Goal: Communication & Community: Answer question/provide support

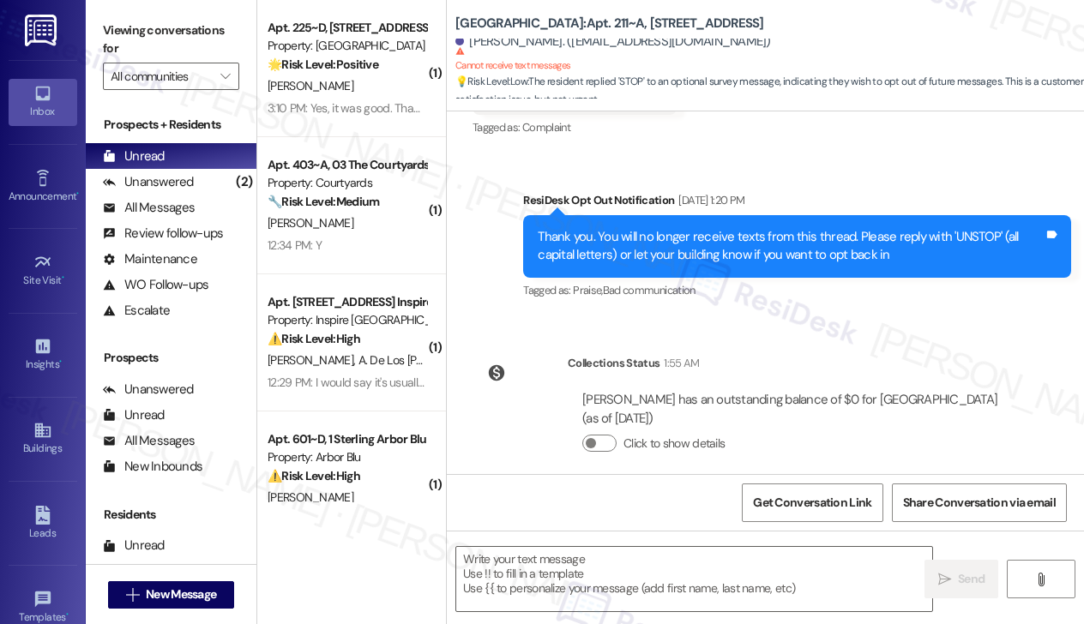
scroll to position [45, 0]
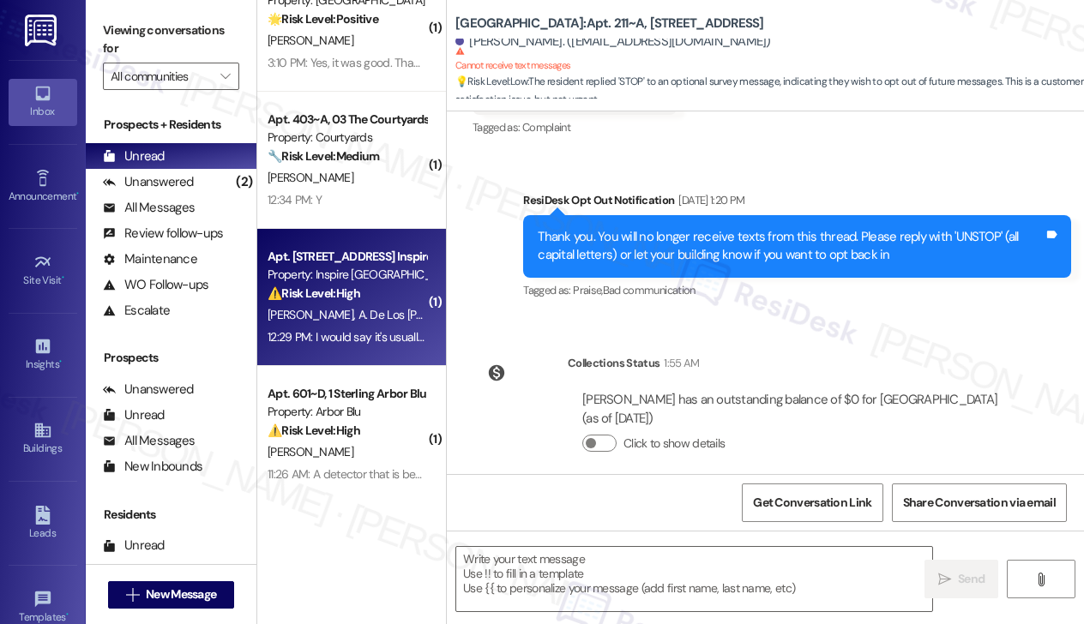
click at [357, 354] on div "Apt. 1518 Fallen Acorn Dr, 1 Inspire Homes Bonds Ranch Property: Inspire Bond R…" at bounding box center [351, 297] width 189 height 137
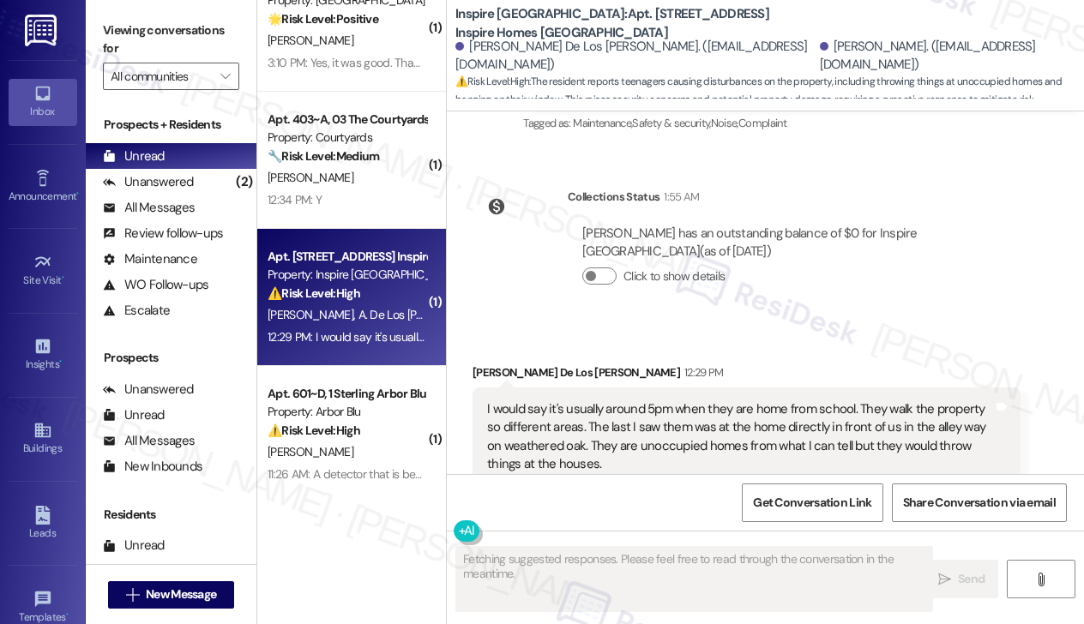
scroll to position [0, 0]
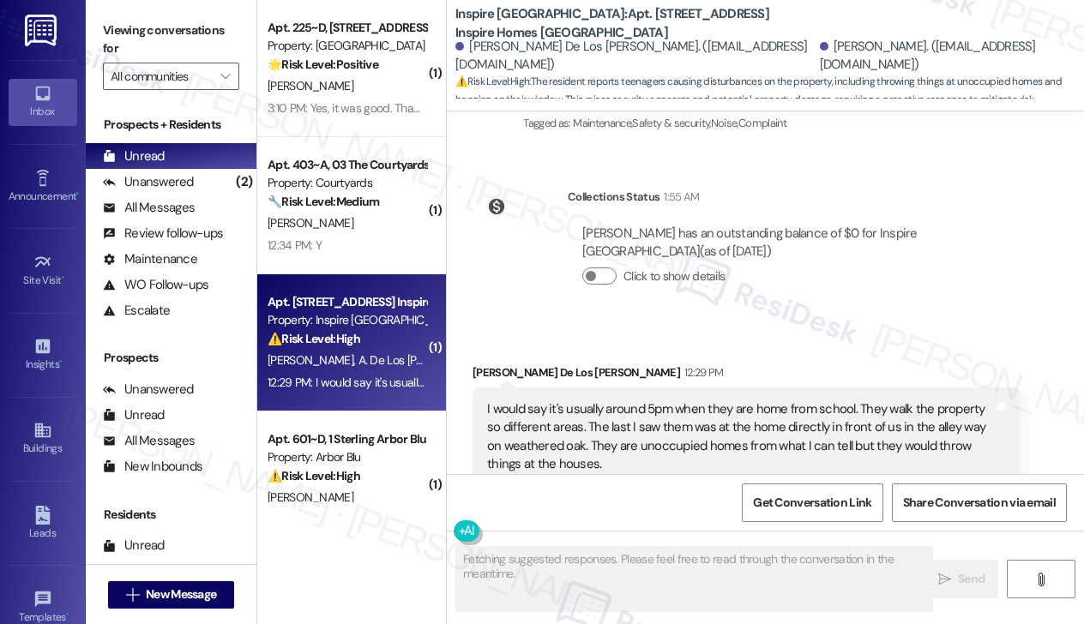
click at [542, 407] on div "I would say it's usually around 5pm when they are home from school. They walk t…" at bounding box center [740, 437] width 506 height 74
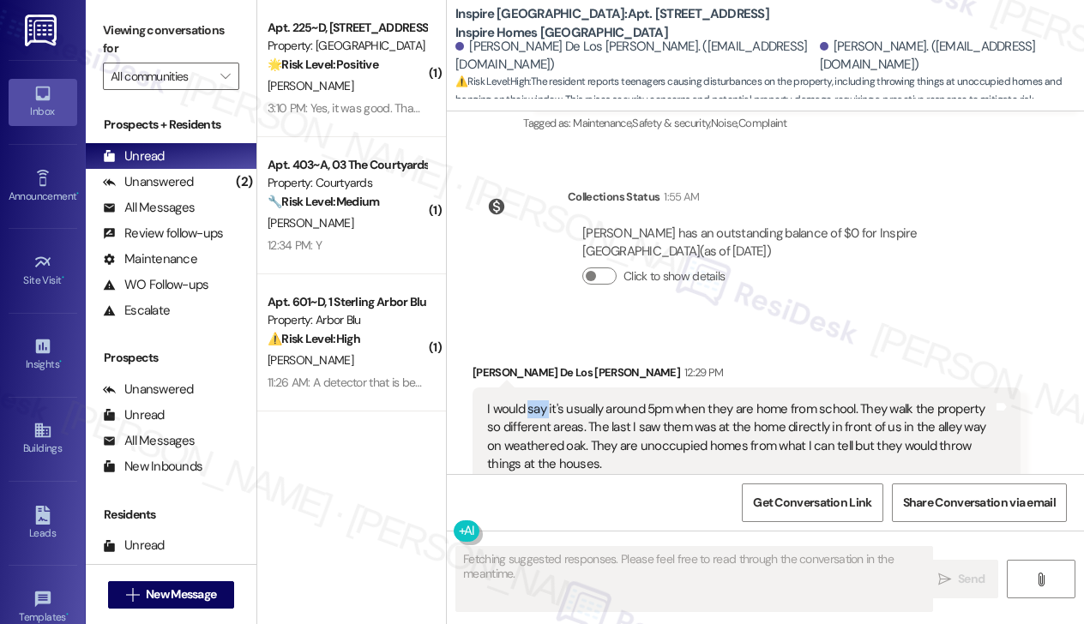
click at [542, 407] on div "I would say it's usually around 5pm when they are home from school. They walk t…" at bounding box center [740, 437] width 506 height 74
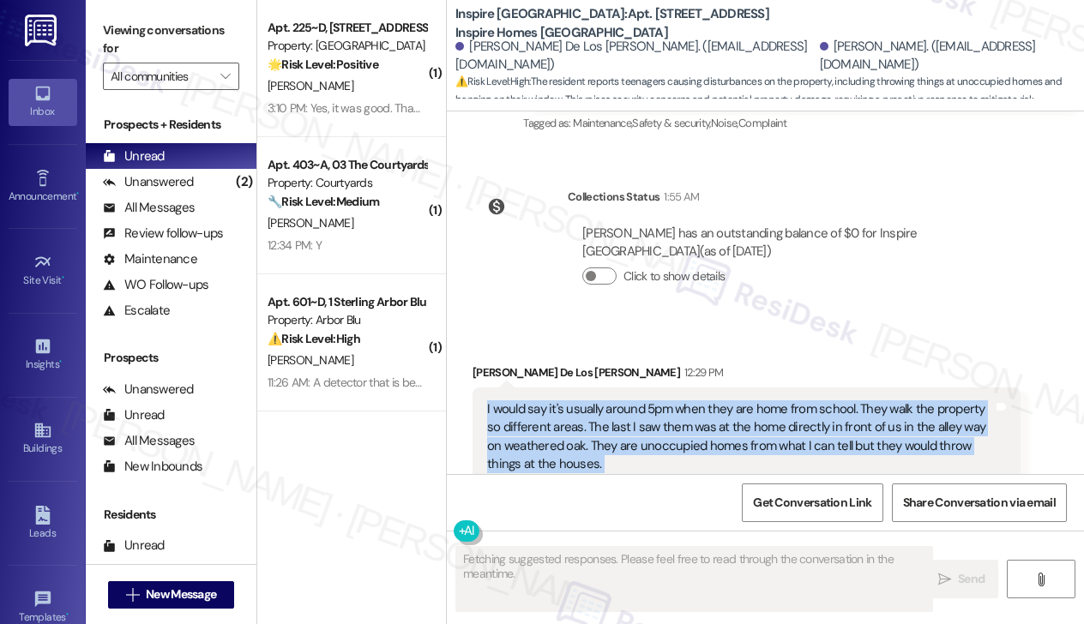
click at [542, 407] on div "I would say it's usually around 5pm when they are home from school. They walk t…" at bounding box center [740, 437] width 506 height 74
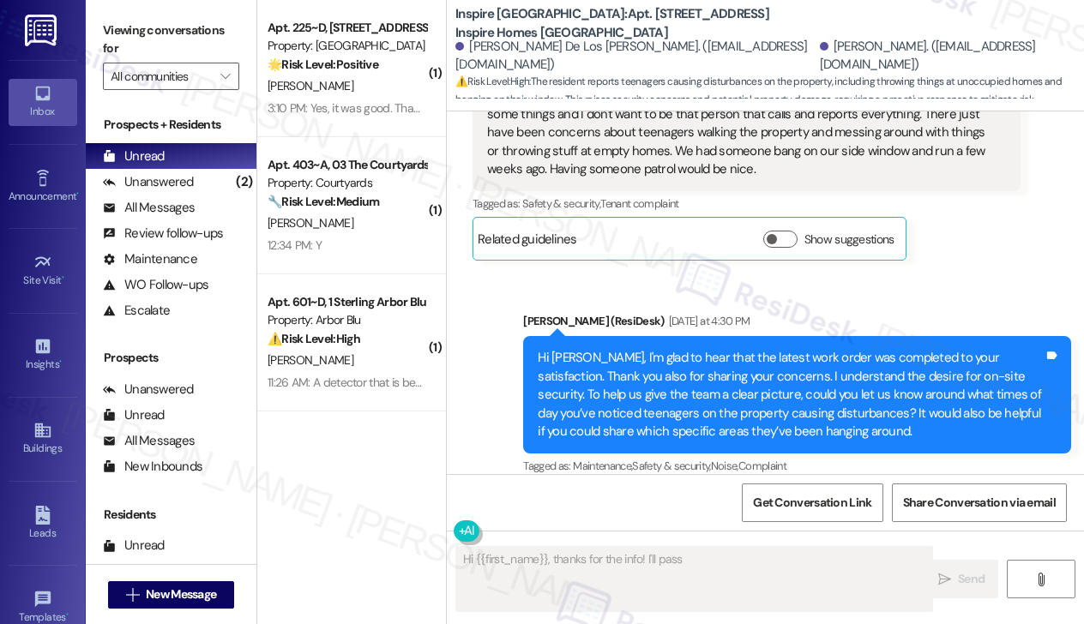
click at [580, 372] on div "Hi [PERSON_NAME], I'm glad to hear that the latest work order was completed to …" at bounding box center [791, 395] width 506 height 92
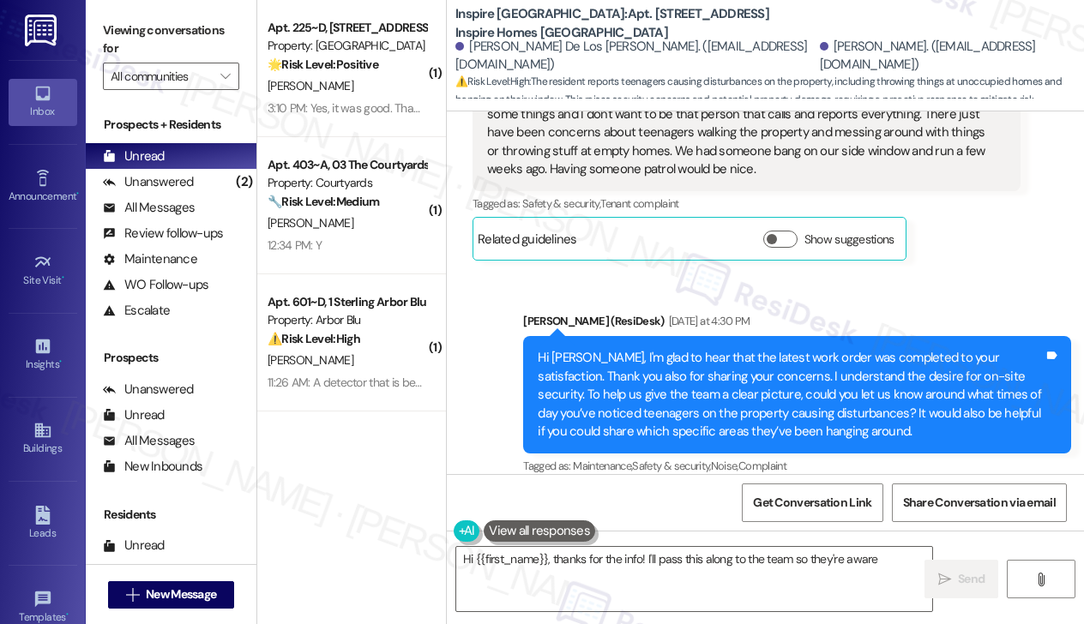
click at [580, 372] on div "Hi [PERSON_NAME], I'm glad to hear that the latest work order was completed to …" at bounding box center [791, 395] width 506 height 92
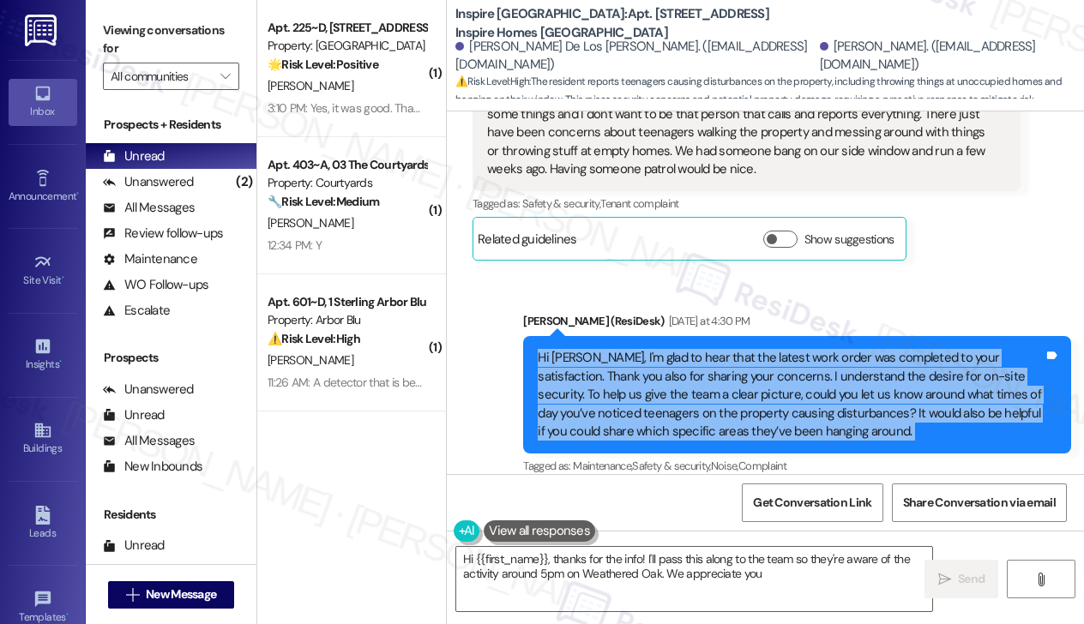
click at [580, 372] on div "Hi [PERSON_NAME], I'm glad to hear that the latest work order was completed to …" at bounding box center [791, 395] width 506 height 92
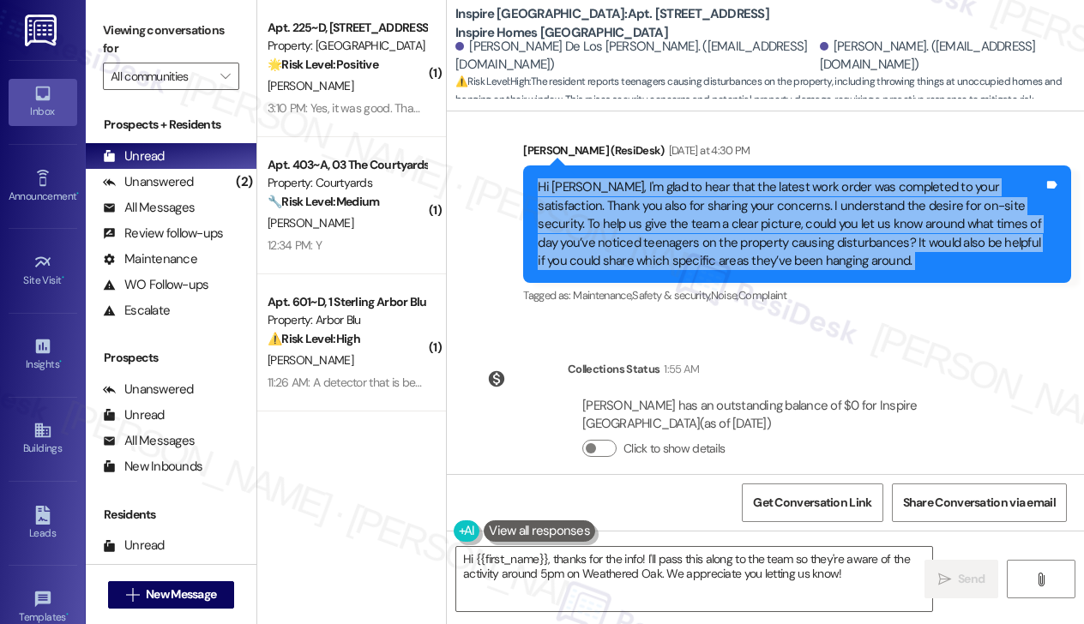
scroll to position [3327, 0]
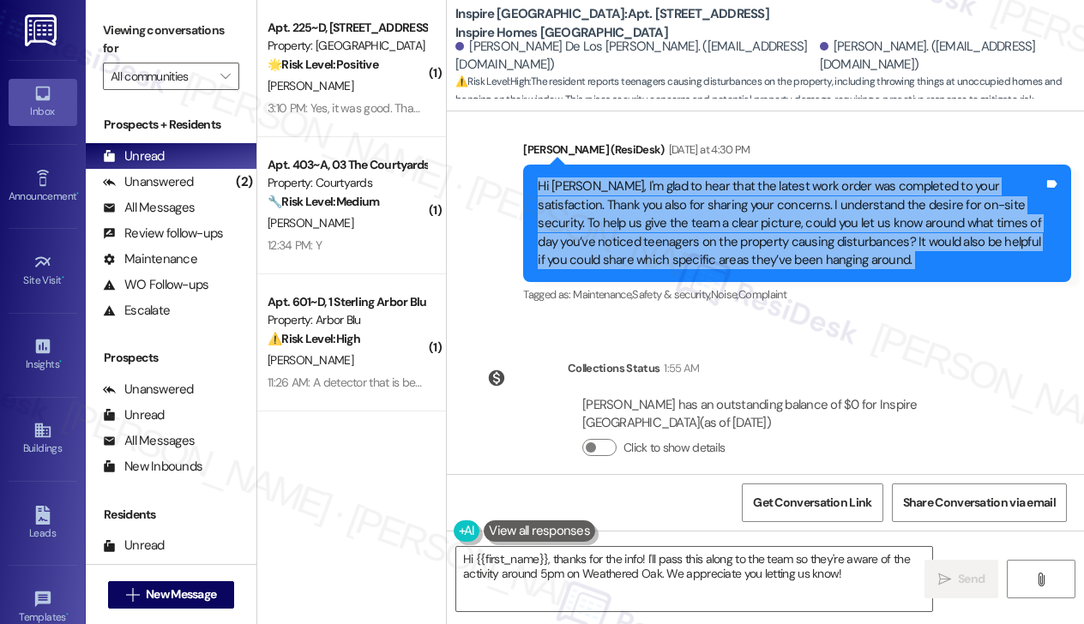
click at [686, 198] on div "Hi [PERSON_NAME], I'm glad to hear that the latest work order was completed to …" at bounding box center [791, 223] width 506 height 92
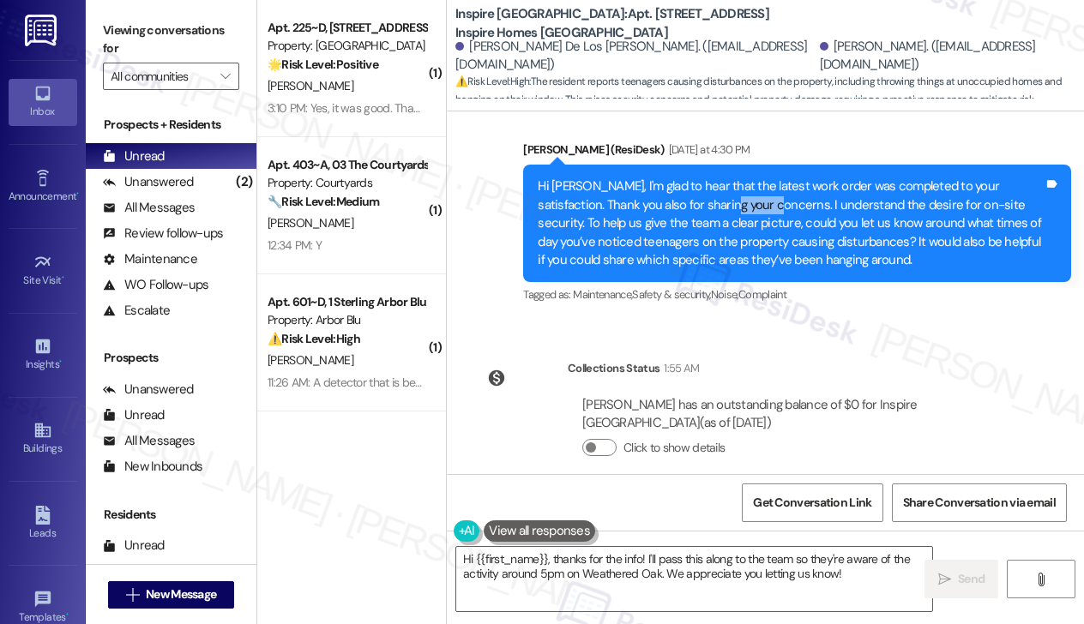
click at [686, 198] on div "Hi [PERSON_NAME], I'm glad to hear that the latest work order was completed to …" at bounding box center [791, 223] width 506 height 92
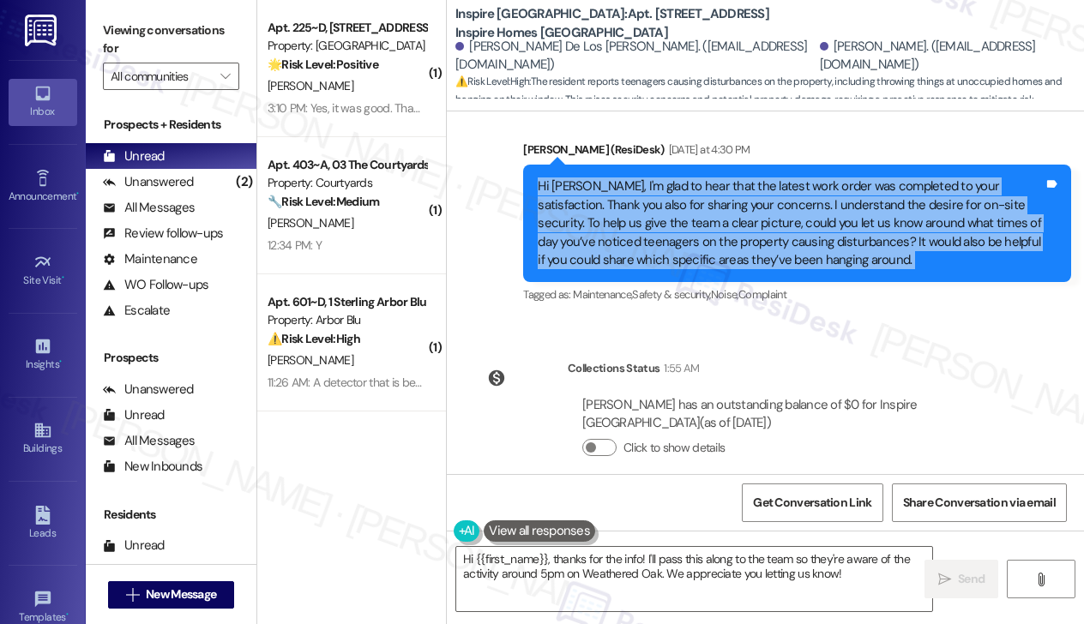
click at [686, 198] on div "Hi [PERSON_NAME], I'm glad to hear that the latest work order was completed to …" at bounding box center [791, 223] width 506 height 92
click at [755, 214] on div "Hi [PERSON_NAME], I'm glad to hear that the latest work order was completed to …" at bounding box center [791, 223] width 506 height 92
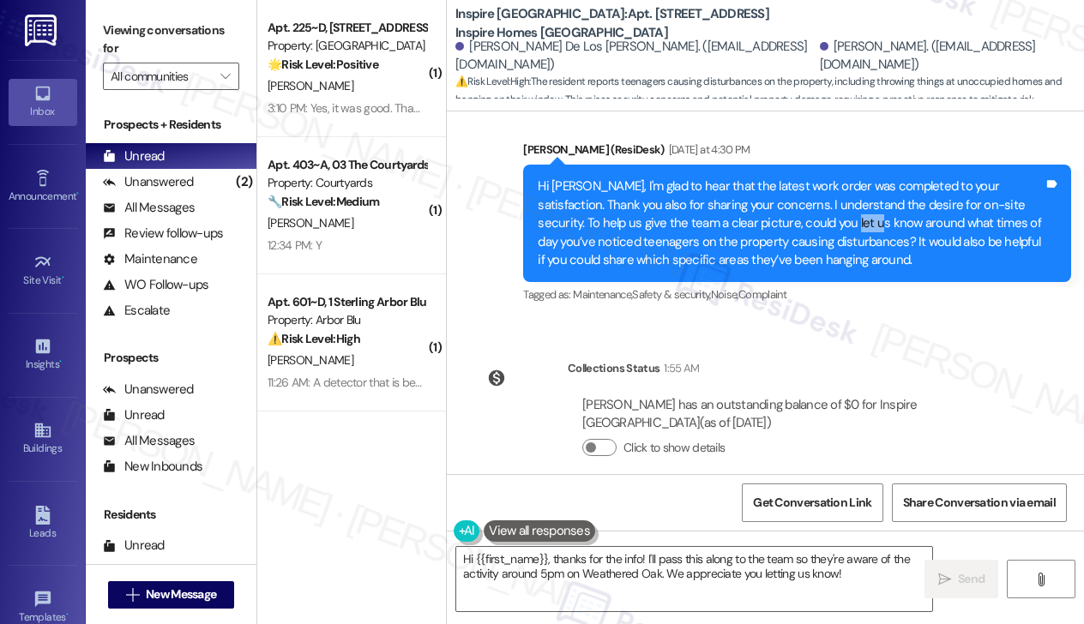
click at [755, 214] on div "Hi [PERSON_NAME], I'm glad to hear that the latest work order was completed to …" at bounding box center [791, 223] width 506 height 92
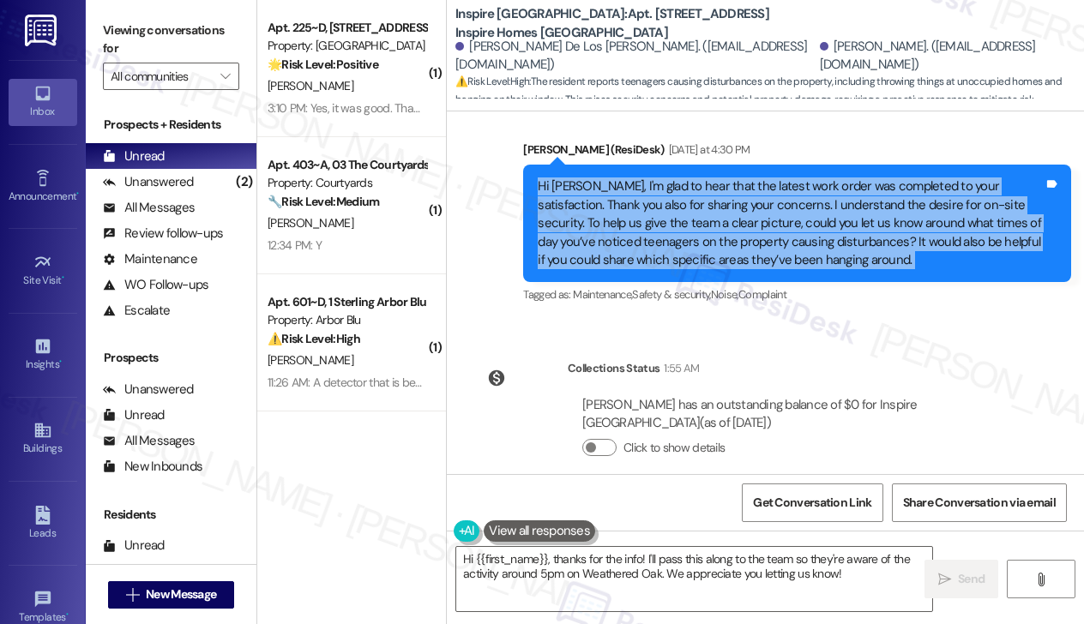
click at [755, 214] on div "Hi [PERSON_NAME], I'm glad to hear that the latest work order was completed to …" at bounding box center [791, 223] width 506 height 92
click at [739, 219] on div "Hi [PERSON_NAME], I'm glad to hear that the latest work order was completed to …" at bounding box center [791, 223] width 506 height 92
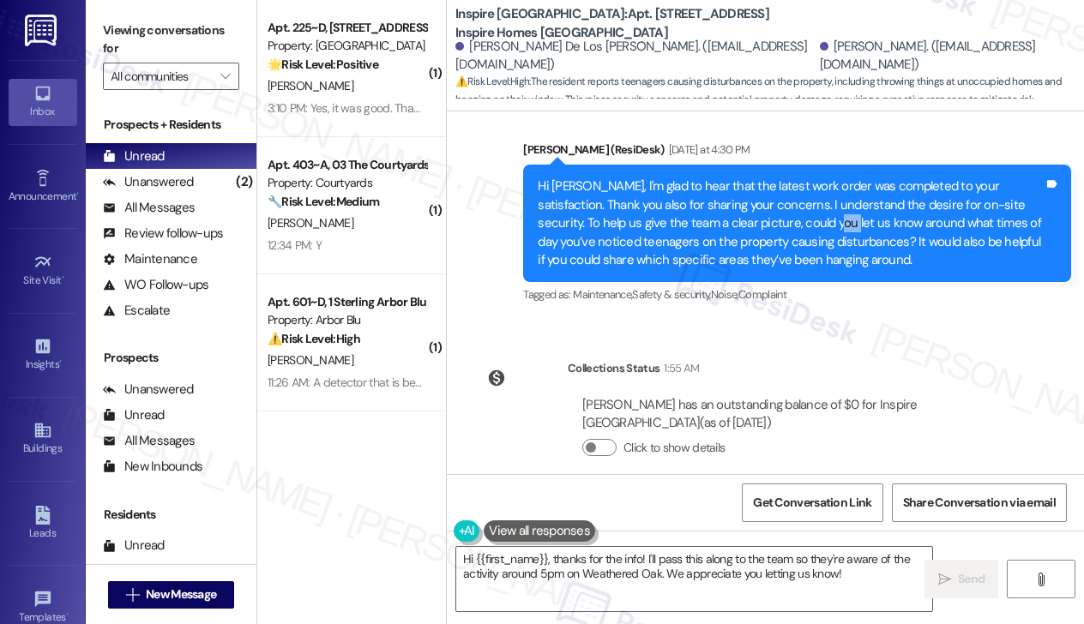
click at [739, 219] on div "Hi [PERSON_NAME], I'm glad to hear that the latest work order was completed to …" at bounding box center [791, 223] width 506 height 92
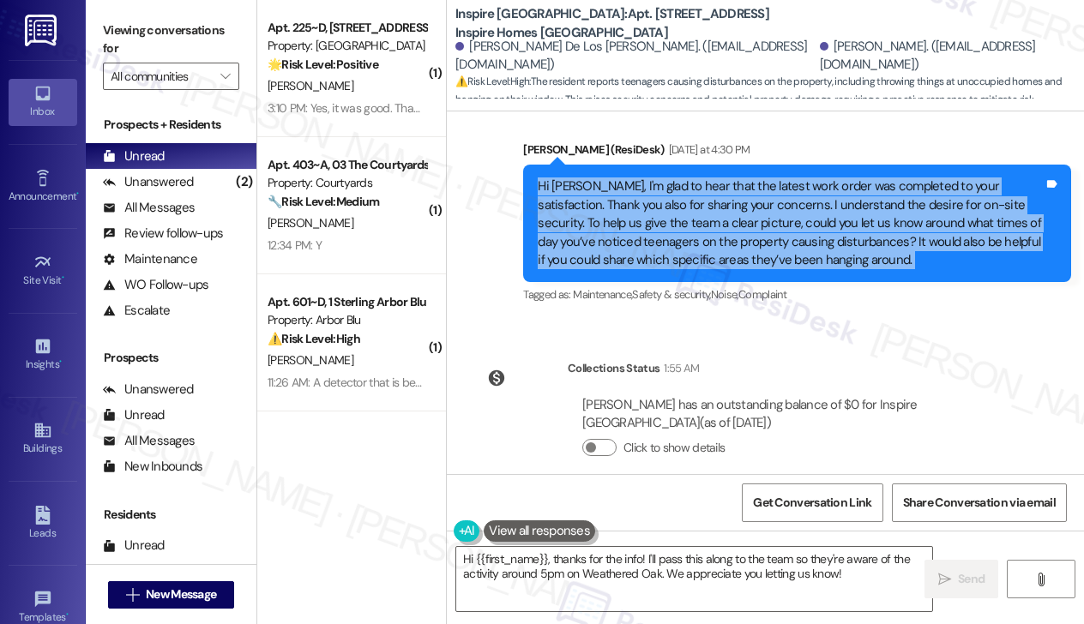
click at [739, 219] on div "Hi [PERSON_NAME], I'm glad to hear that the latest work order was completed to …" at bounding box center [791, 223] width 506 height 92
click at [728, 222] on div "Hi [PERSON_NAME], I'm glad to hear that the latest work order was completed to …" at bounding box center [791, 223] width 506 height 92
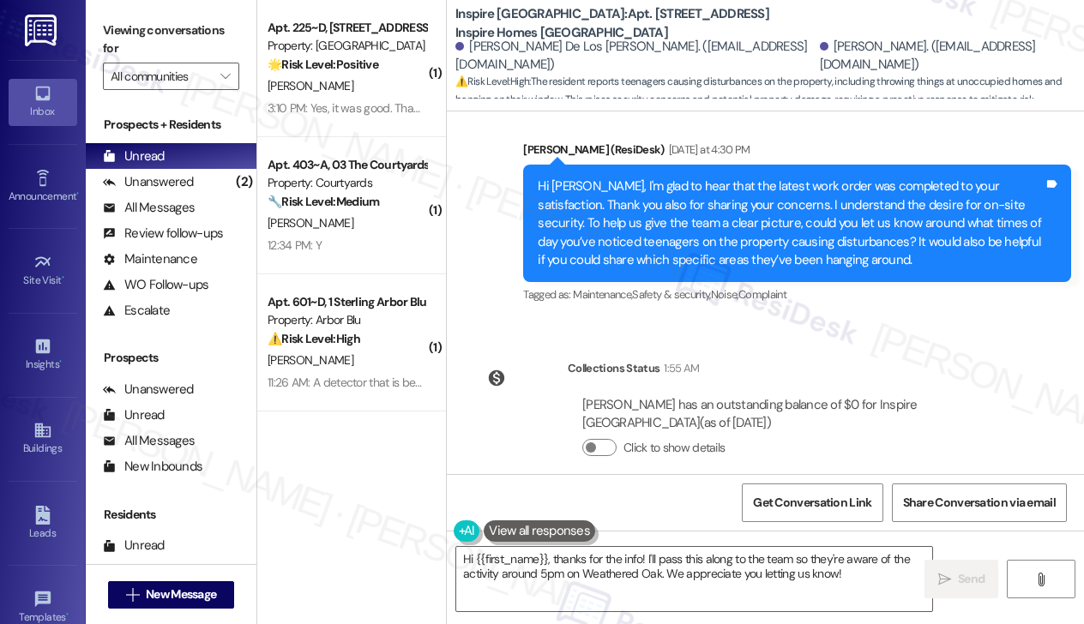
click at [728, 222] on div "Hi [PERSON_NAME], I'm glad to hear that the latest work order was completed to …" at bounding box center [791, 223] width 506 height 92
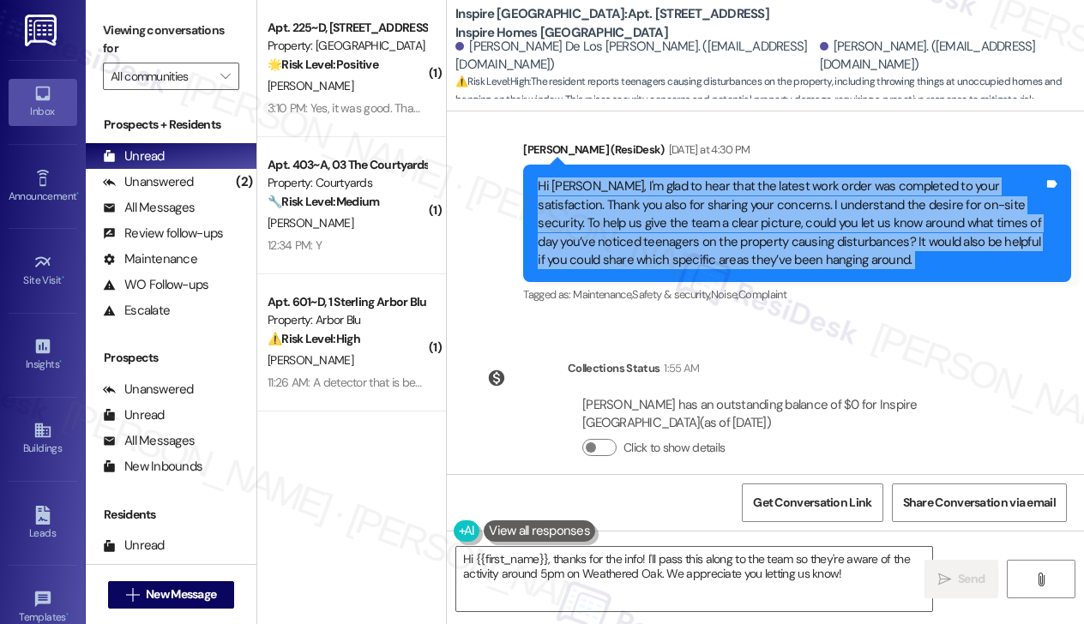
click at [728, 222] on div "Hi [PERSON_NAME], I'm glad to hear that the latest work order was completed to …" at bounding box center [791, 223] width 506 height 92
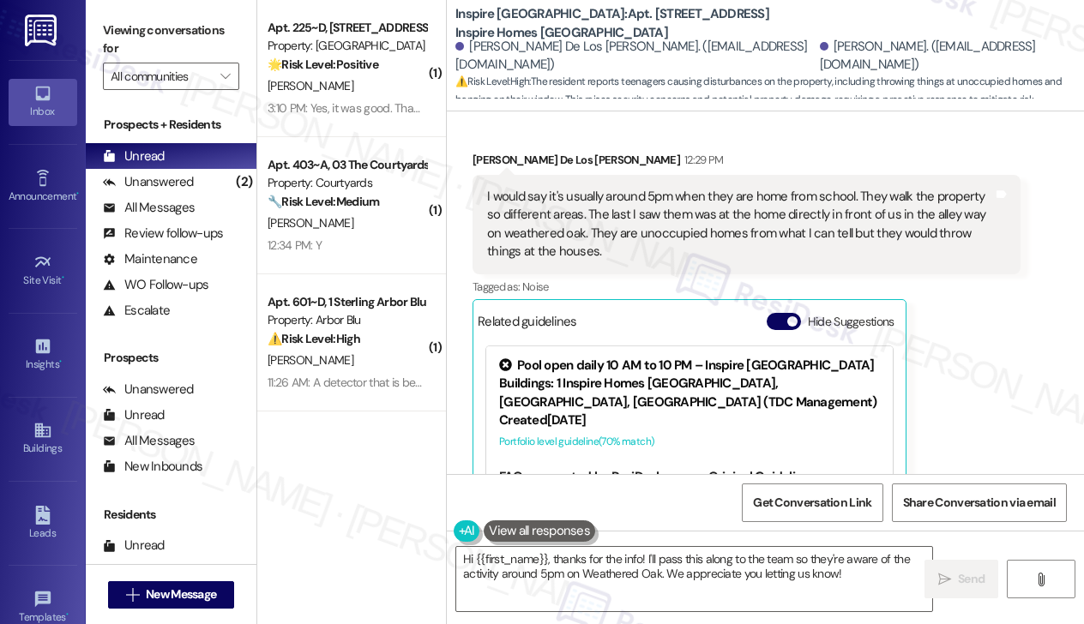
scroll to position [3670, 0]
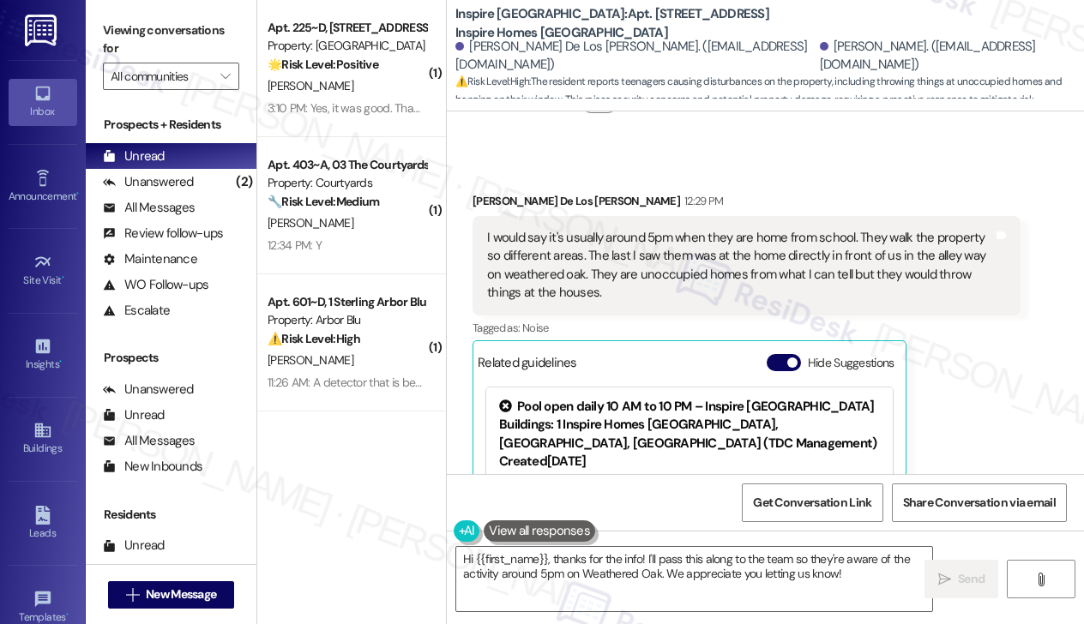
click at [577, 271] on div "I would say it's usually around 5pm when they are home from school. They walk t…" at bounding box center [740, 266] width 506 height 74
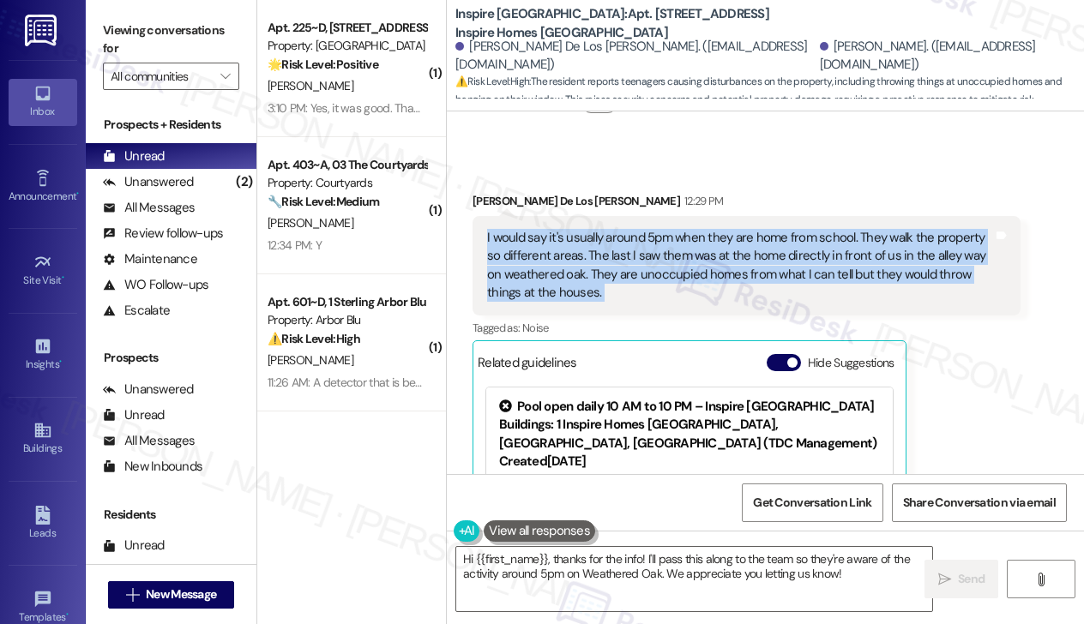
click at [577, 271] on div "I would say it's usually around 5pm when they are home from school. They walk t…" at bounding box center [740, 266] width 506 height 74
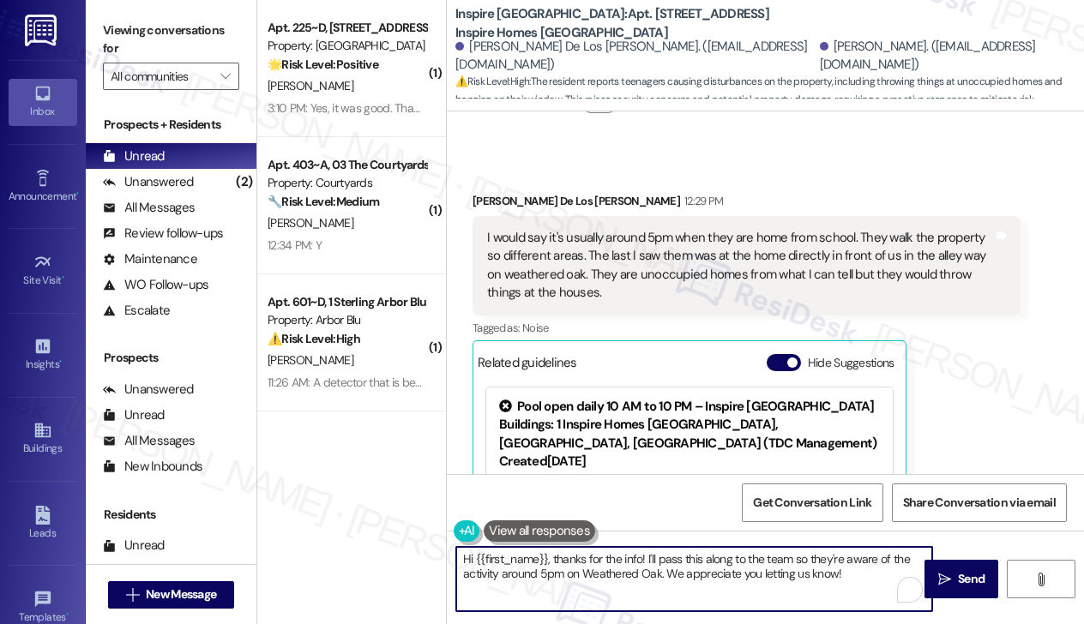
drag, startPoint x: 553, startPoint y: 558, endPoint x: 346, endPoint y: 534, distance: 208.0
click at [346, 534] on div "( 1 ) Apt. 225~D, 1 Sterling 5th Street Property: Sterling 5th Street 🌟 Risk Le…" at bounding box center [670, 312] width 826 height 624
click at [494, 202] on div "Anissa De Los Santos-Gomez 12:29 PM" at bounding box center [746, 204] width 548 height 24
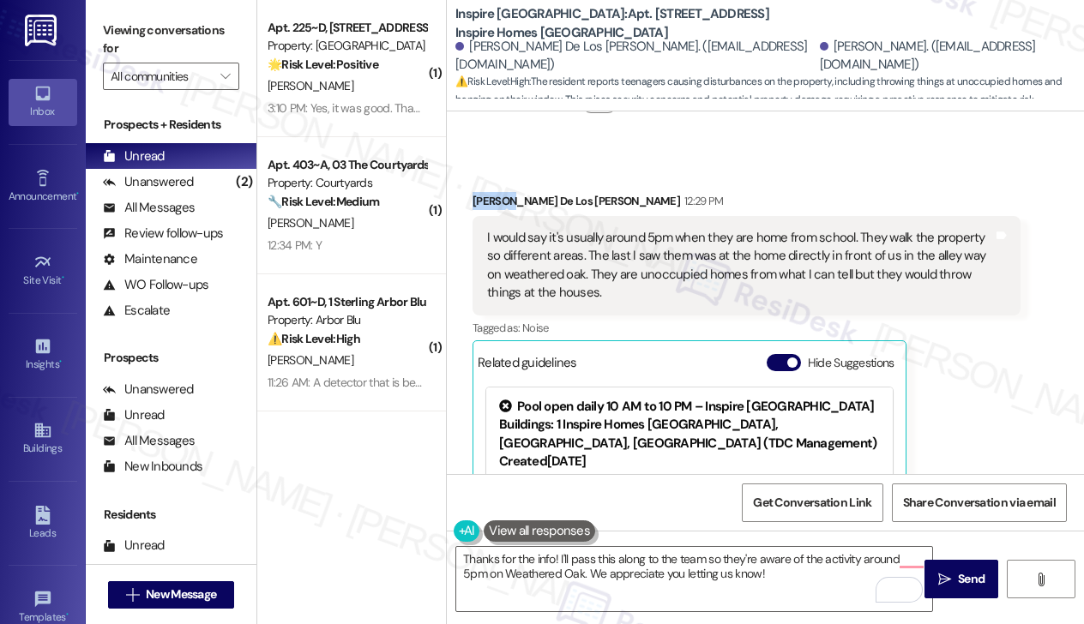
click at [494, 202] on div "Anissa De Los Santos-Gomez 12:29 PM" at bounding box center [746, 204] width 548 height 24
copy div "Anissa"
click at [548, 558] on textarea "Thanks for the info! I'll pass this along to the team so they're aware of the a…" at bounding box center [694, 579] width 476 height 64
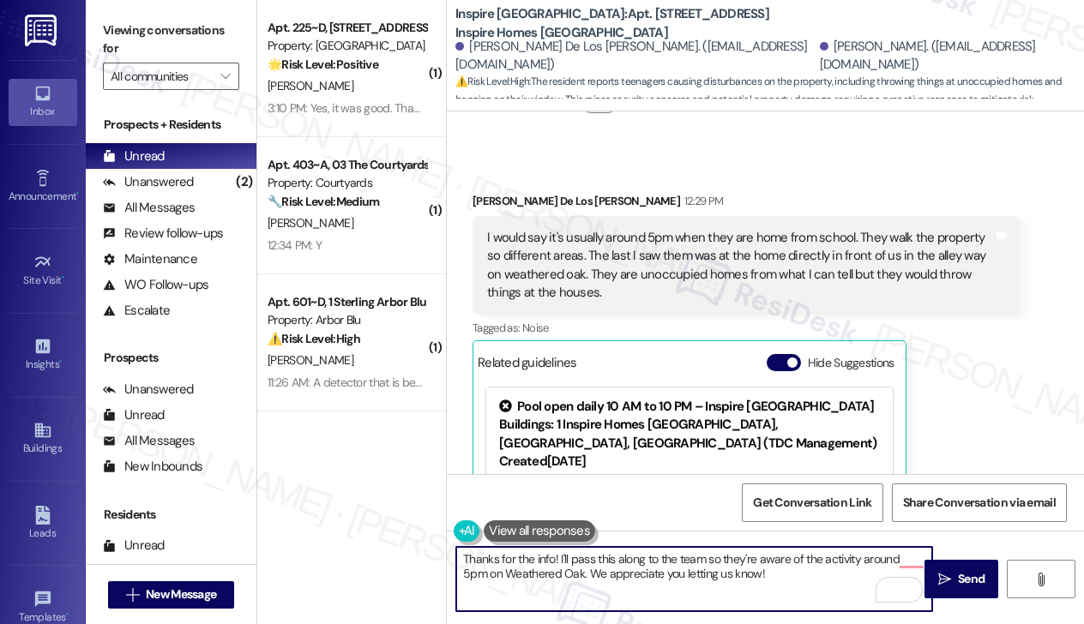
click at [548, 558] on textarea "Thanks for the info! I'll pass this along to the team so they're aware of the a…" at bounding box center [694, 579] width 476 height 64
paste textarea "Anissa"
click at [607, 280] on div "I would say it's usually around 5pm when they are home from school. They walk t…" at bounding box center [740, 266] width 506 height 74
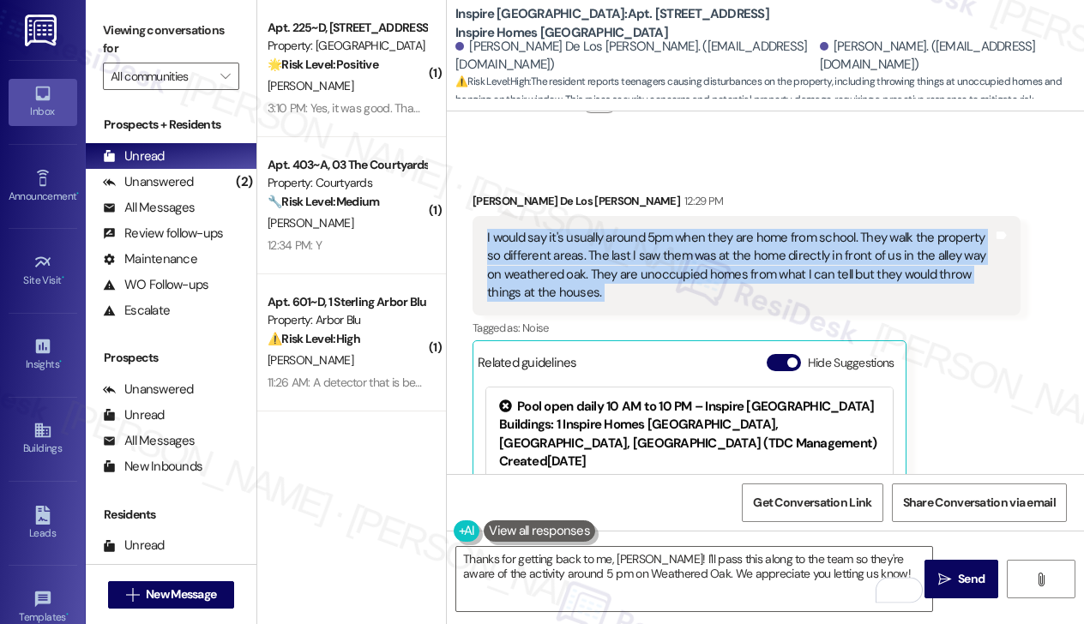
click at [607, 280] on div "I would say it's usually around 5pm when they are home from school. They walk t…" at bounding box center [740, 266] width 506 height 74
click at [715, 276] on div "I would say it's usually around 5pm when they are home from school. They walk t…" at bounding box center [740, 266] width 506 height 74
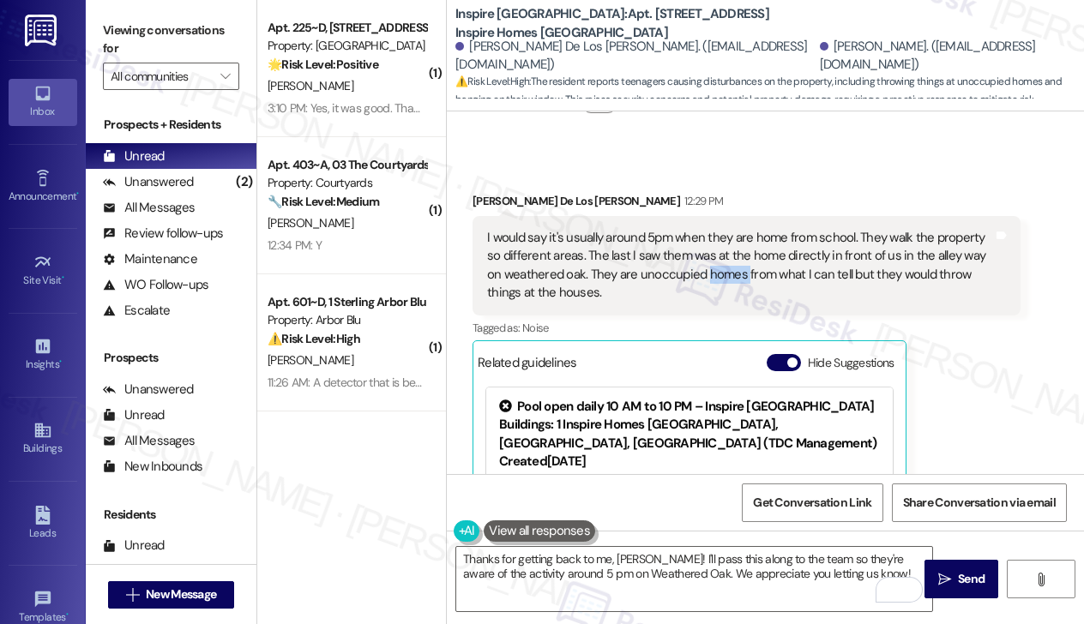
click at [715, 276] on div "I would say it's usually around 5pm when they are home from school. They walk t…" at bounding box center [740, 266] width 506 height 74
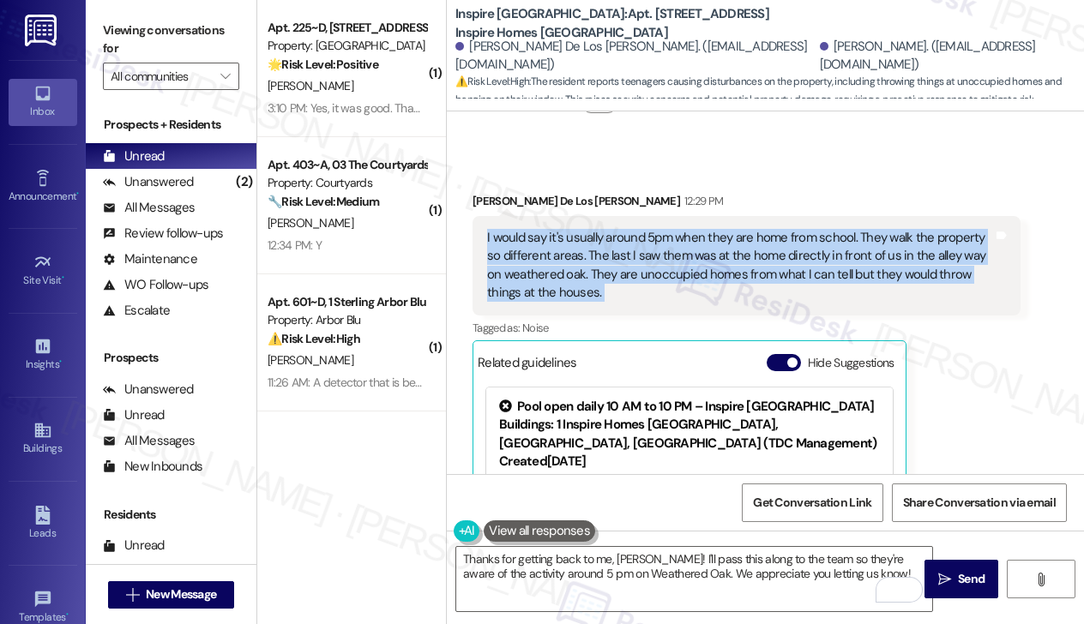
click at [715, 276] on div "I would say it's usually around 5pm when they are home from school. They walk t…" at bounding box center [740, 266] width 506 height 74
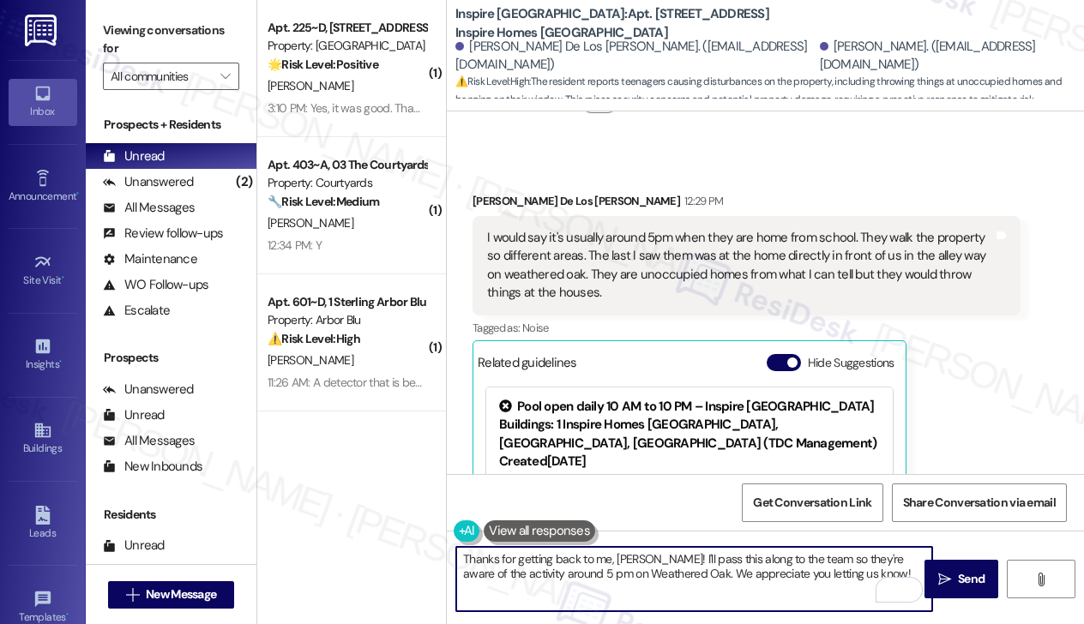
click at [701, 579] on textarea "Thanks for getting back to me, Anissa! I'll pass this along to the team so they…" at bounding box center [694, 579] width 476 height 64
drag, startPoint x: 851, startPoint y: 569, endPoint x: 737, endPoint y: 572, distance: 114.1
click at [737, 572] on textarea "Thanks for getting back to me, Anissa! I'll pass this along to the team so they…" at bounding box center [694, 579] width 476 height 64
click at [822, 570] on textarea "Thanks for getting back to me, Anissa! I'll pass this along to the team so they…" at bounding box center [694, 579] width 476 height 64
click at [854, 570] on textarea "Thanks for getting back to me, Anissa! I'll pass this along to the team so they…" at bounding box center [694, 579] width 476 height 64
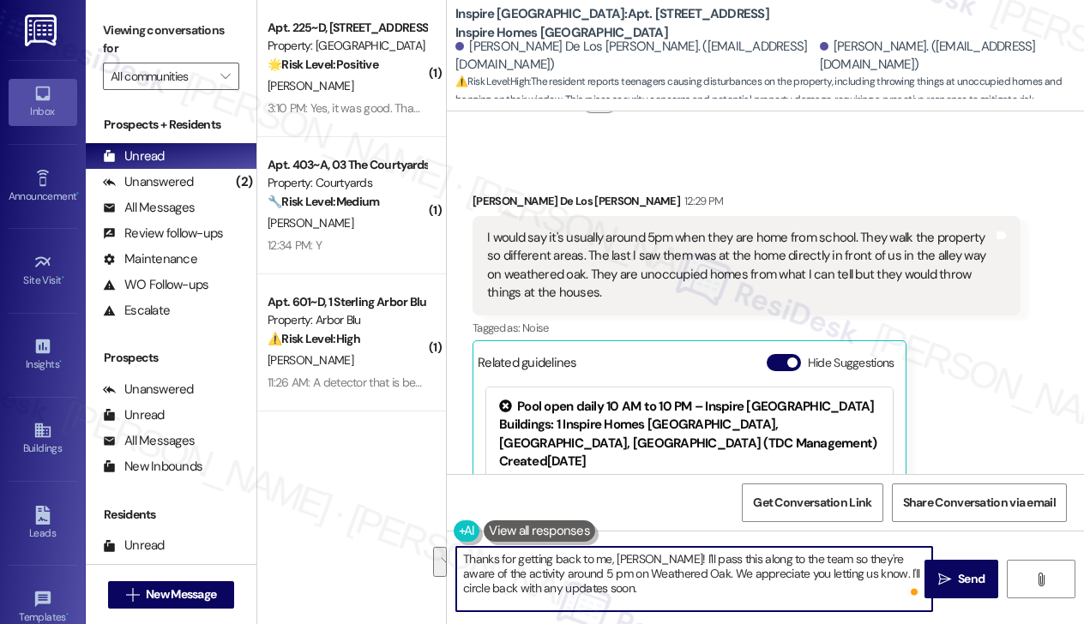
drag, startPoint x: 811, startPoint y: 588, endPoint x: 844, endPoint y: 571, distance: 36.8
click at [844, 571] on textarea "Thanks for getting back to me, Anissa! I'll pass this along to the team so they…" at bounding box center [694, 579] width 476 height 64
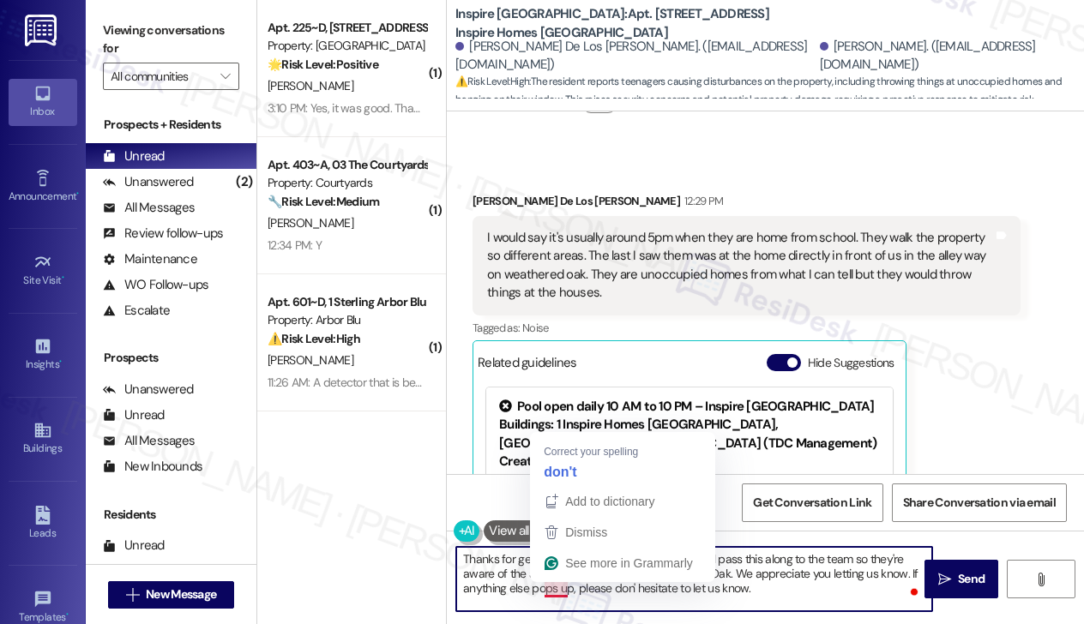
type textarea "Thanks for getting back to me, [PERSON_NAME]! I'll pass this along to the team …"
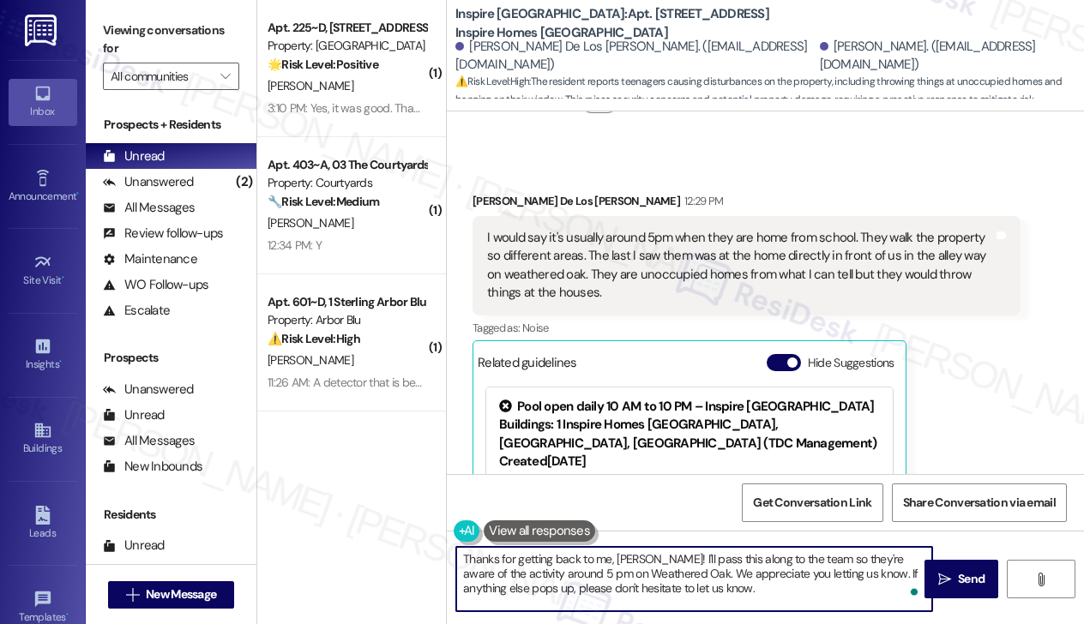
click at [686, 589] on textarea "Thanks for getting back to me, [PERSON_NAME]! I'll pass this along to the team …" at bounding box center [694, 579] width 476 height 64
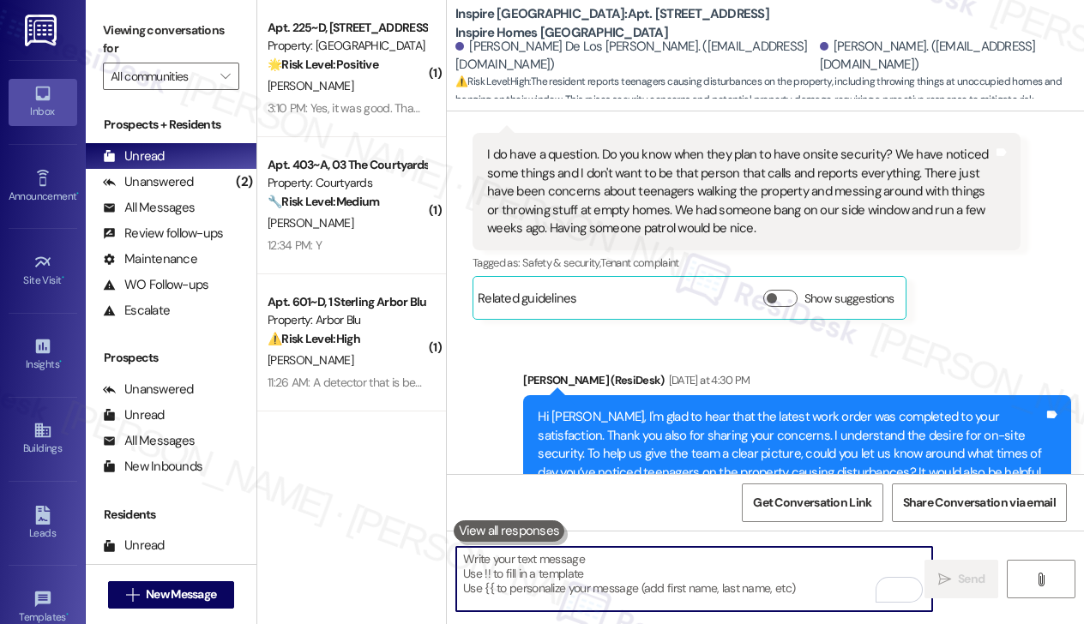
scroll to position [3056, 0]
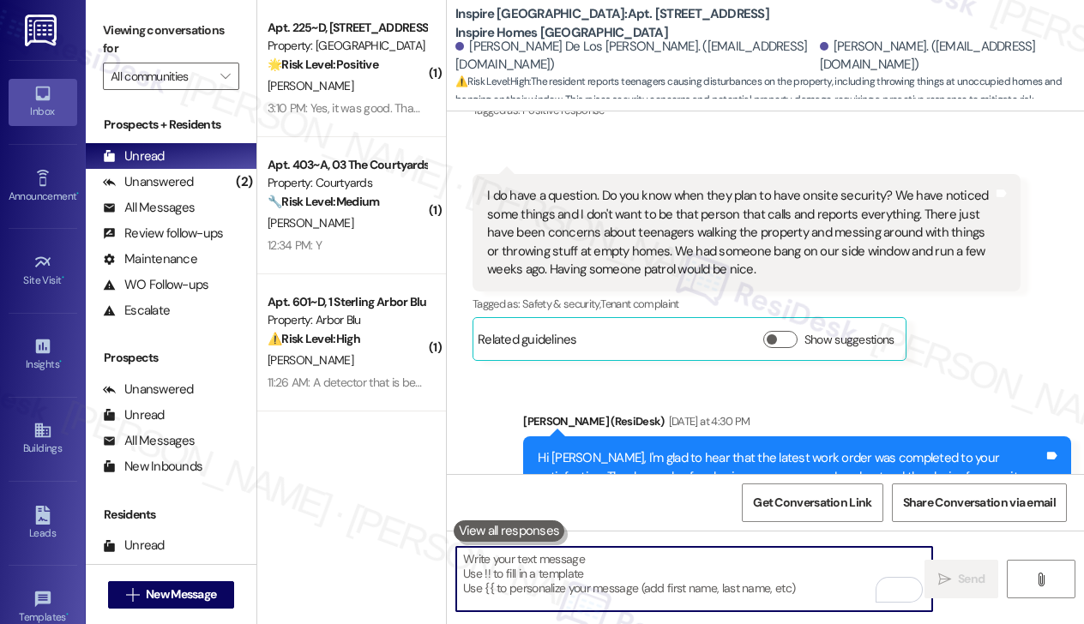
click at [754, 263] on div "I do have a question. Do you know when they plan to have onsite security? We ha…" at bounding box center [740, 233] width 506 height 92
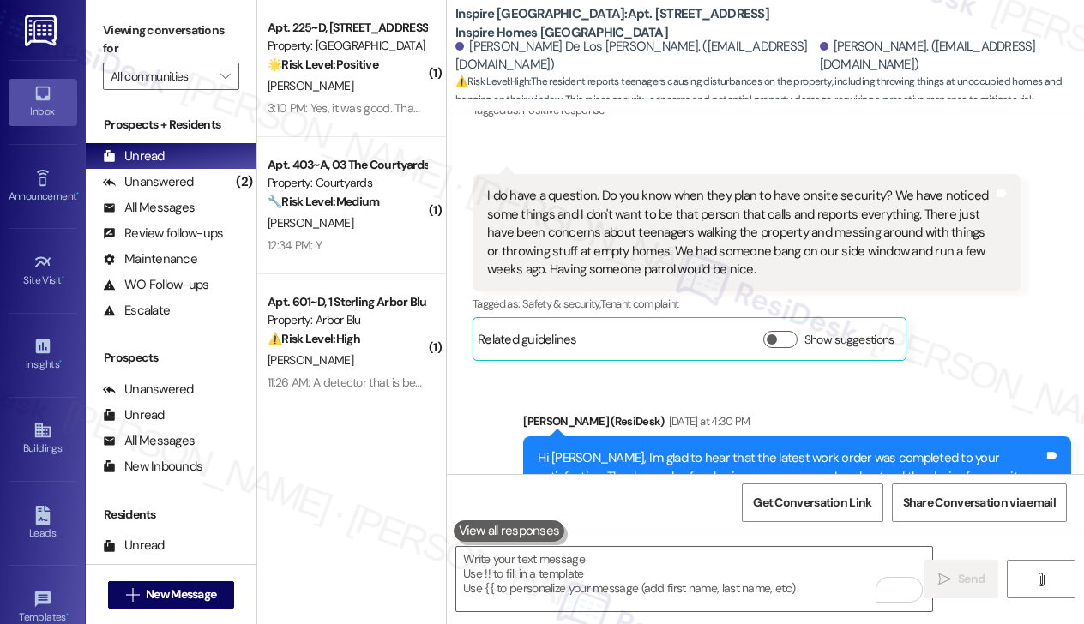
click at [754, 263] on div "I do have a question. Do you know when they plan to have onsite security? We ha…" at bounding box center [740, 233] width 506 height 92
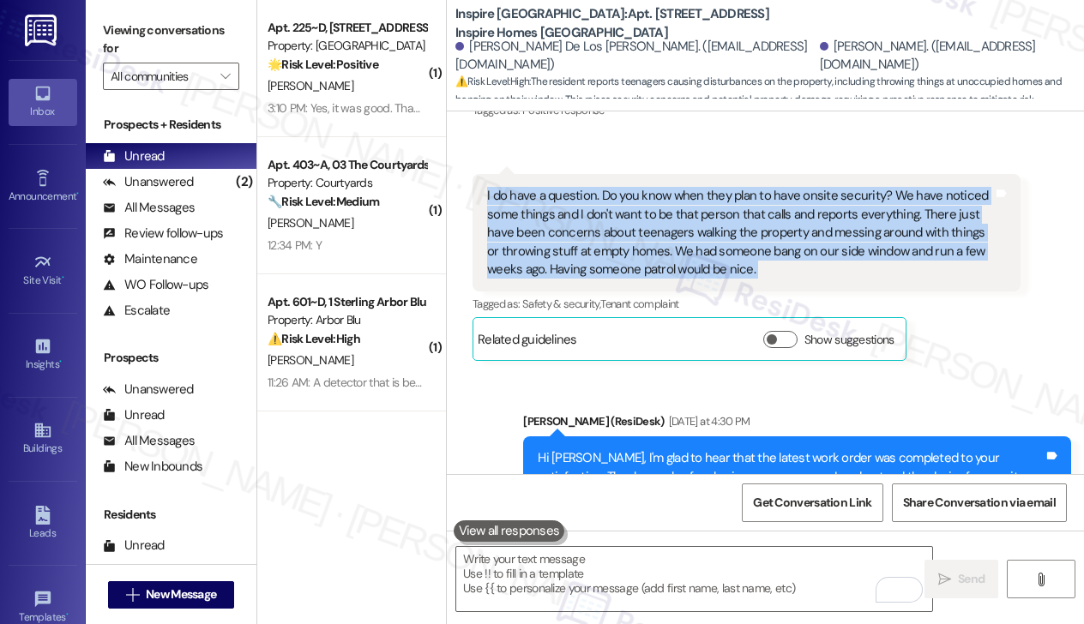
click at [754, 263] on div "I do have a question. Do you know when they plan to have onsite security? We ha…" at bounding box center [740, 233] width 506 height 92
click at [948, 150] on div "Received via SMS Anissa De Los Santos-Gomez Yesterday at 12:34 PM Y Tags and no…" at bounding box center [765, 182] width 637 height 383
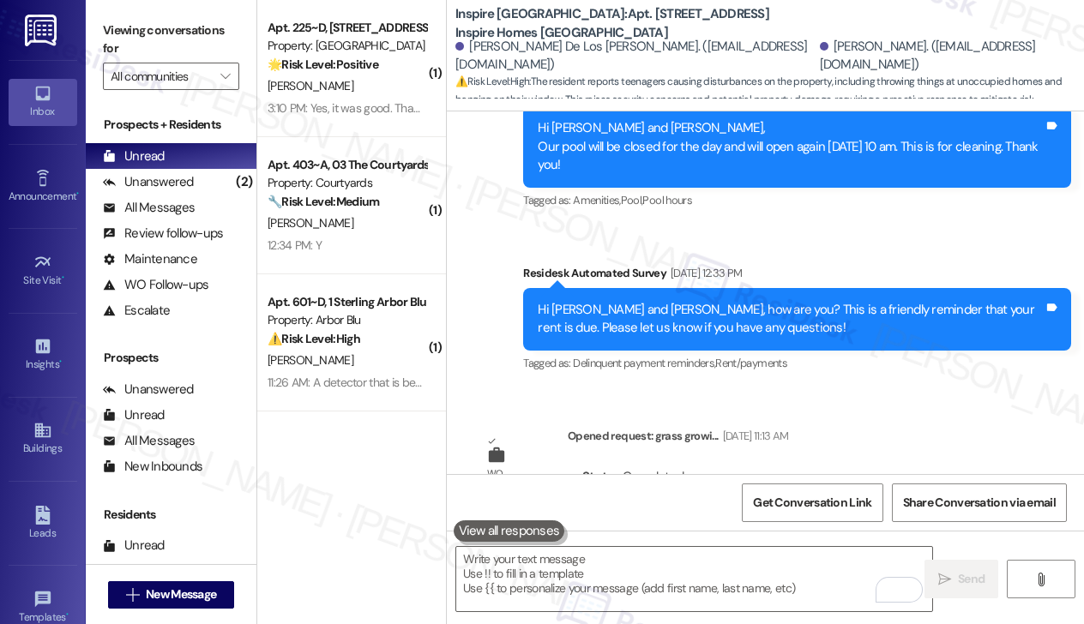
scroll to position [2541, 0]
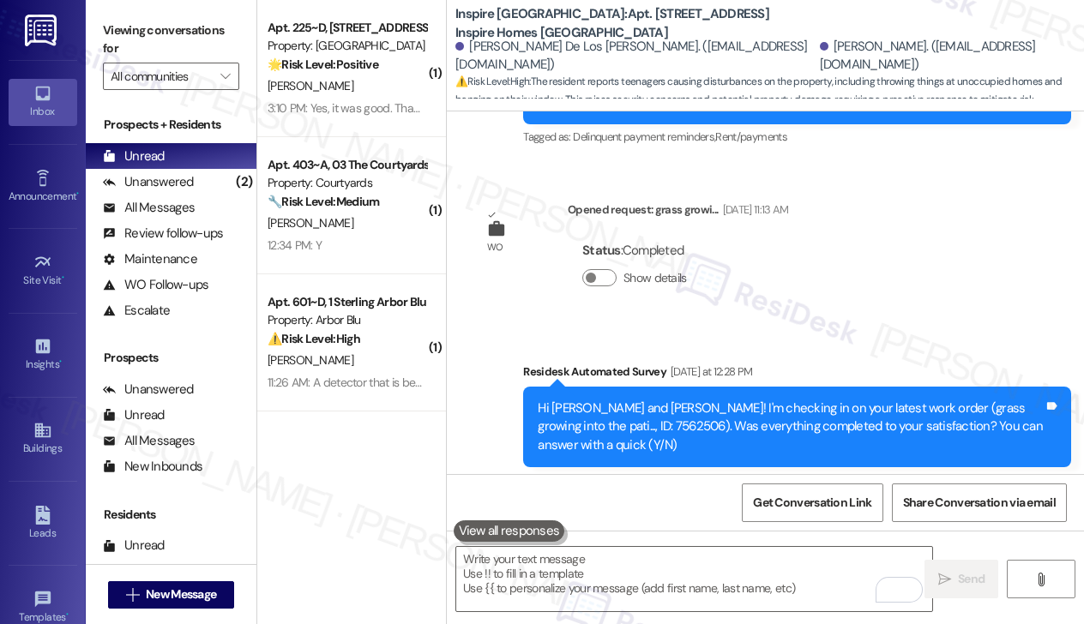
click at [780, 247] on div "Status : Completed Show details" at bounding box center [678, 268] width 221 height 87
click at [802, 218] on div "WO Opened request: grass growi... Sep 11, 2025 at 11:13 AM Status : Completed S…" at bounding box center [631, 256] width 342 height 136
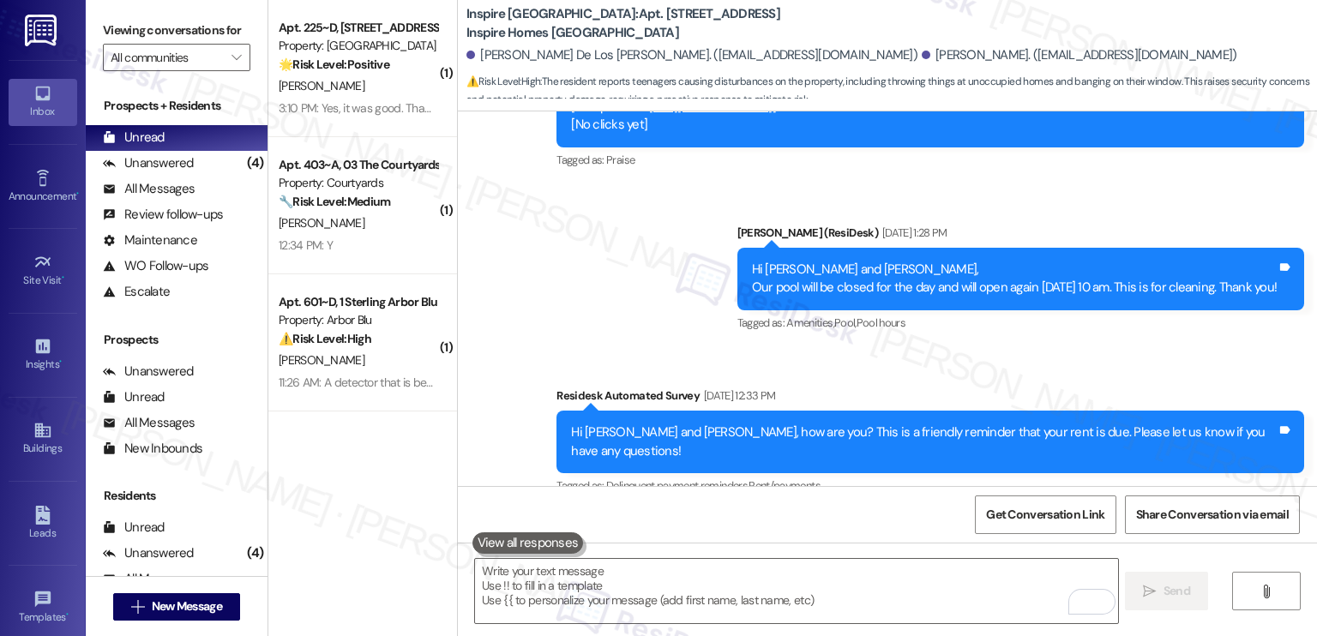
scroll to position [1861, 0]
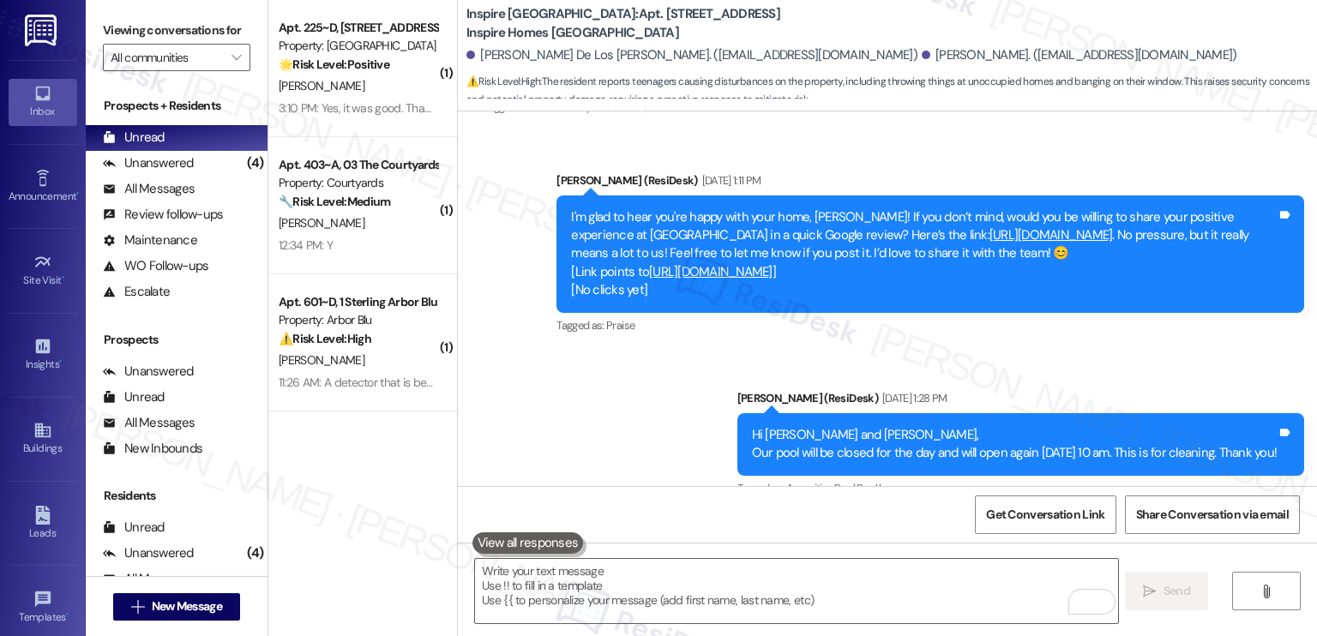
drag, startPoint x: 1115, startPoint y: 334, endPoint x: 1102, endPoint y: 322, distance: 17.6
click at [1083, 334] on div "Sent via SMS Sarah (ResiDesk) Aug 29, 2025 at 1:11 PM I'm glad to hear you're h…" at bounding box center [887, 405] width 859 height 544
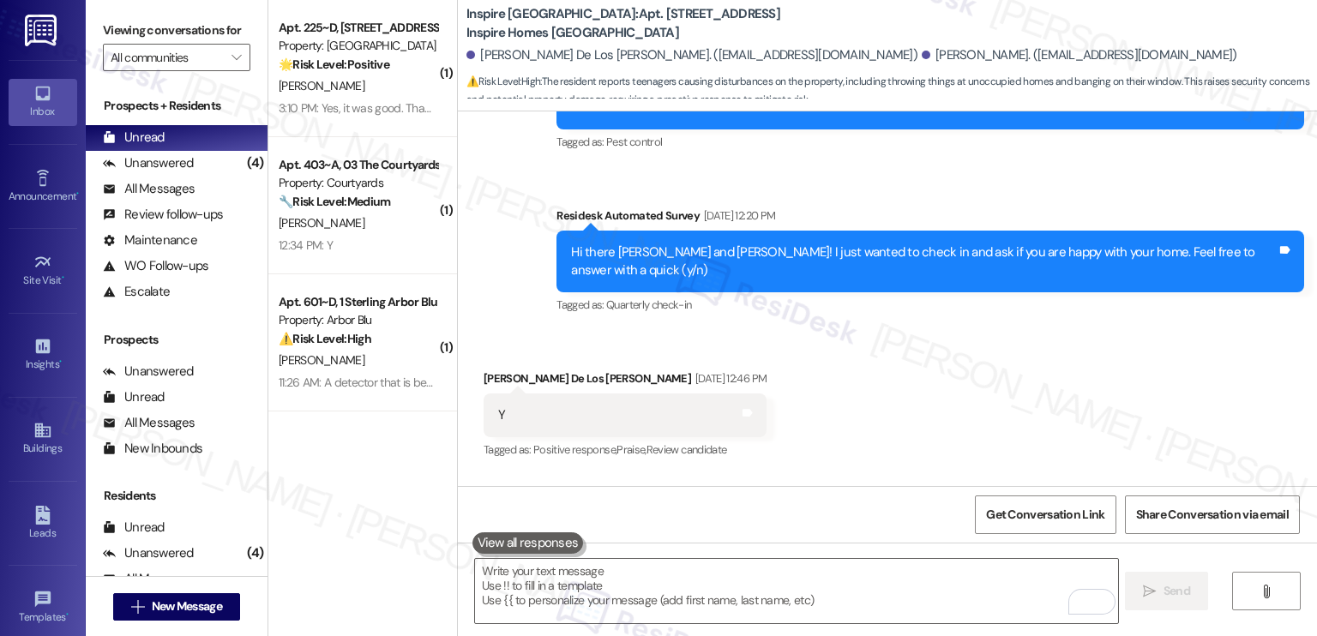
scroll to position [2204, 0]
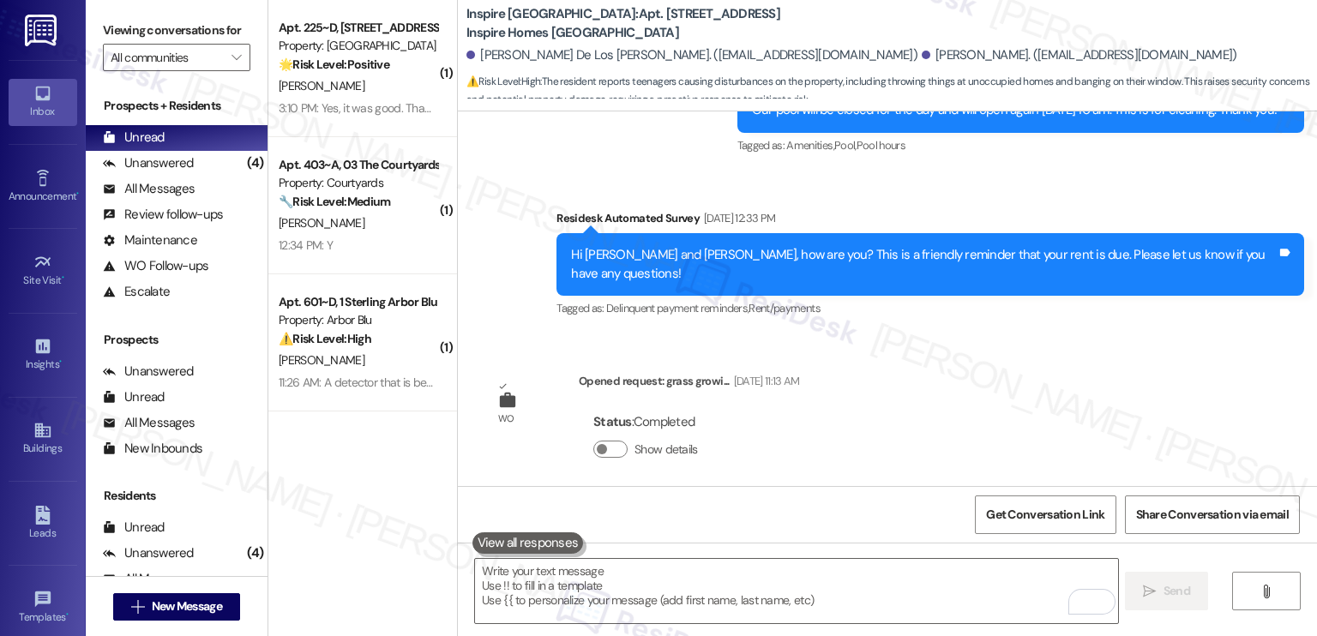
click at [974, 287] on div "WO Lease started May 30, 2025 at 8:00 PM Show details Survey, sent via SMS Resi…" at bounding box center [887, 298] width 859 height 375
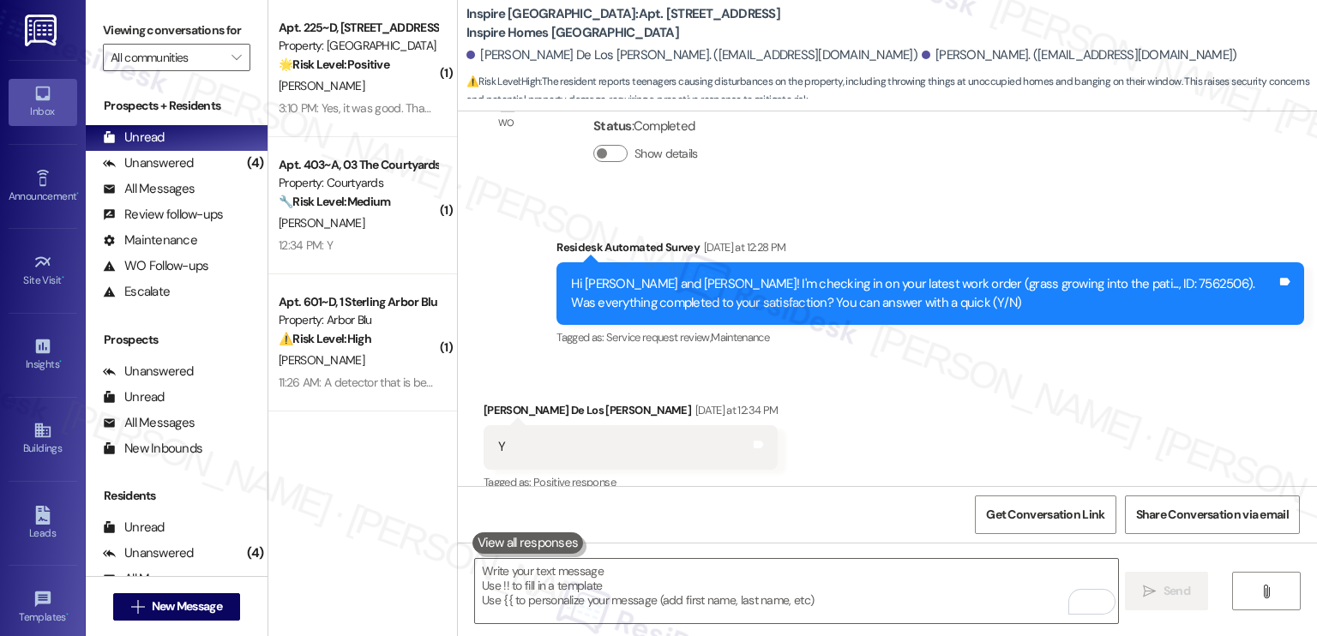
scroll to position [2976, 0]
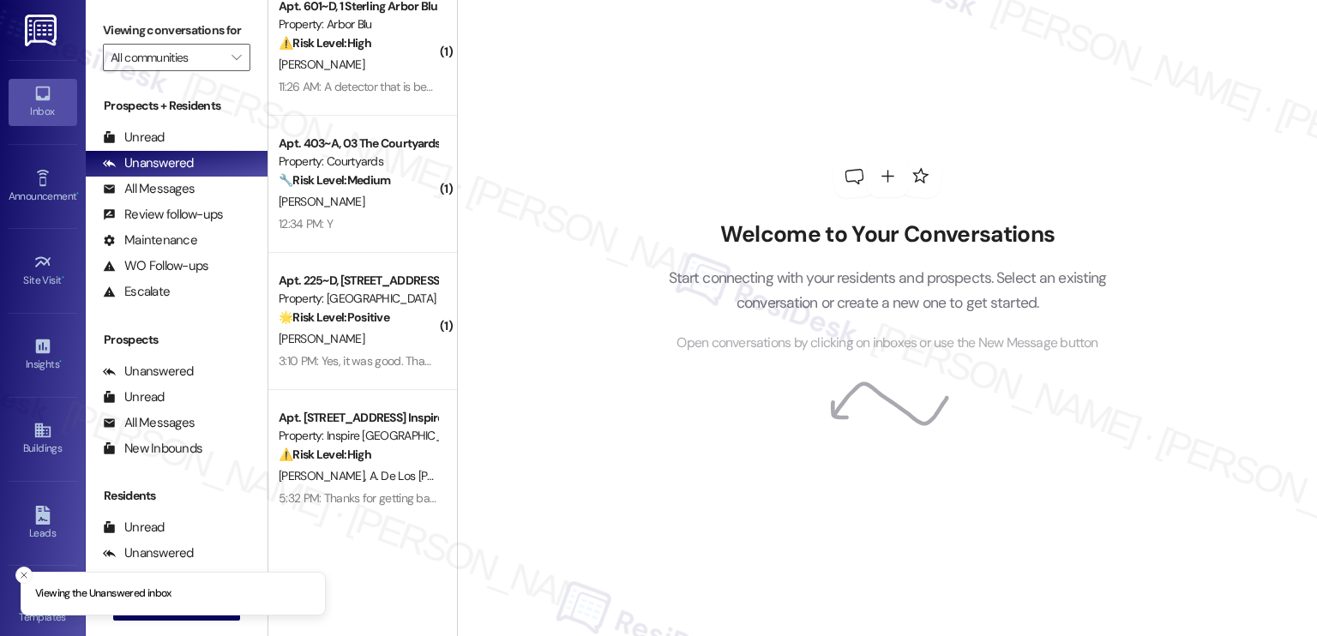
scroll to position [34, 0]
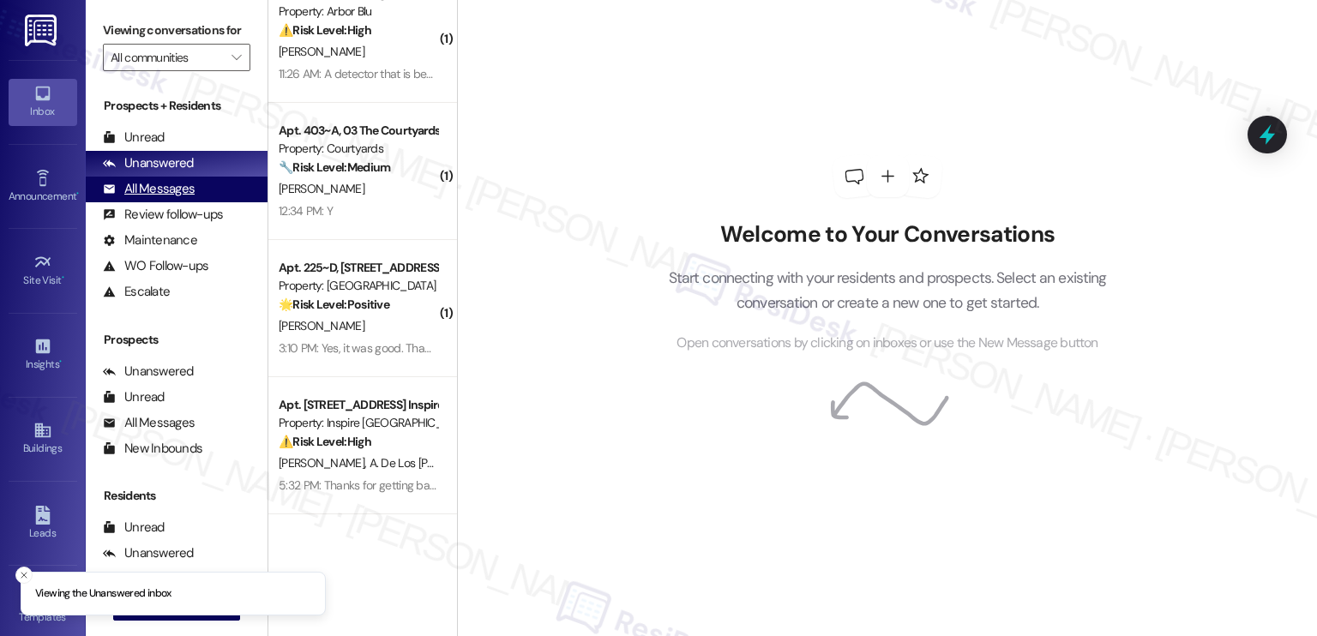
click at [160, 195] on div "All Messages" at bounding box center [149, 189] width 92 height 18
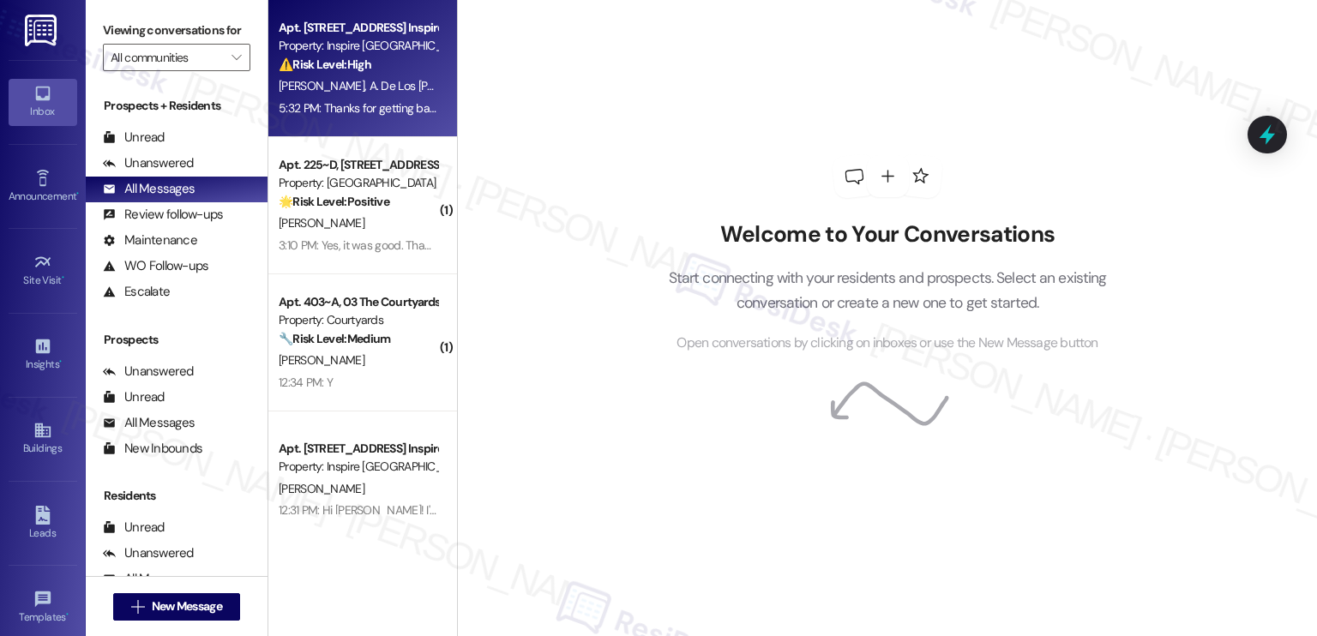
click at [404, 121] on div "Apt. [STREET_ADDRESS] Inspire Homes Bonds Ranch Property: Inspire Bond Ranch ⚠️…" at bounding box center [362, 68] width 189 height 137
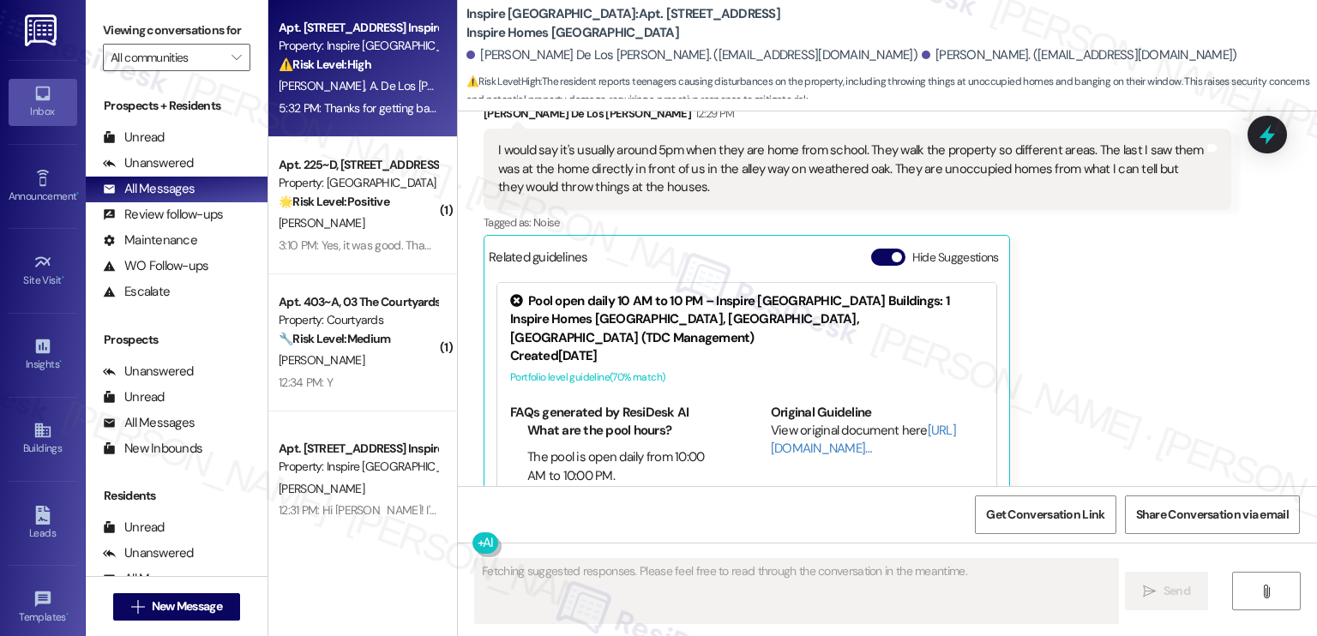
scroll to position [3686, 0]
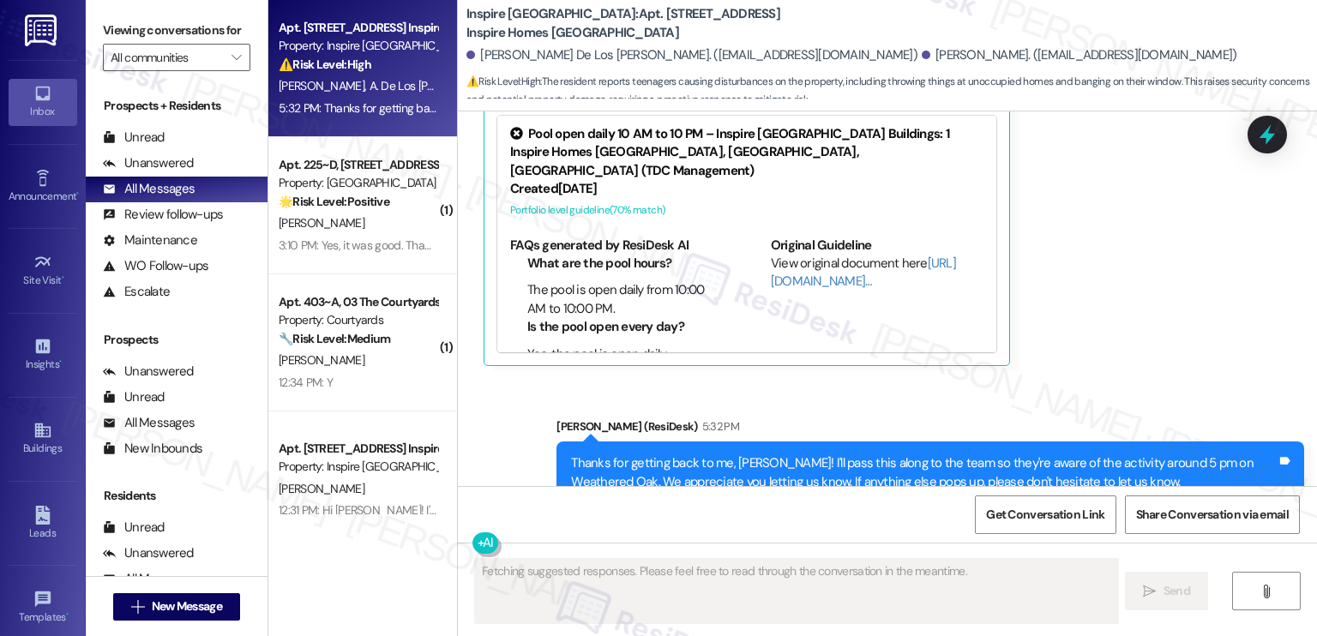
click at [978, 405] on div "Sent via SMS [PERSON_NAME] (ResiDesk) 5:32 PM Thanks for getting back to me, [P…" at bounding box center [930, 473] width 773 height 137
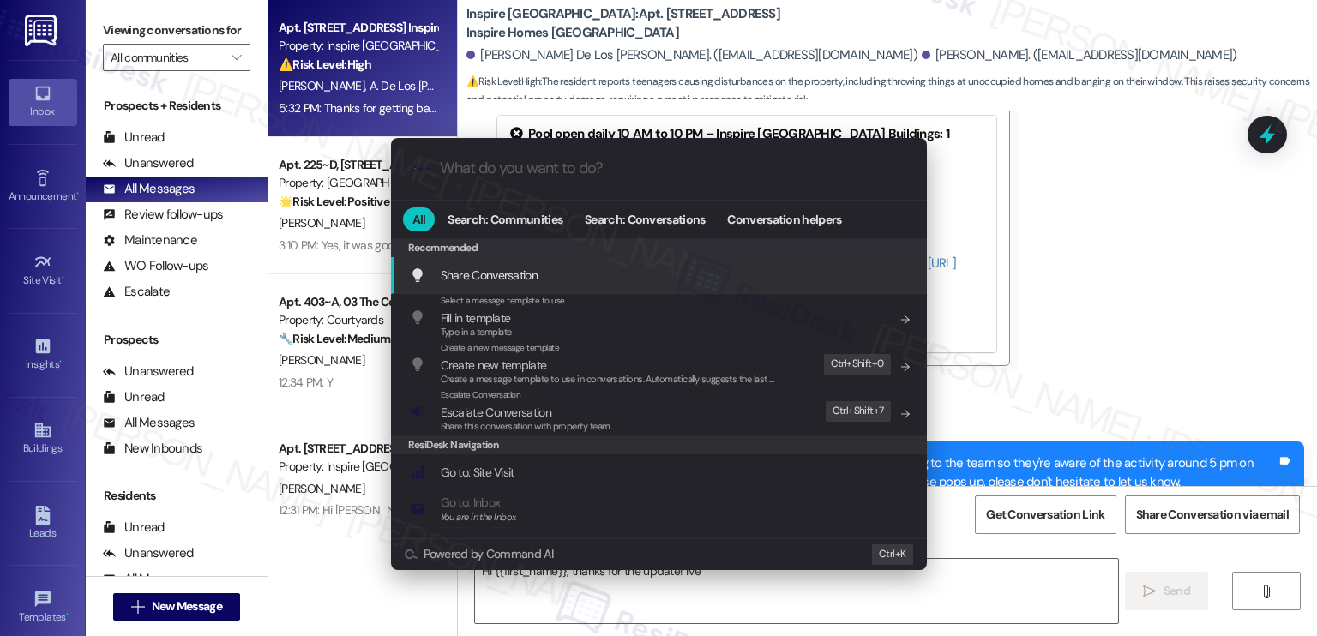
click at [502, 396] on span "Escalate Conversation" at bounding box center [481, 394] width 81 height 11
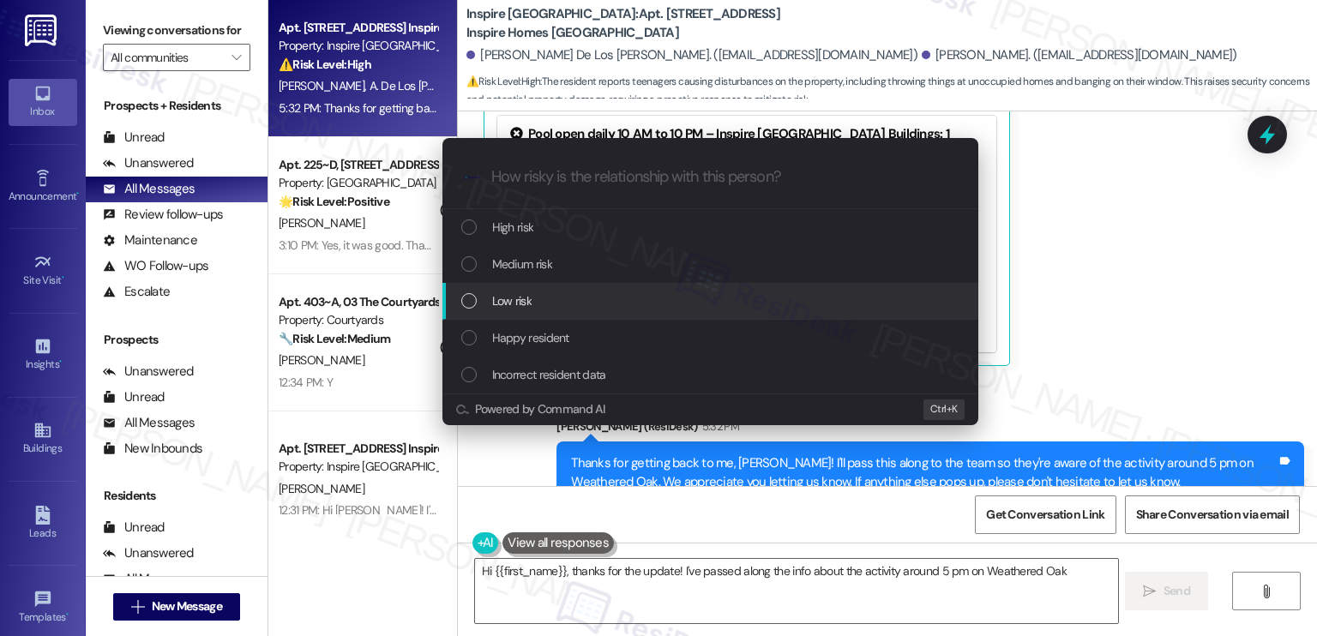
click at [550, 297] on div "Low risk" at bounding box center [712, 300] width 502 height 19
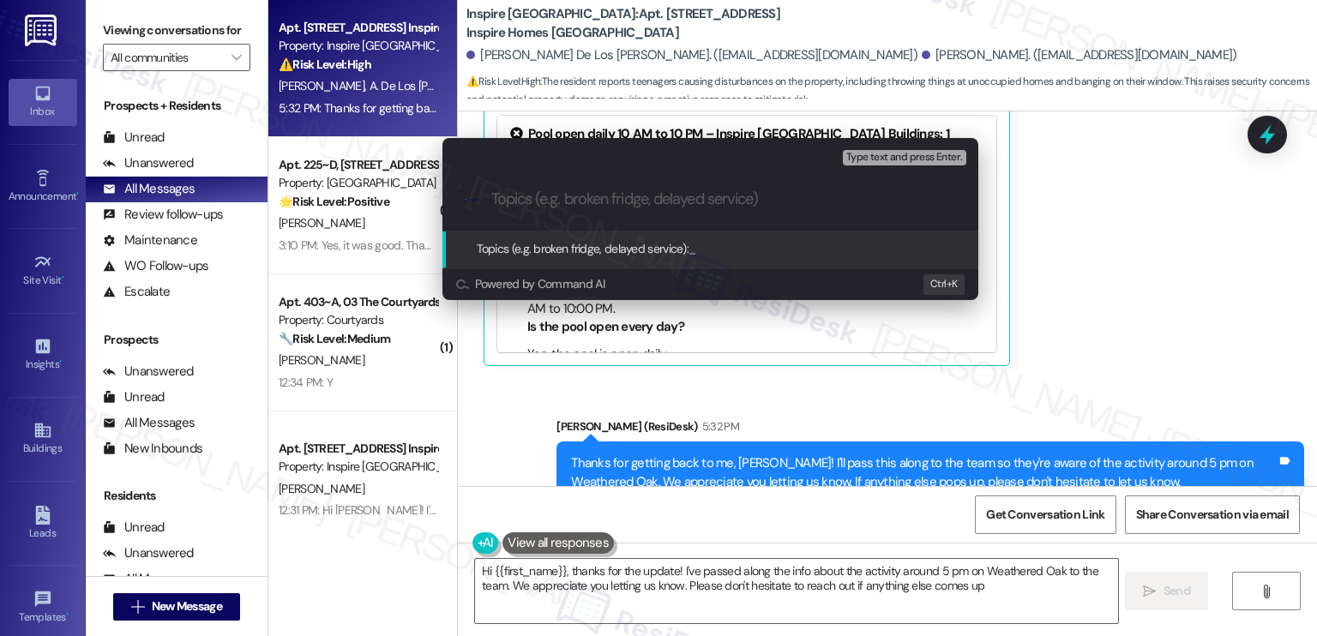
type textarea "Hi {{first_name}}, thanks for the update! I've passed along the info about the …"
click at [1110, 195] on div "Escalate Conversation Low risk Topics (e.g. broken fridge, delayed service) Any…" at bounding box center [658, 318] width 1317 height 636
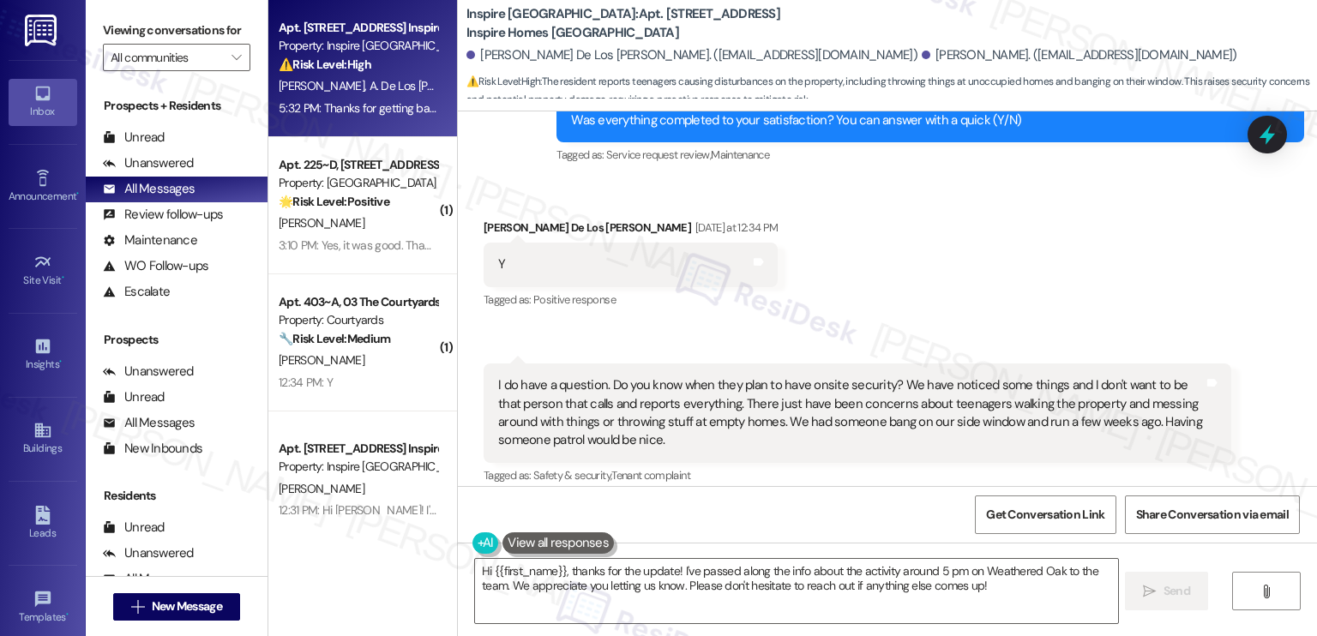
scroll to position [2828, 0]
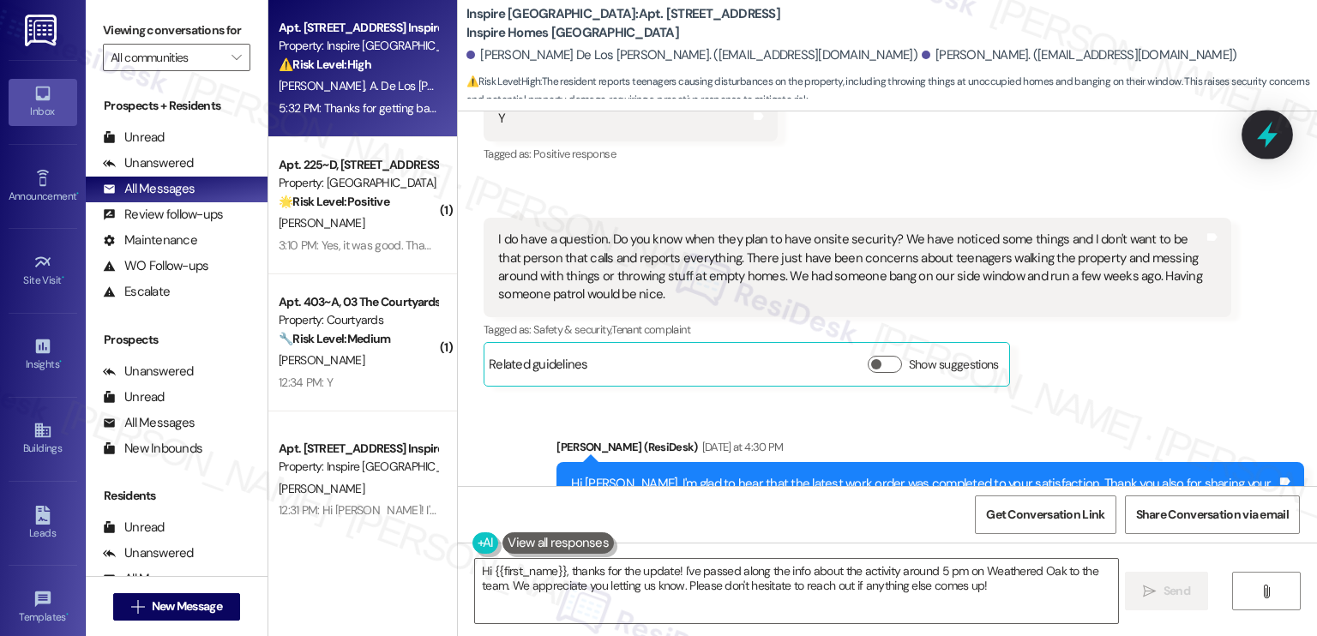
click at [1276, 146] on icon at bounding box center [1267, 134] width 29 height 29
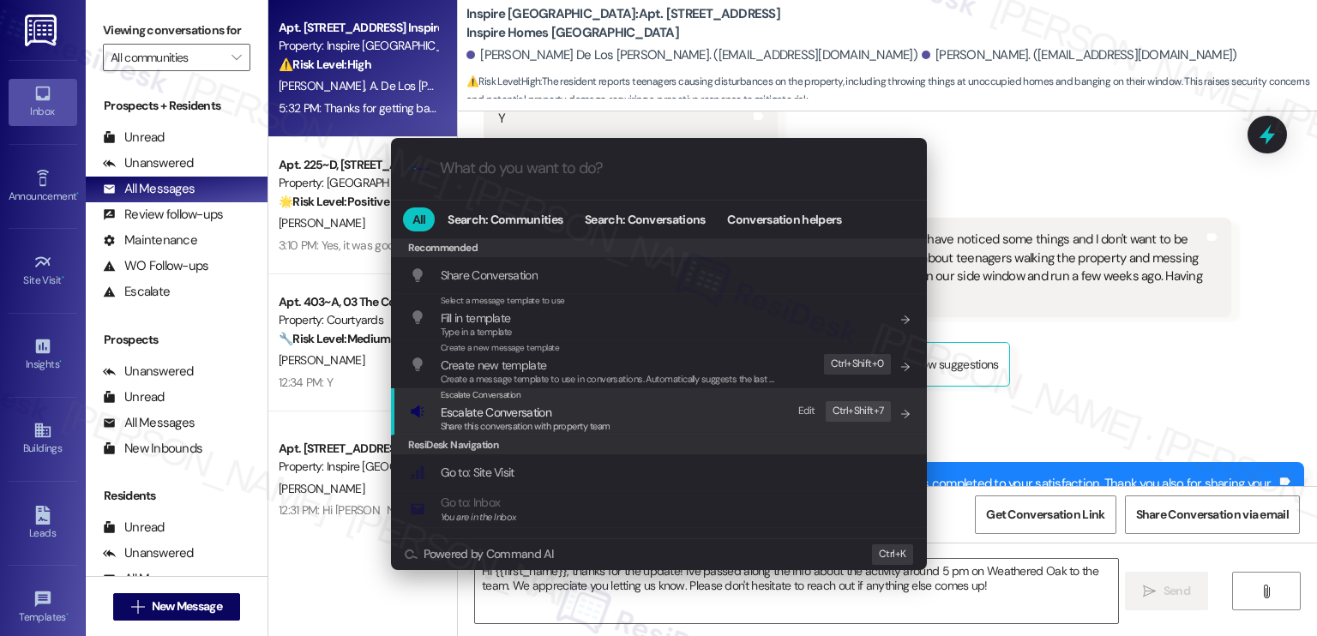
click at [635, 411] on div "Escalate Conversation Escalate Conversation Share this conversation with proper…" at bounding box center [661, 411] width 502 height 46
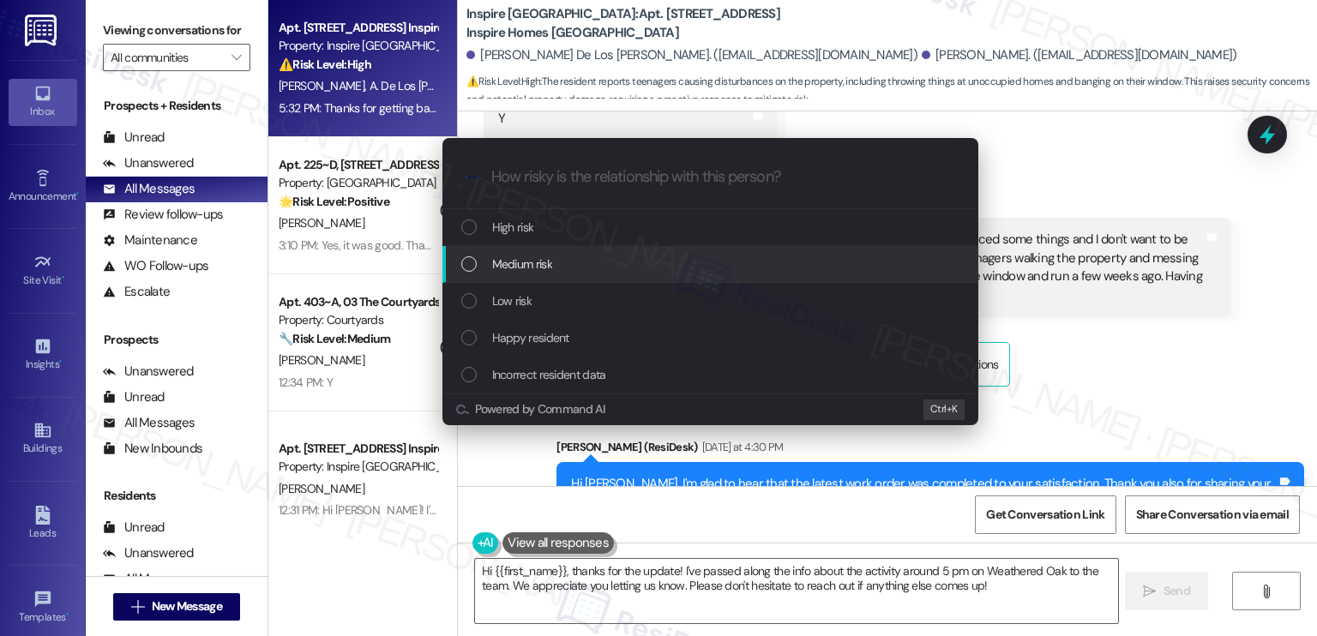
click at [532, 271] on span "Medium risk" at bounding box center [522, 264] width 60 height 19
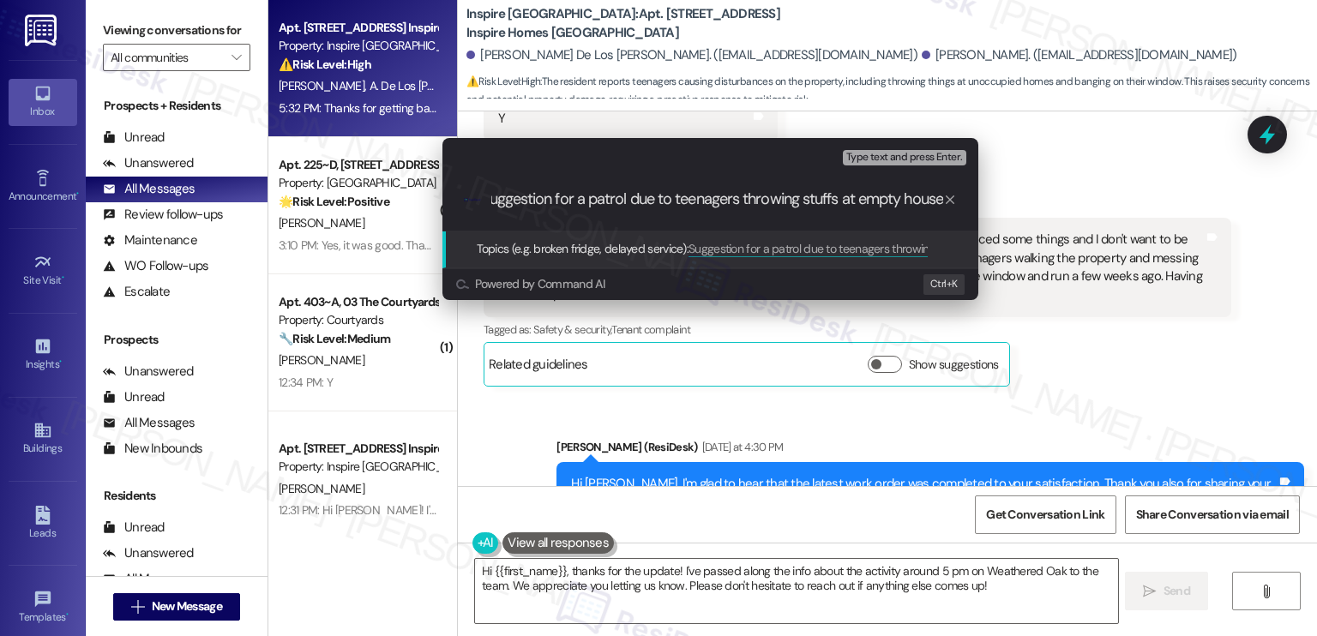
type input "Suggestion for a patrol due to teenagers throwing stuffs at empty houses"
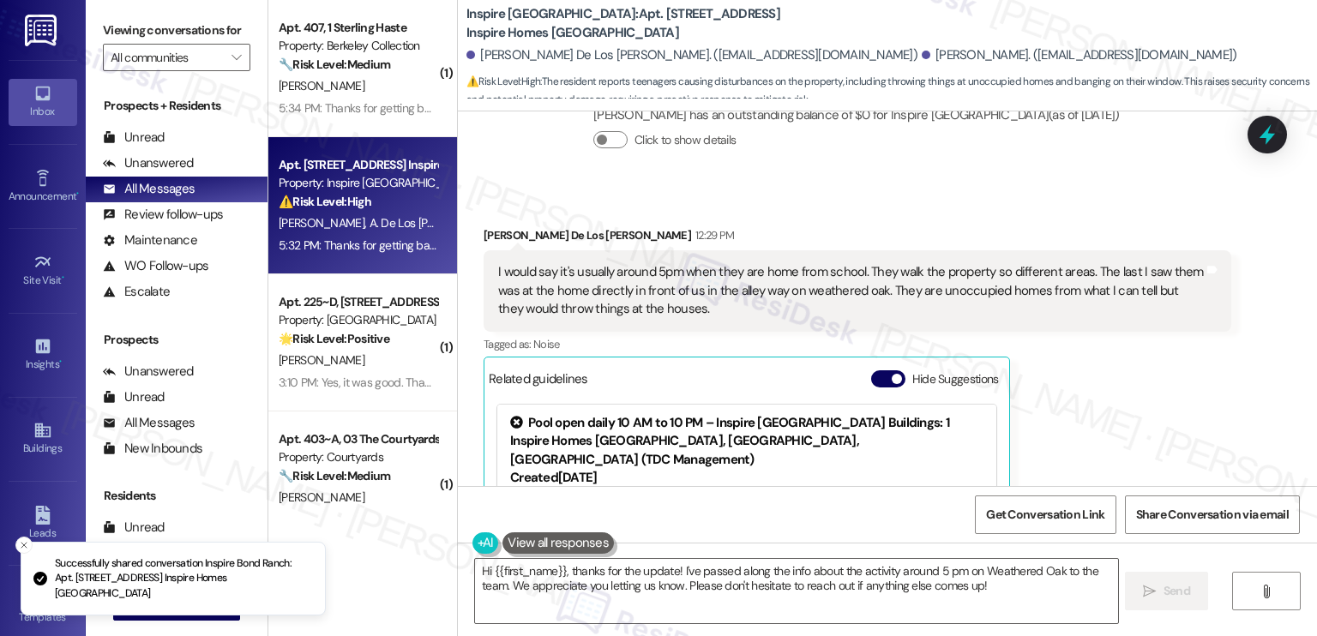
scroll to position [3515, 0]
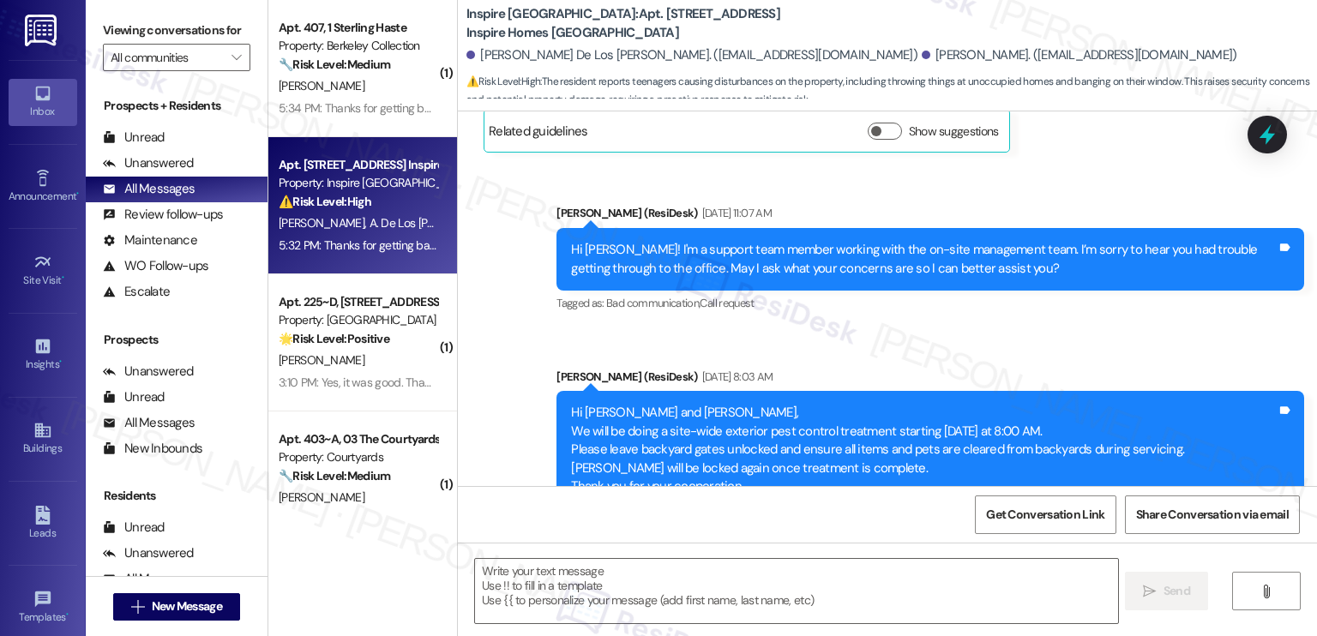
type textarea "Fetching suggested responses. Please feel free to read through the conversation…"
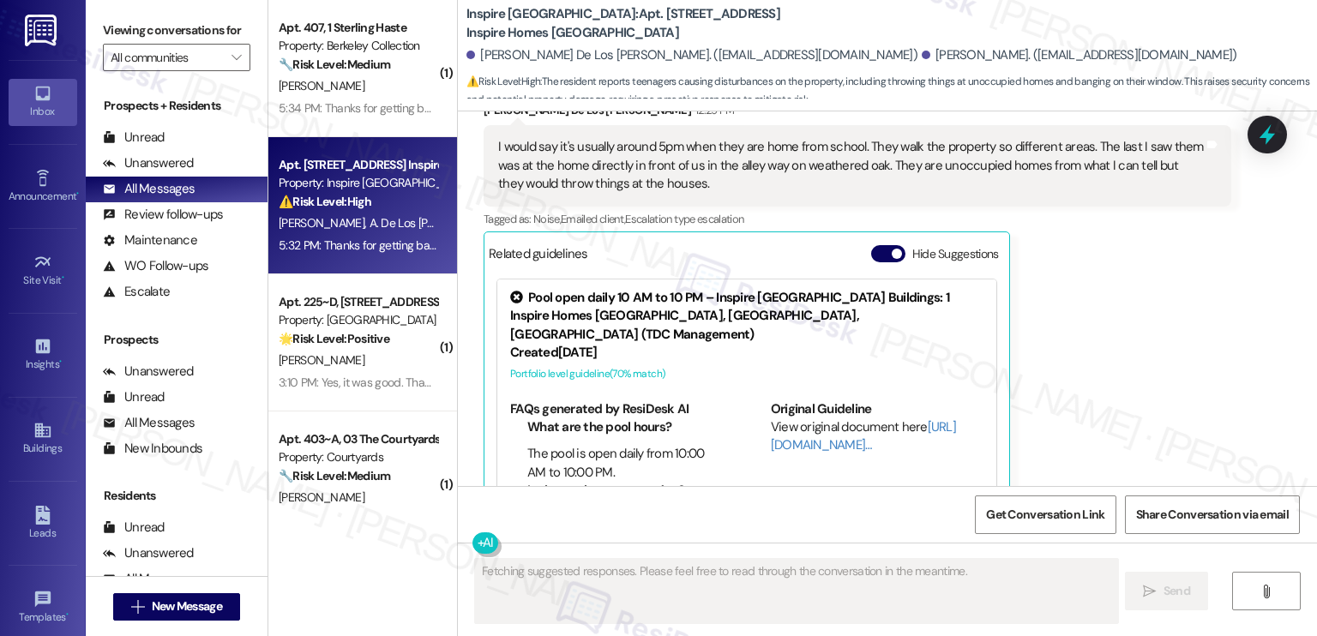
scroll to position [3686, 0]
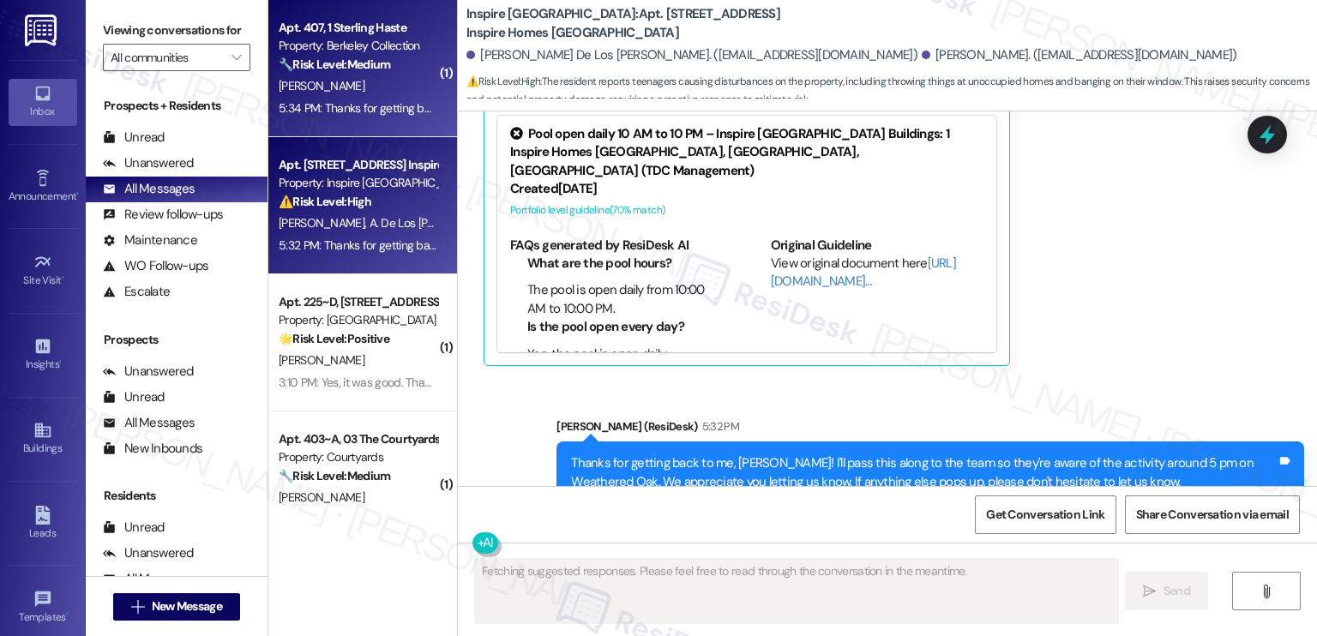
click at [393, 102] on div "5:34 PM: Thanks for getting back to me I already paid it online 5:34 PM: Thanks…" at bounding box center [432, 107] width 306 height 15
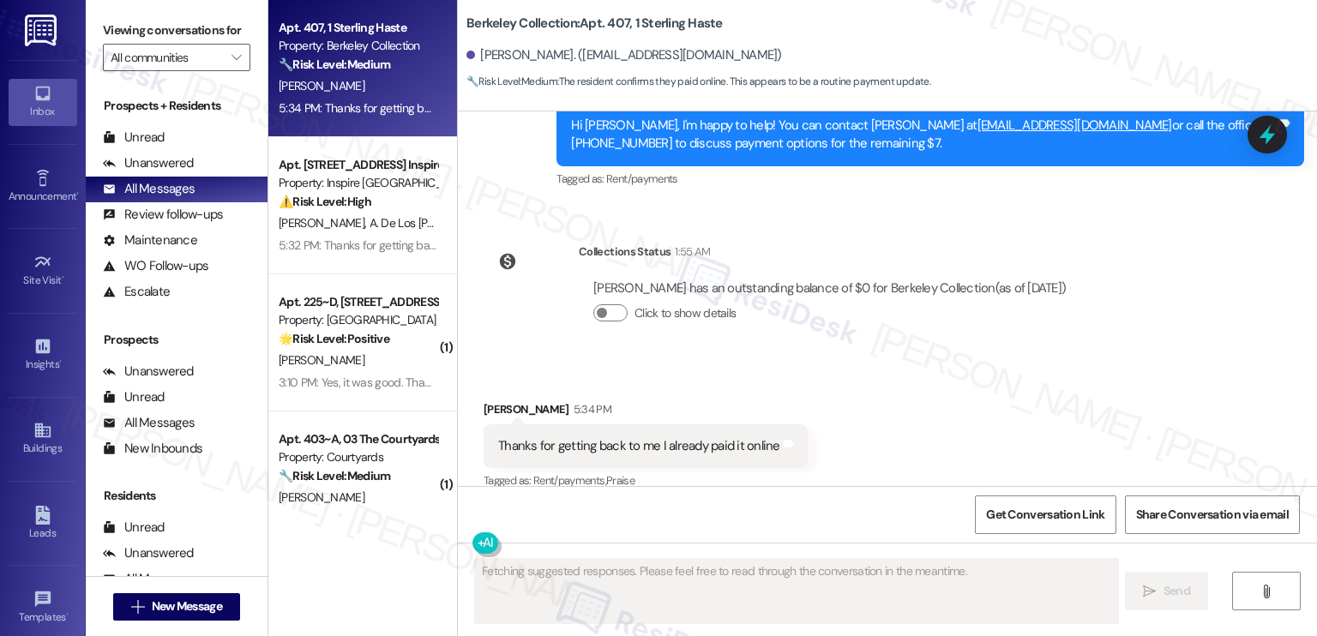
scroll to position [5762, 0]
click at [710, 436] on div "Thanks for getting back to me I already paid it online" at bounding box center [639, 445] width 282 height 18
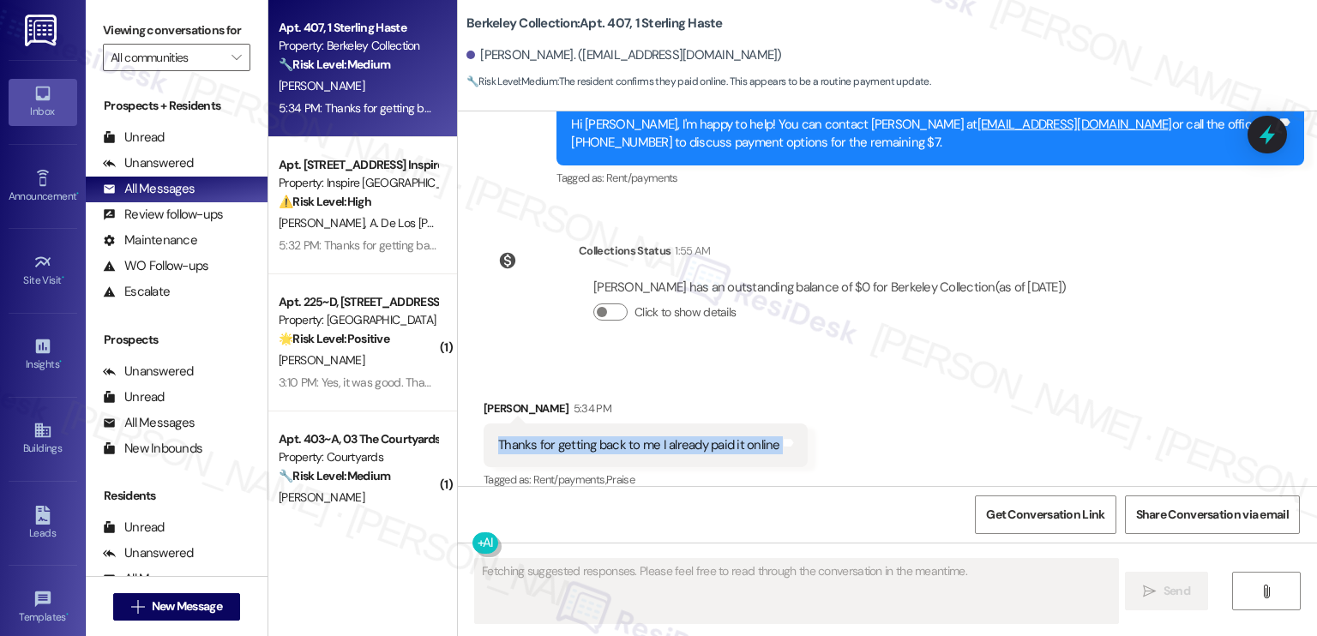
click at [710, 436] on div "Thanks for getting back to me I already paid it online" at bounding box center [639, 445] width 282 height 18
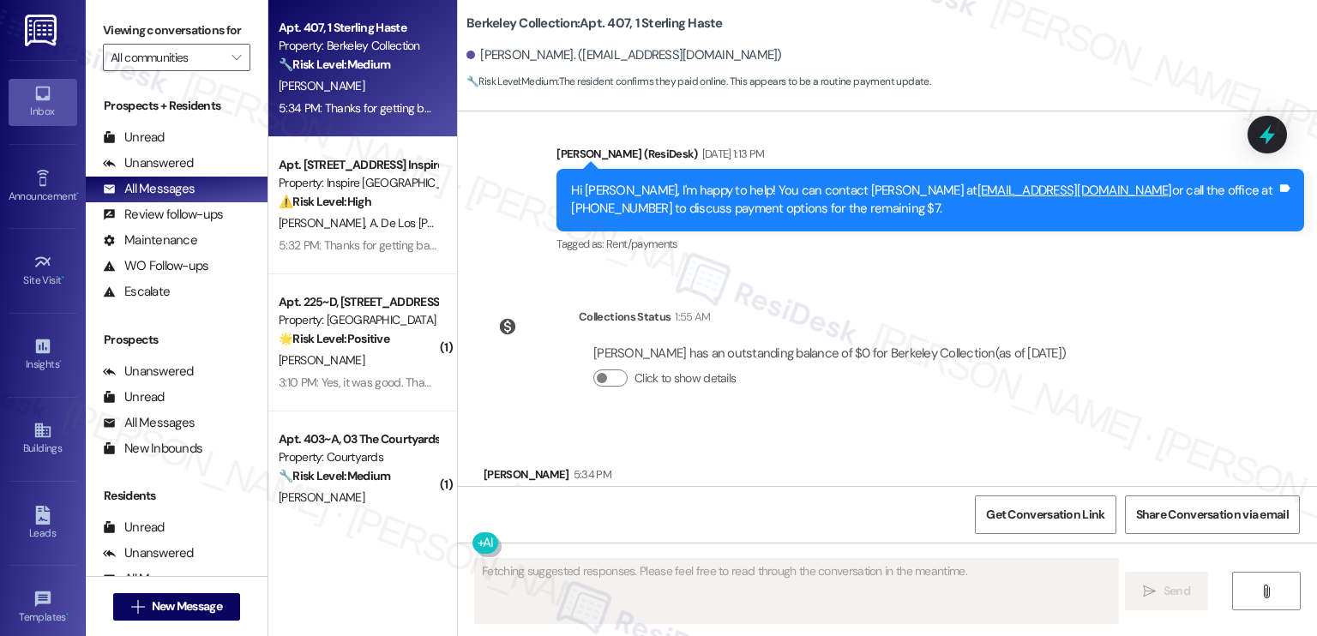
scroll to position [5591, 0]
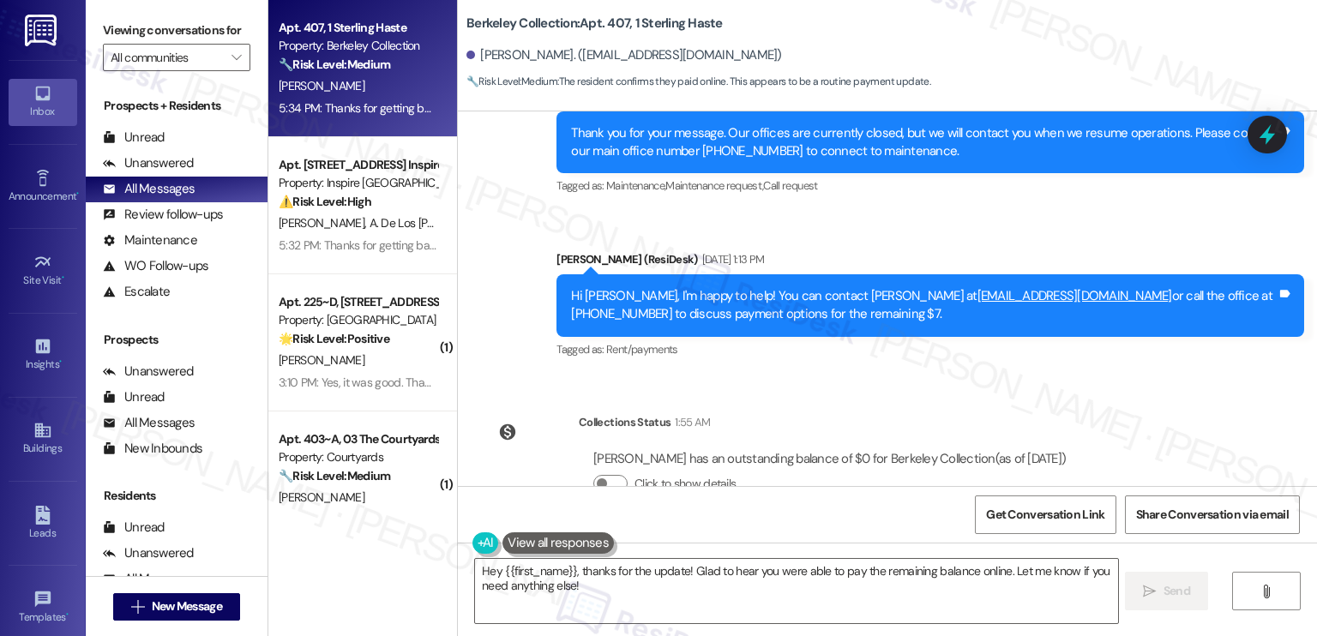
click at [746, 300] on div "Hi [PERSON_NAME], I'm happy to help! You can contact [PERSON_NAME] at [EMAIL_AD…" at bounding box center [924, 305] width 706 height 37
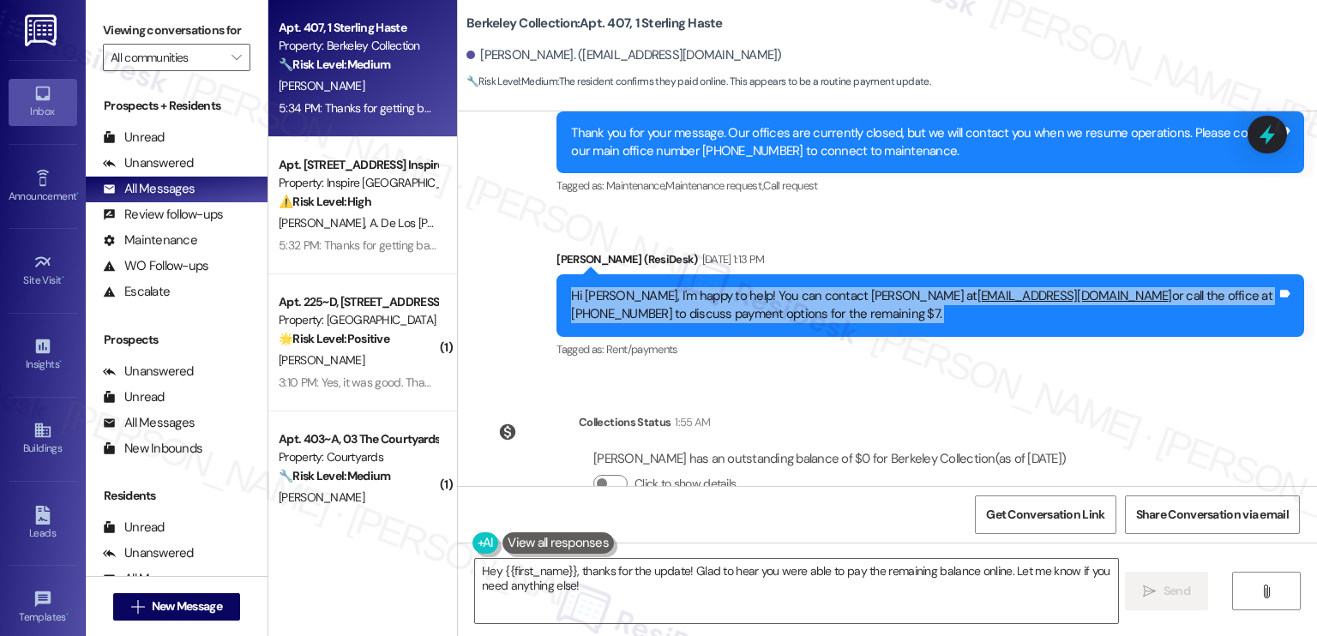
click at [746, 300] on div "Hi [PERSON_NAME], I'm happy to help! You can contact [PERSON_NAME] at [EMAIL_AD…" at bounding box center [924, 305] width 706 height 37
click at [736, 305] on div "Hi [PERSON_NAME], I'm happy to help! You can contact [PERSON_NAME] at [EMAIL_AD…" at bounding box center [930, 305] width 748 height 63
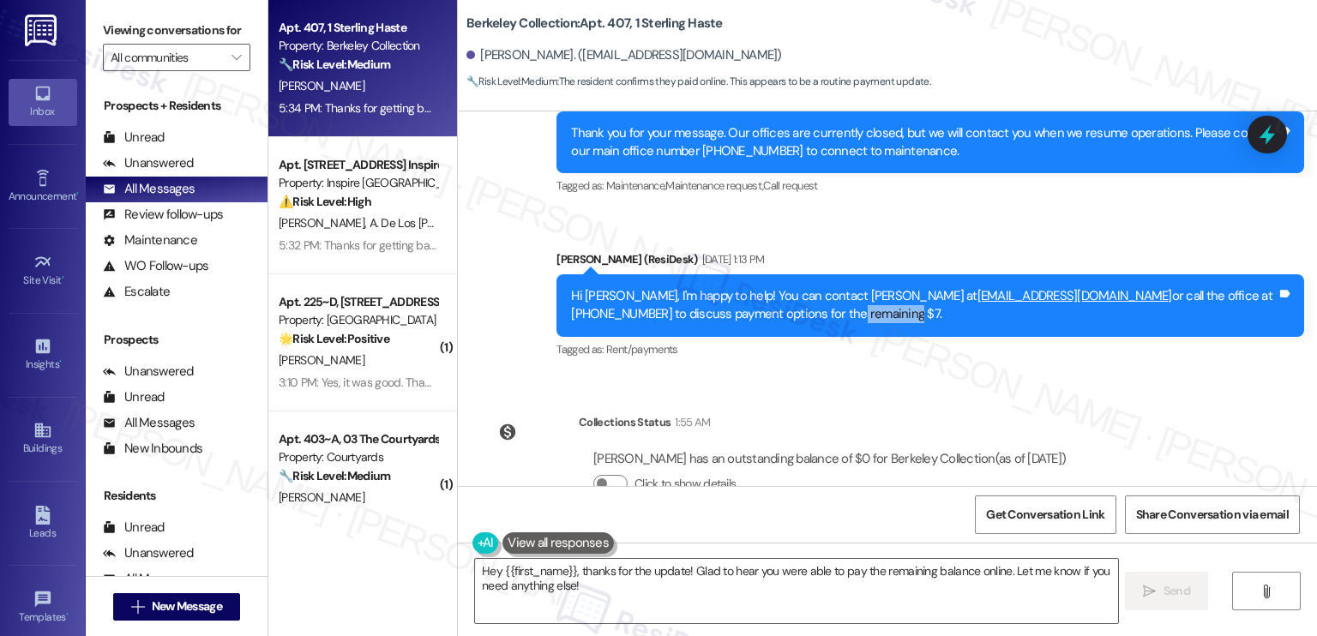
click at [736, 305] on div "Hi [PERSON_NAME], I'm happy to help! You can contact [PERSON_NAME] at [EMAIL_AD…" at bounding box center [930, 305] width 748 height 63
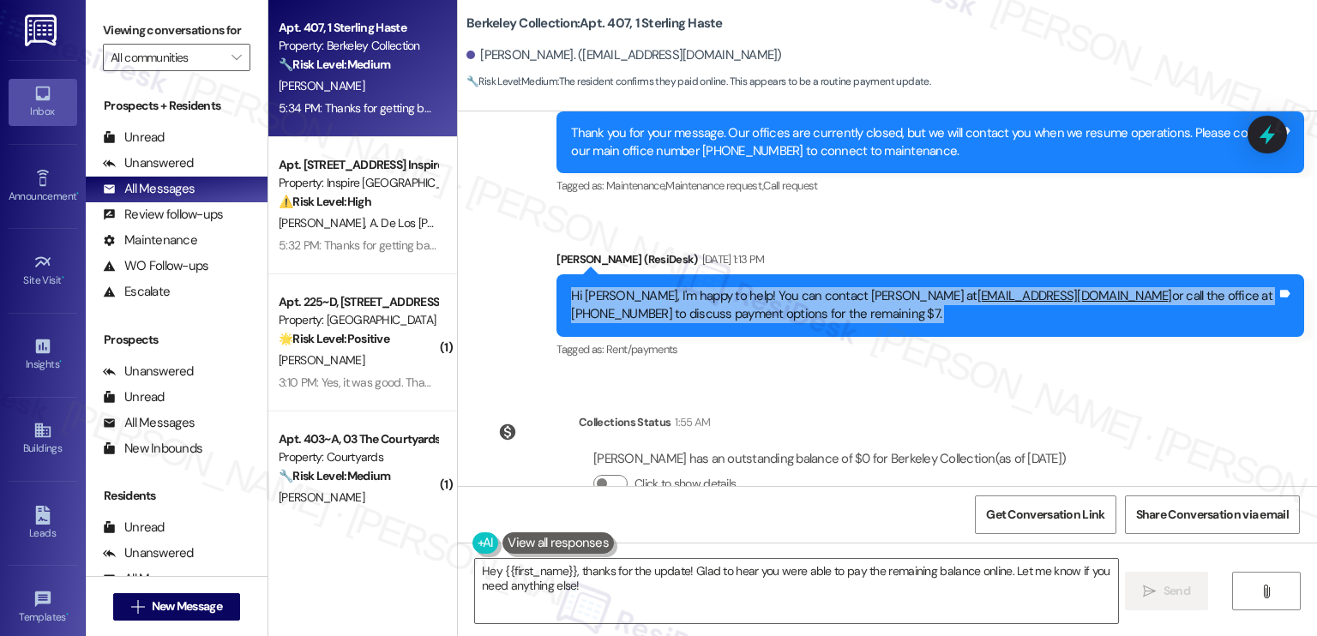
click at [736, 305] on div "Hi [PERSON_NAME], I'm happy to help! You can contact [PERSON_NAME] at [EMAIL_AD…" at bounding box center [930, 305] width 748 height 63
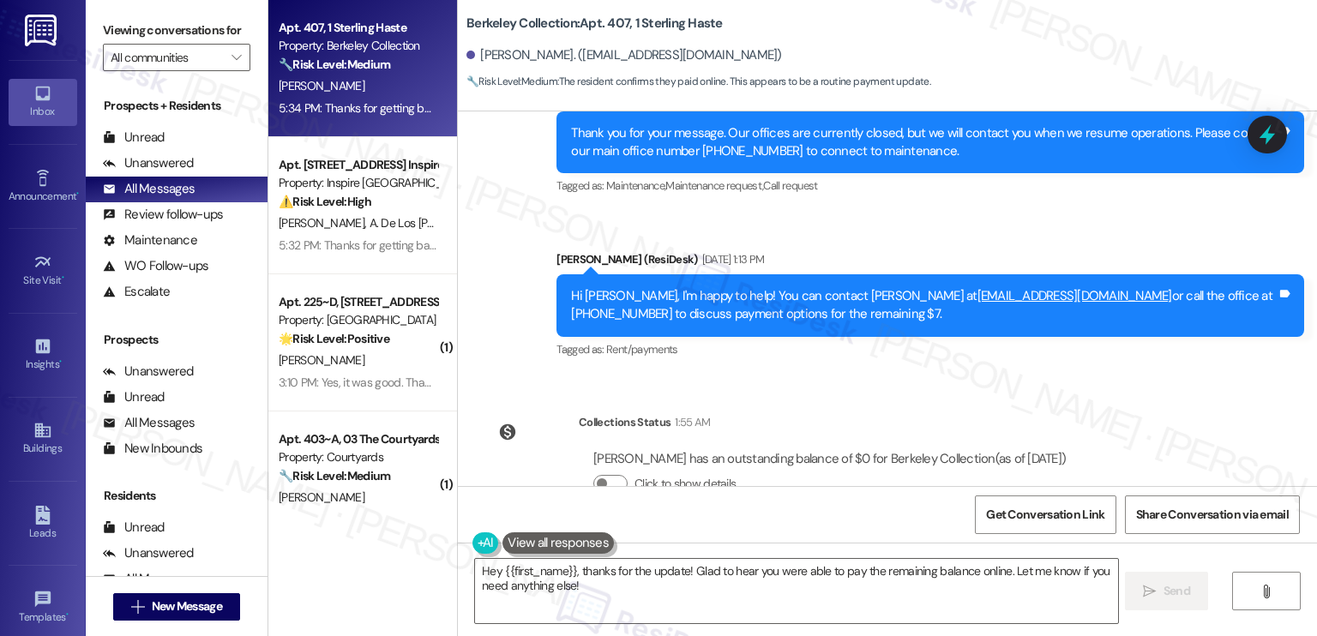
click at [772, 413] on div "Collections Status 1:55 AM" at bounding box center [830, 425] width 502 height 24
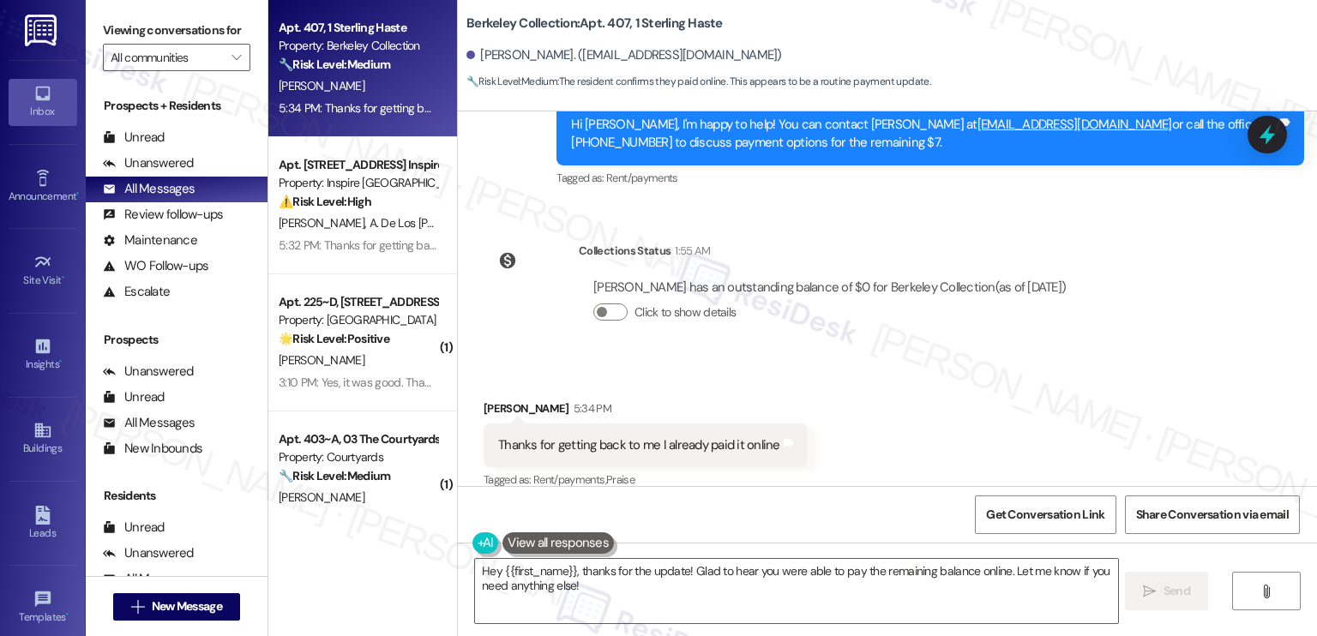
click at [704, 297] on div "Click to show details" at bounding box center [829, 316] width 472 height 38
click at [662, 568] on textarea "Hey {{first_name}}, thanks for the update! Glad to hear you were able to pay th…" at bounding box center [796, 591] width 642 height 64
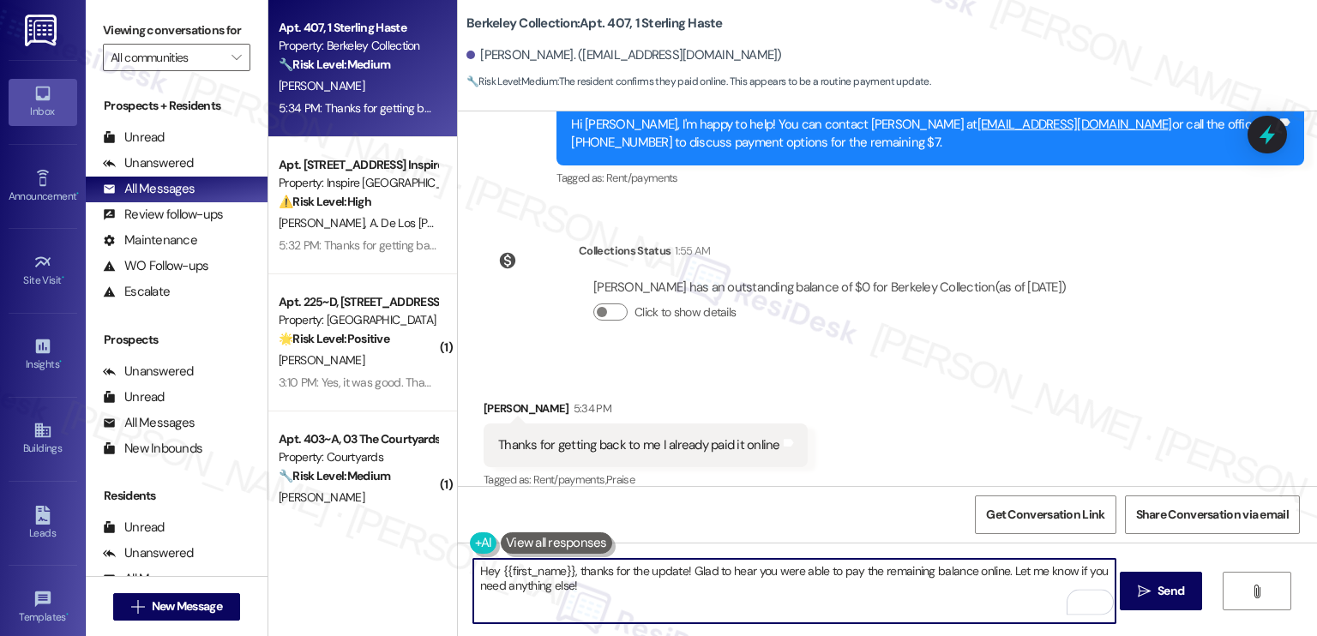
drag, startPoint x: 631, startPoint y: 593, endPoint x: 506, endPoint y: 584, distance: 125.5
click at [506, 584] on textarea "Hey {{first_name}}, thanks for the update! Glad to hear you were able to pay th…" at bounding box center [794, 591] width 642 height 64
click at [604, 582] on textarea "Hey {{first_name}}, thanks for the update! Glad to hear you were able to pay th…" at bounding box center [794, 591] width 642 height 64
click at [489, 400] on div "[PERSON_NAME] 5:34 PM" at bounding box center [646, 412] width 324 height 24
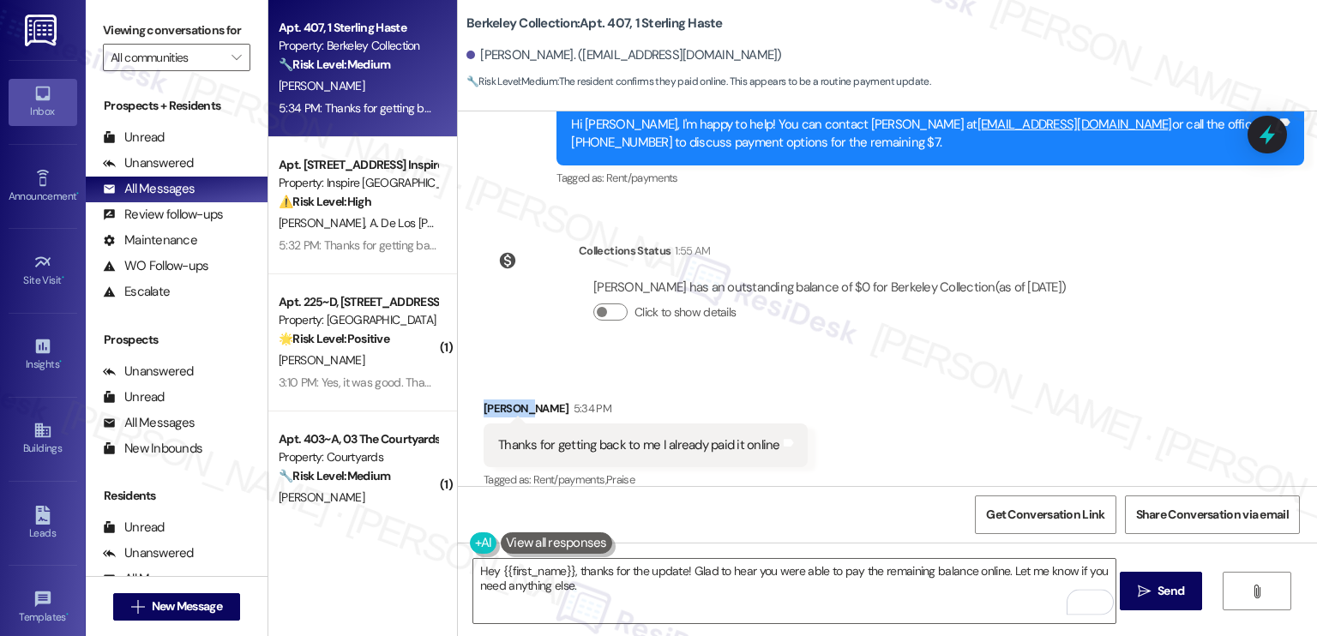
click at [489, 400] on div "[PERSON_NAME] 5:34 PM" at bounding box center [646, 412] width 324 height 24
copy div "Tersina"
click at [482, 575] on textarea "Hey {{first_name}}, thanks for the update! Glad to hear you were able to pay th…" at bounding box center [794, 591] width 642 height 64
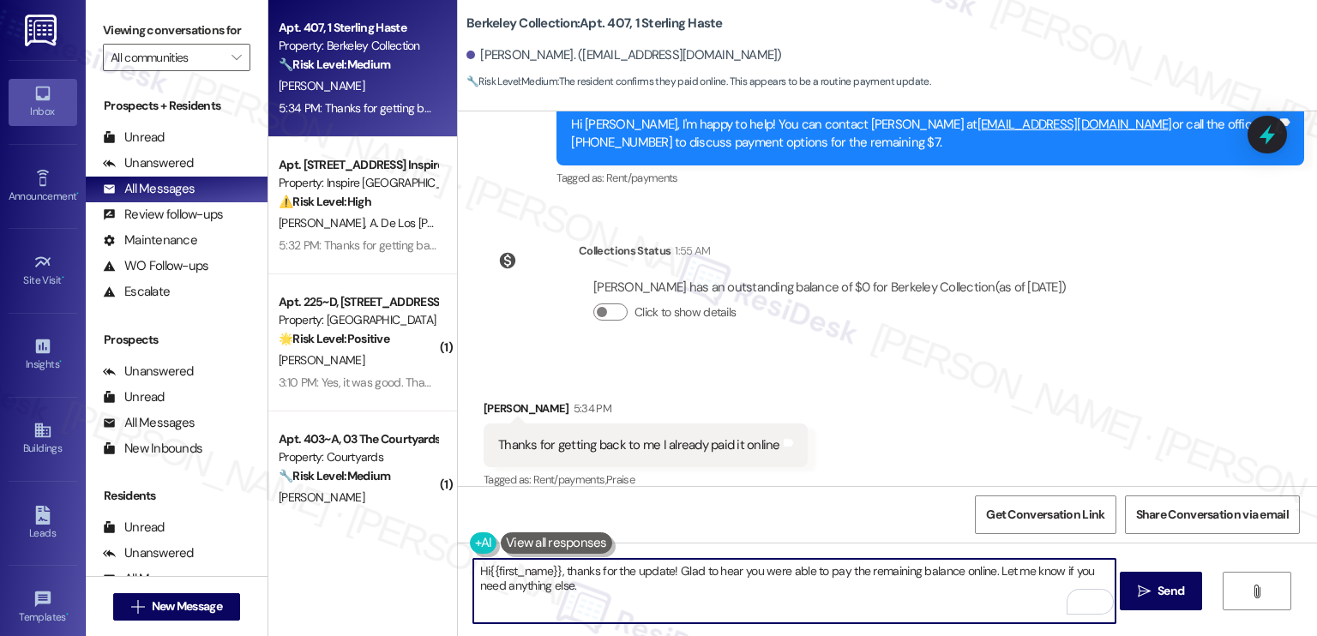
type textarea "Hi {{first_name}}, thanks for the update! Glad to hear you were able to pay the…"
click at [657, 586] on textarea "Hi {{first_name}}, thanks for the update! Glad to hear you were able to pay the…" at bounding box center [794, 591] width 642 height 64
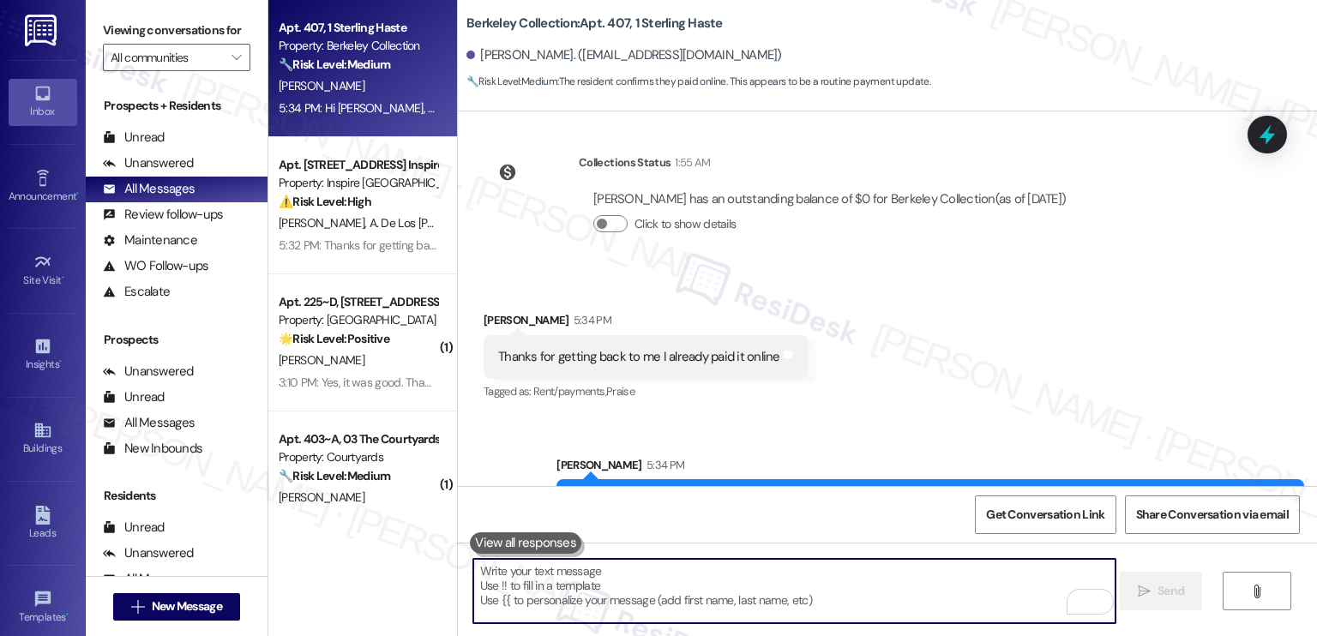
scroll to position [5900, 0]
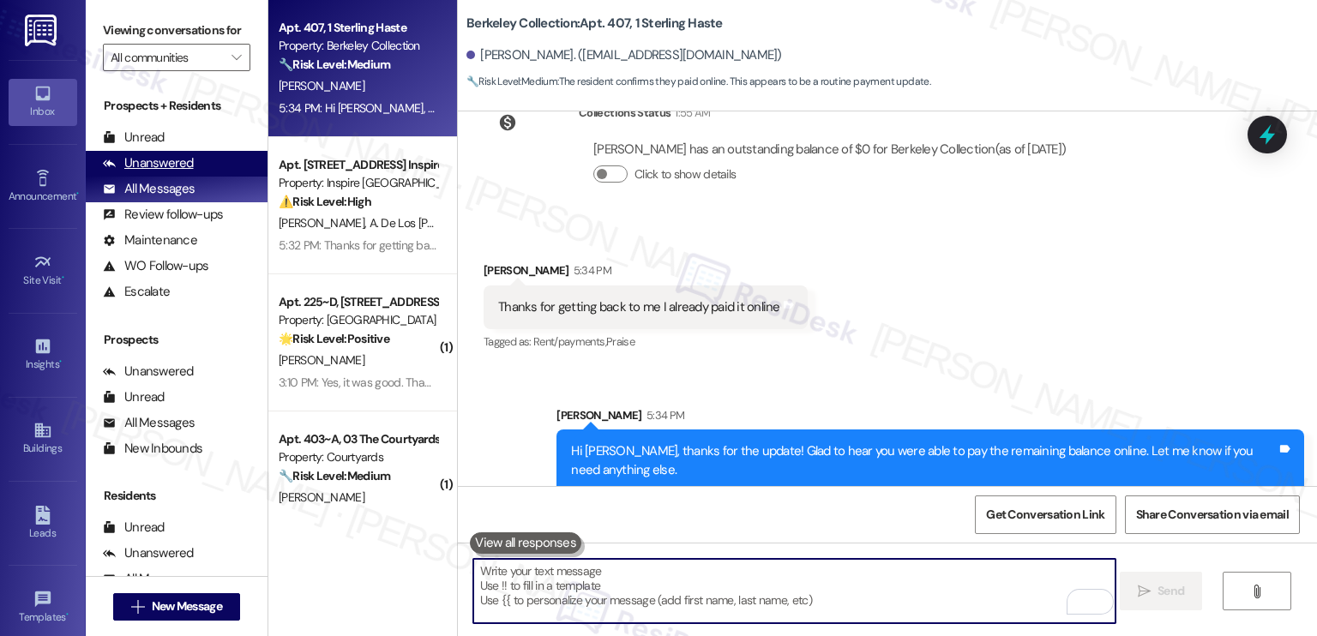
click at [191, 164] on div "Unanswered (0)" at bounding box center [177, 164] width 182 height 26
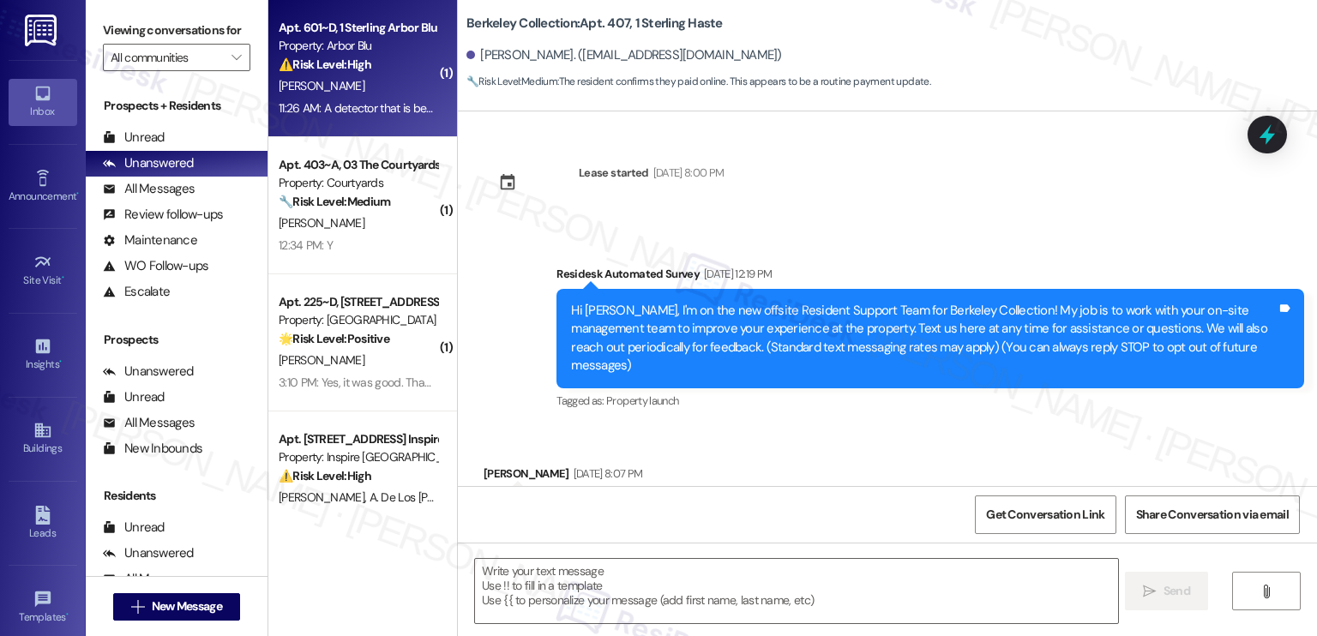
click at [330, 99] on div "11:26 AM: A detector that is beeping right now. 11:26 AM: A detector that is be…" at bounding box center [358, 108] width 162 height 21
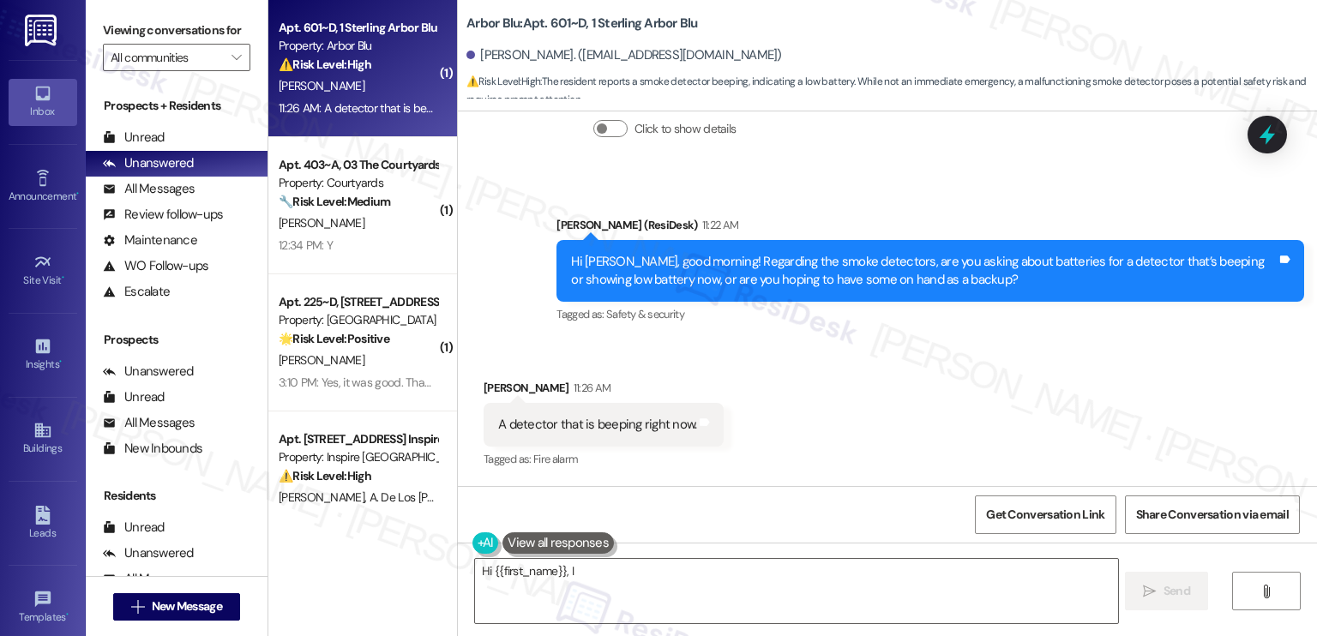
scroll to position [1866, 0]
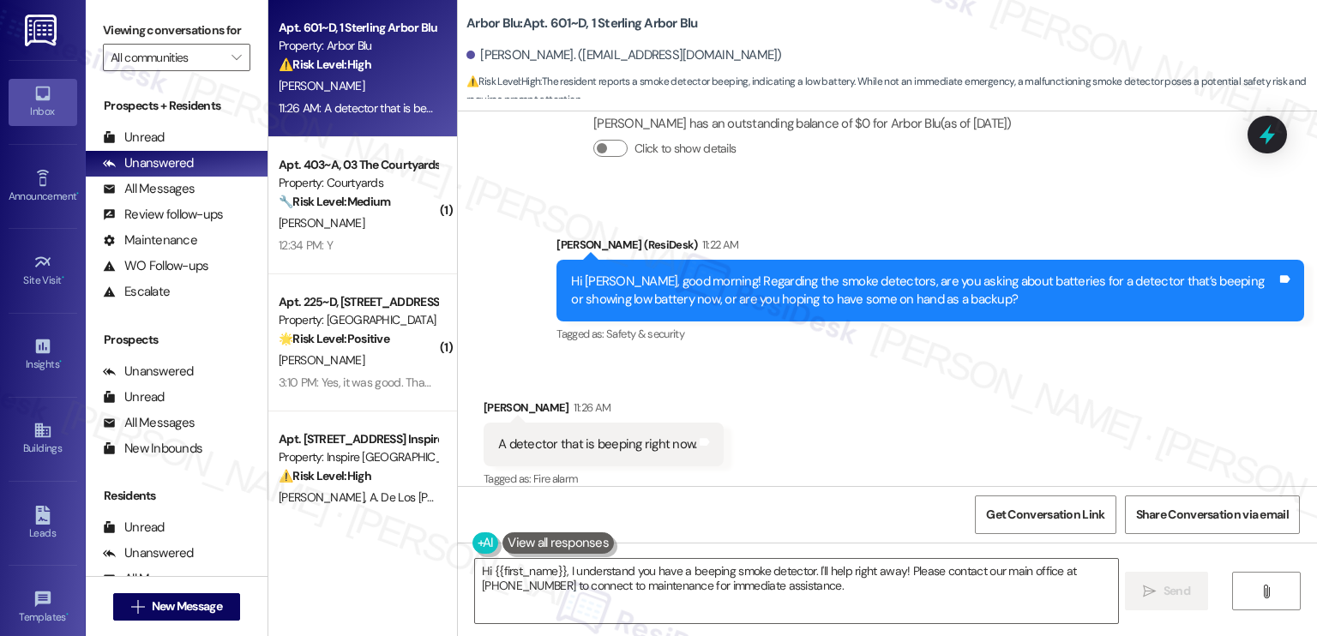
click at [539, 436] on div "A detector that is beeping right now." at bounding box center [597, 445] width 198 height 18
click at [540, 436] on div "A detector that is beeping right now." at bounding box center [597, 445] width 198 height 18
click at [700, 288] on div "Hi [PERSON_NAME], good morning! Regarding the smoke detectors, are you asking a…" at bounding box center [924, 291] width 706 height 37
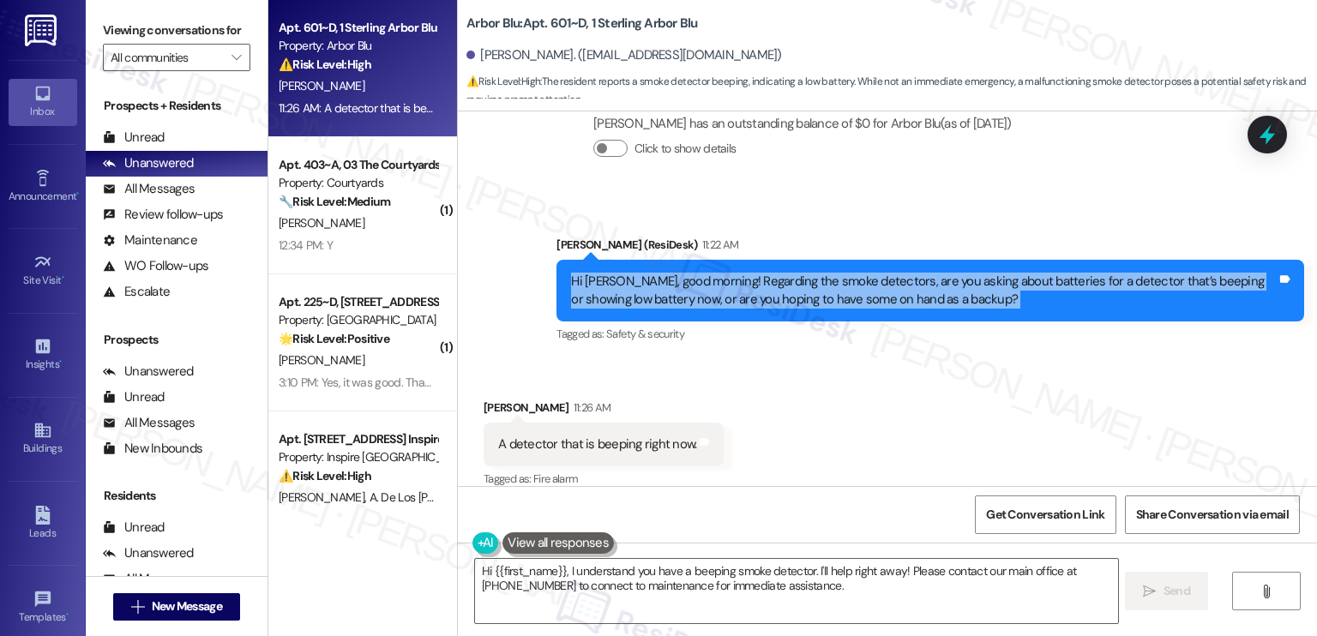
click at [700, 288] on div "Hi [PERSON_NAME], good morning! Regarding the smoke detectors, are you asking a…" at bounding box center [924, 291] width 706 height 37
click at [806, 273] on div "Hi [PERSON_NAME], good morning! Regarding the smoke detectors, are you asking a…" at bounding box center [924, 291] width 706 height 37
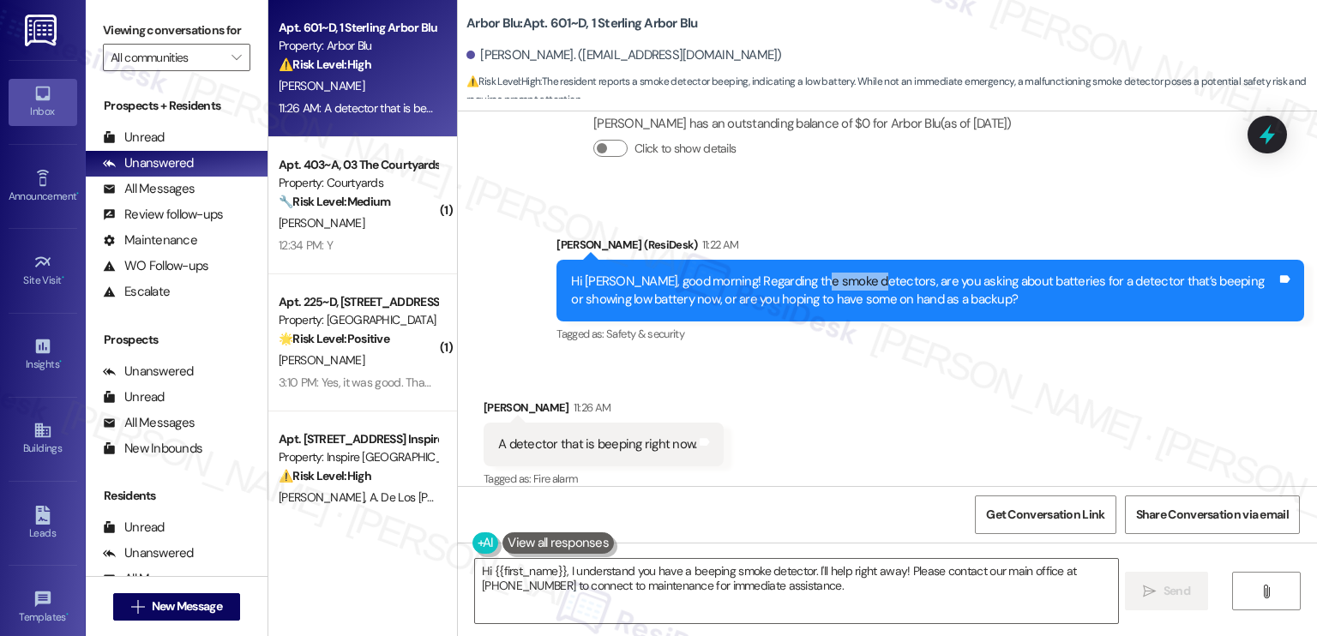
click at [806, 273] on div "Hi [PERSON_NAME], good morning! Regarding the smoke detectors, are you asking a…" at bounding box center [924, 291] width 706 height 37
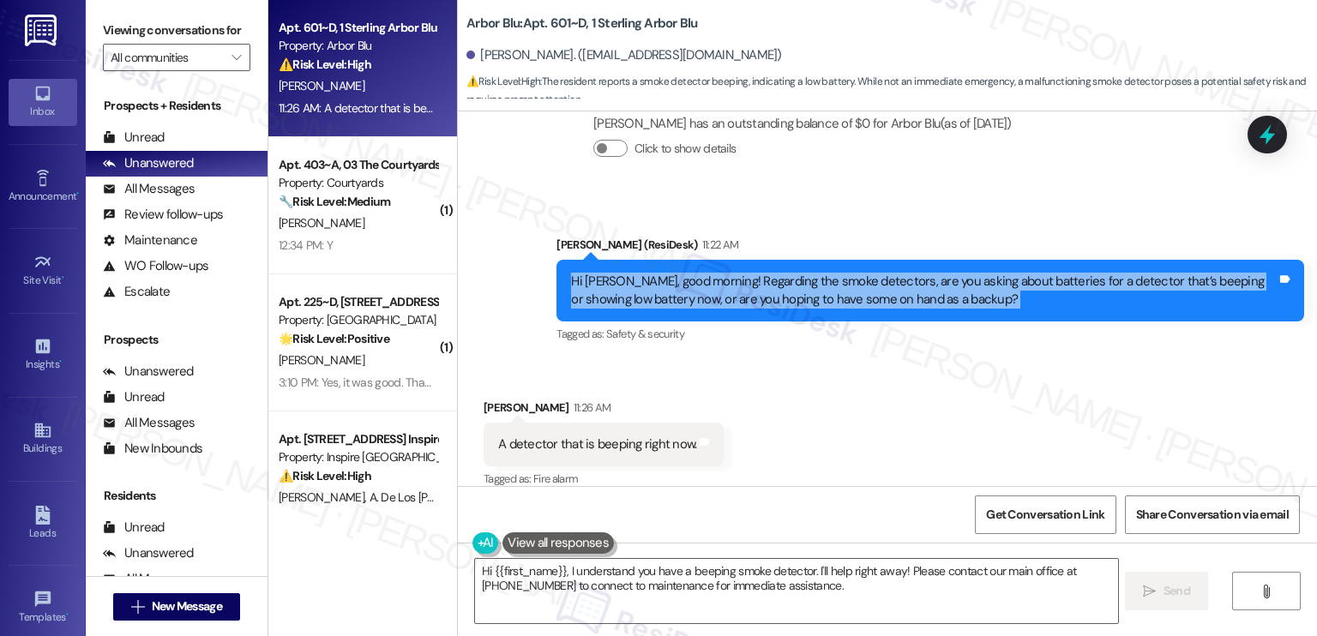
click at [806, 273] on div "Hi [PERSON_NAME], good morning! Regarding the smoke detectors, are you asking a…" at bounding box center [924, 291] width 706 height 37
click at [795, 273] on div "Hi [PERSON_NAME], good morning! Regarding the smoke detectors, are you asking a…" at bounding box center [924, 291] width 706 height 37
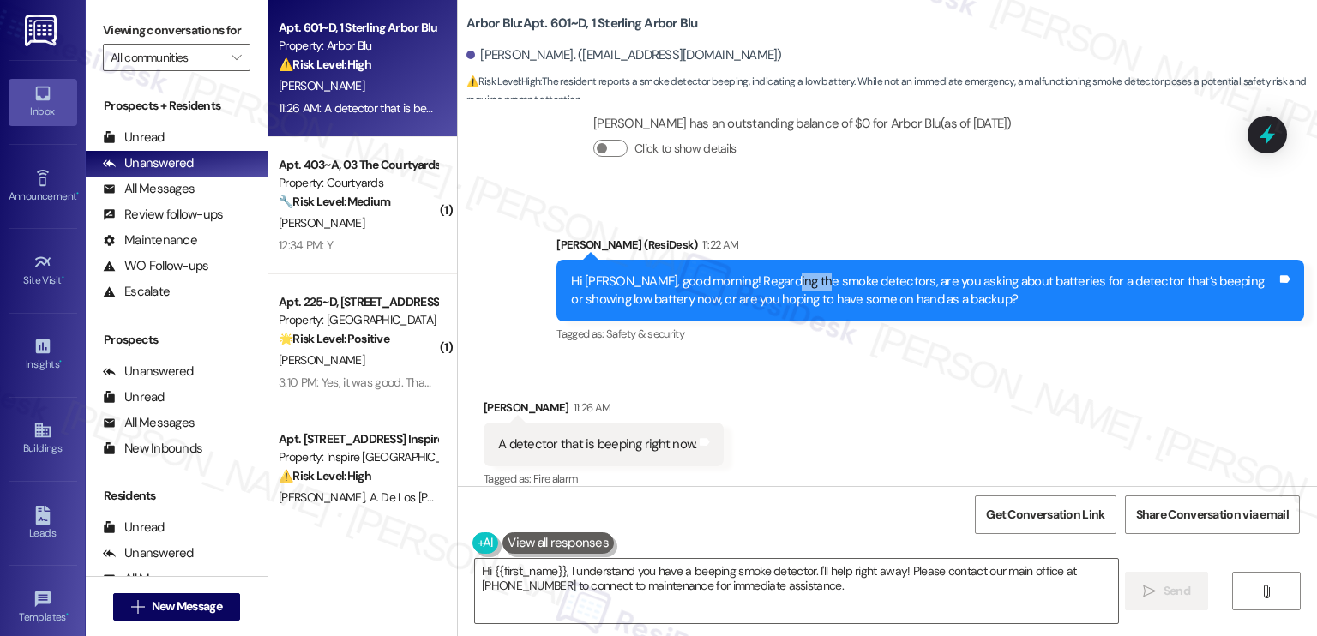
click at [795, 273] on div "Hi [PERSON_NAME], good morning! Regarding the smoke detectors, are you asking a…" at bounding box center [924, 291] width 706 height 37
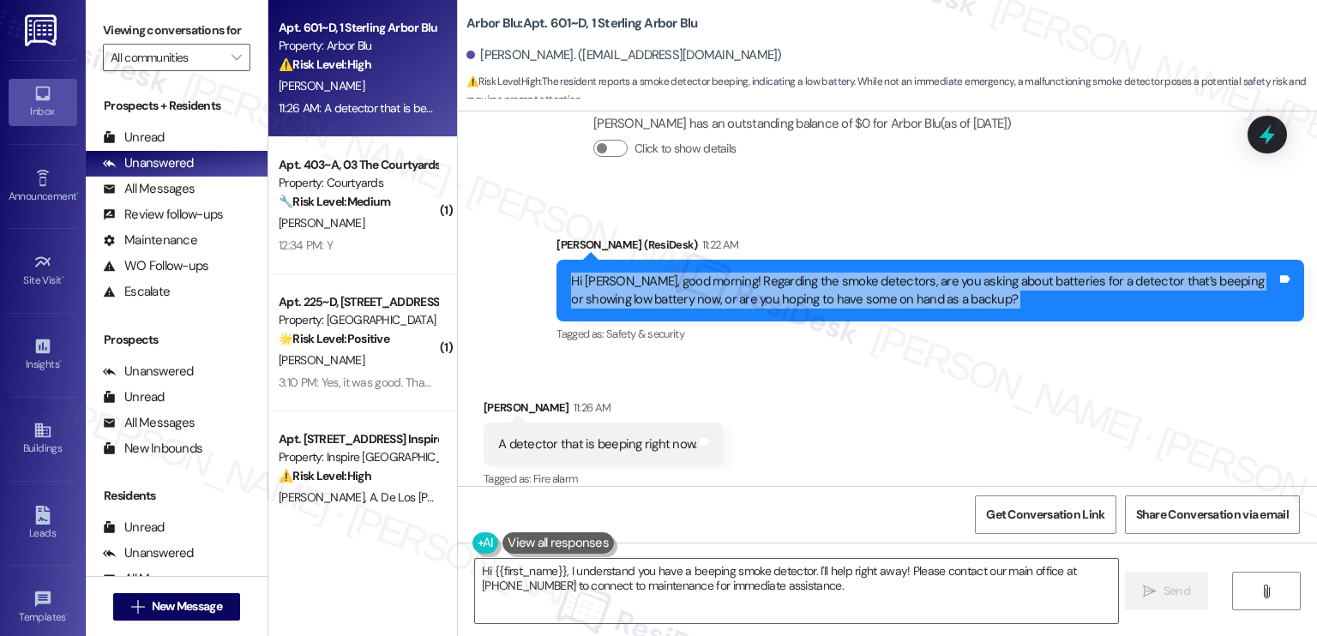
click at [793, 273] on div "Hi [PERSON_NAME], good morning! Regarding the smoke detectors, are you asking a…" at bounding box center [924, 291] width 706 height 37
click at [783, 586] on textarea "Hi {{first_name}}, I understand you have a beeping smoke detector. I'll help ri…" at bounding box center [796, 591] width 642 height 64
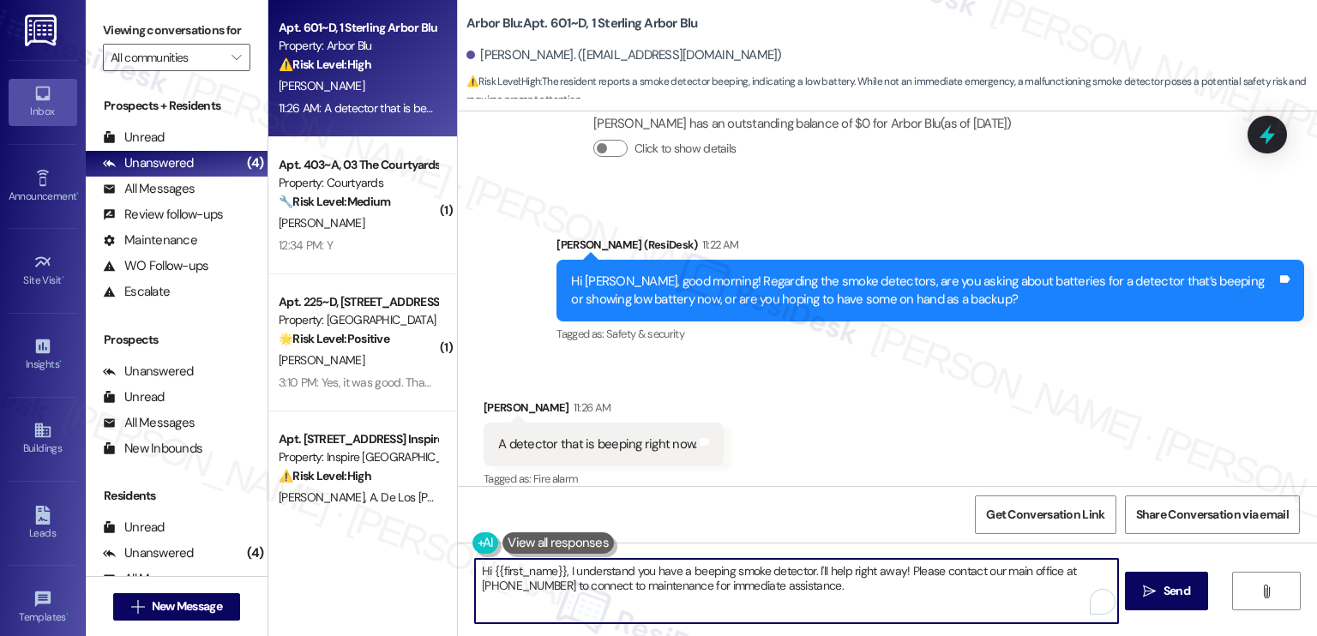
click at [783, 586] on textarea "Hi {{first_name}}, I understand you have a beeping smoke detector. I'll help ri…" at bounding box center [796, 591] width 642 height 64
type textarea "Thank you for clarifying. I will submit a work order on your behalf so our team…"
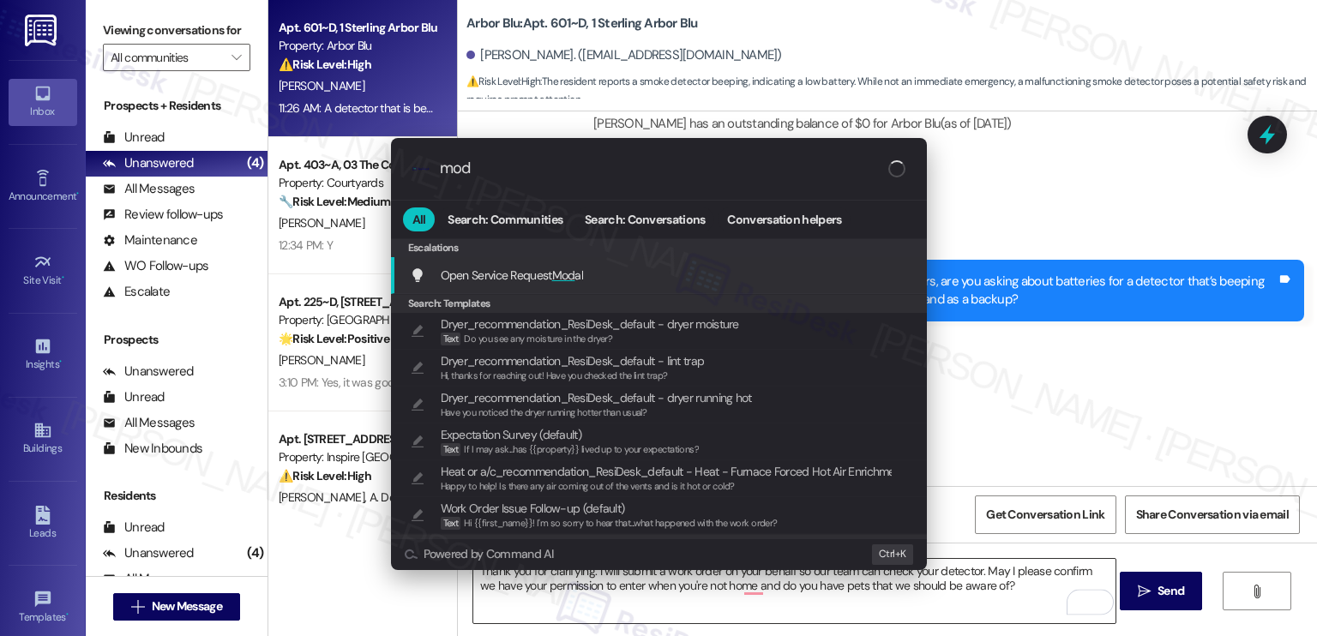
type input "moda"
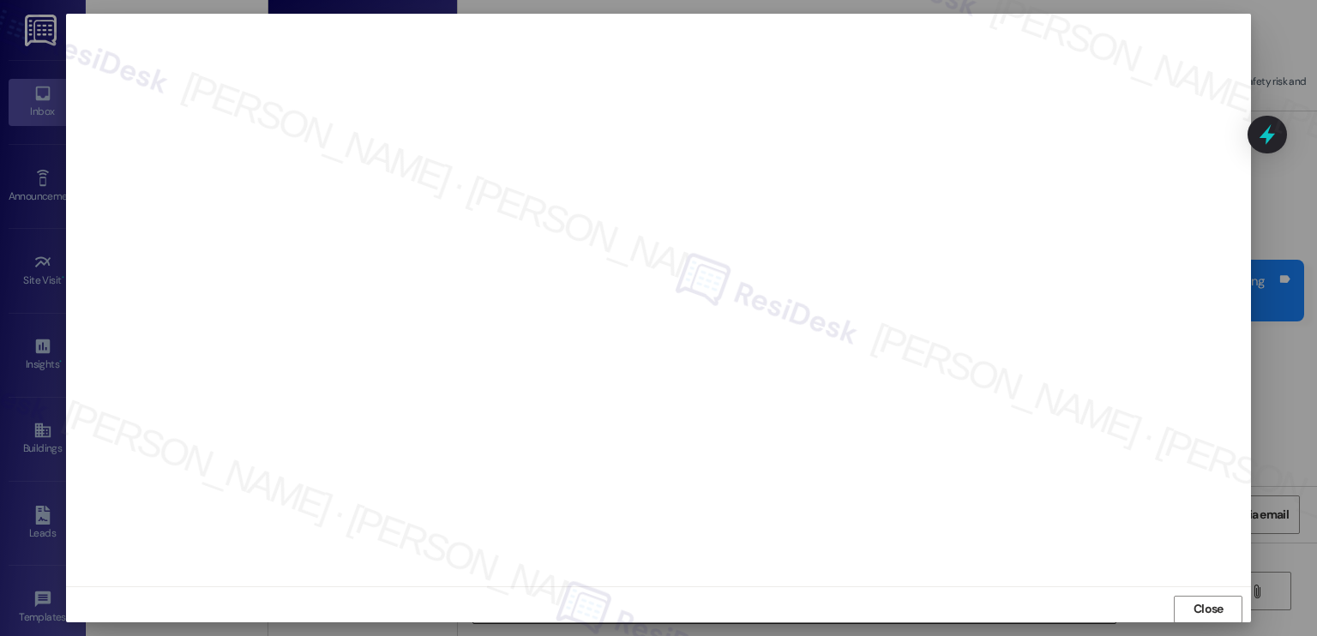
scroll to position [0, 0]
click at [1190, 601] on span "Close" at bounding box center [1208, 609] width 37 height 18
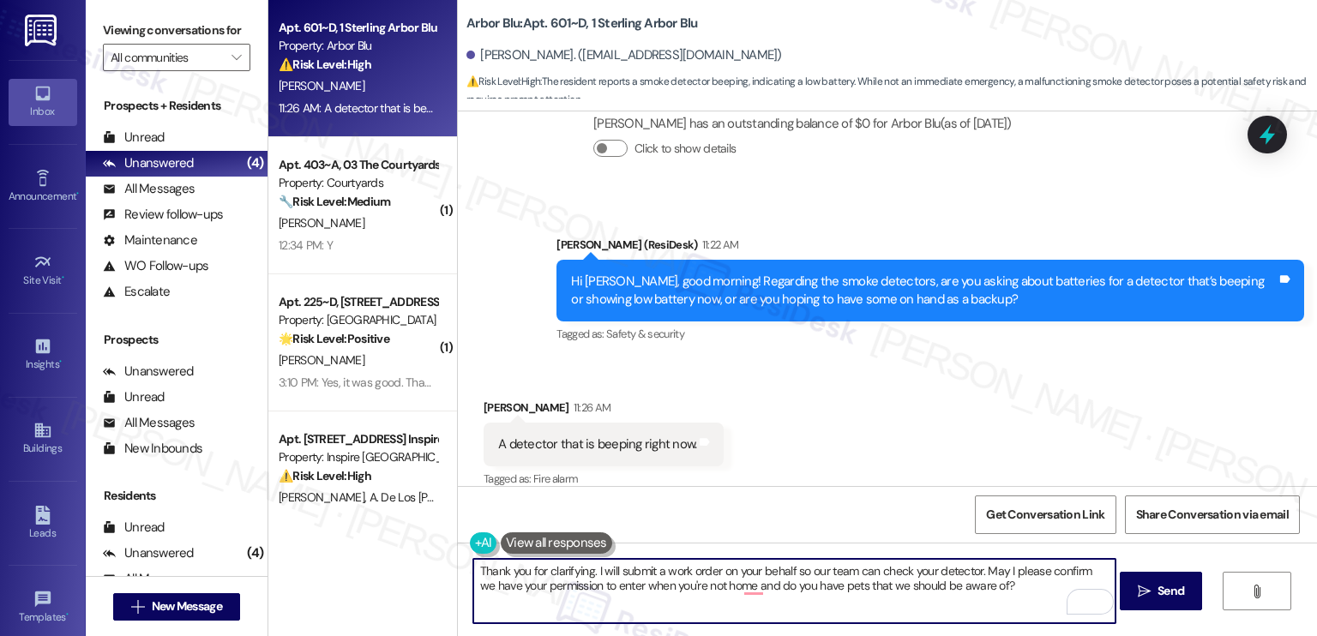
click at [635, 580] on textarea "Thank you for clarifying. I will submit a work order on your behalf so our team…" at bounding box center [794, 591] width 642 height 64
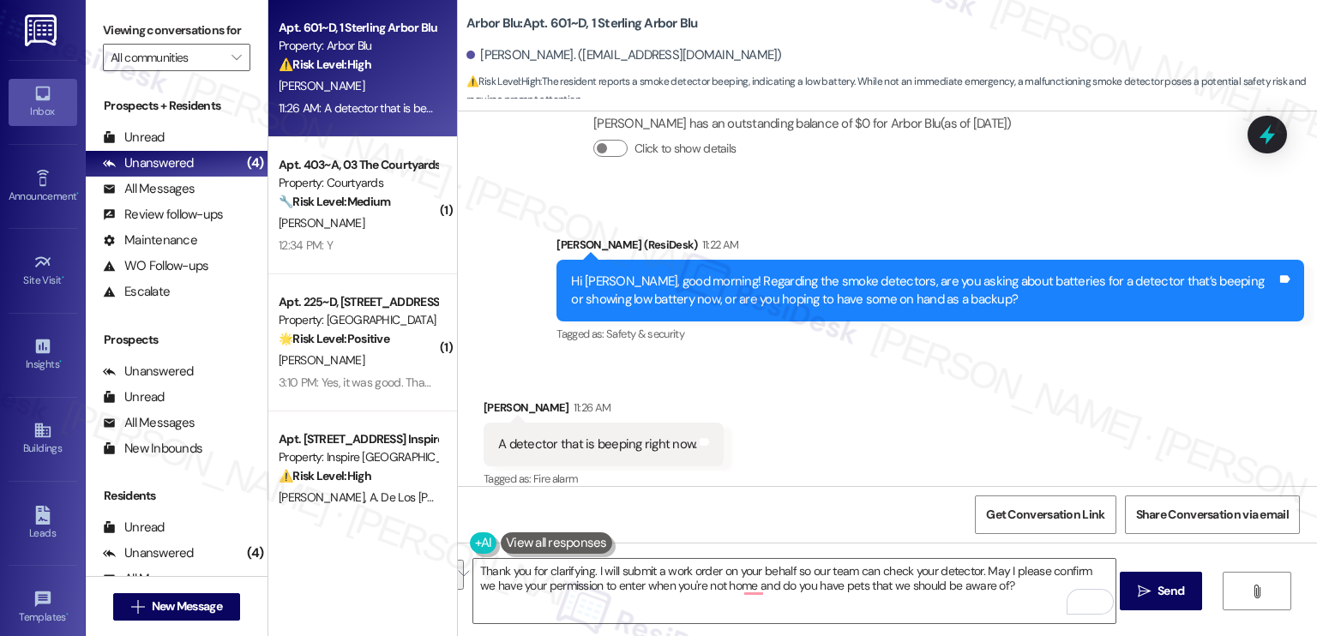
click at [808, 534] on div "Get Conversation Link Share Conversation via email" at bounding box center [887, 514] width 859 height 57
click at [809, 566] on textarea "Thank you for clarifying. I will submit a work order on your behalf so our team…" at bounding box center [794, 591] width 642 height 64
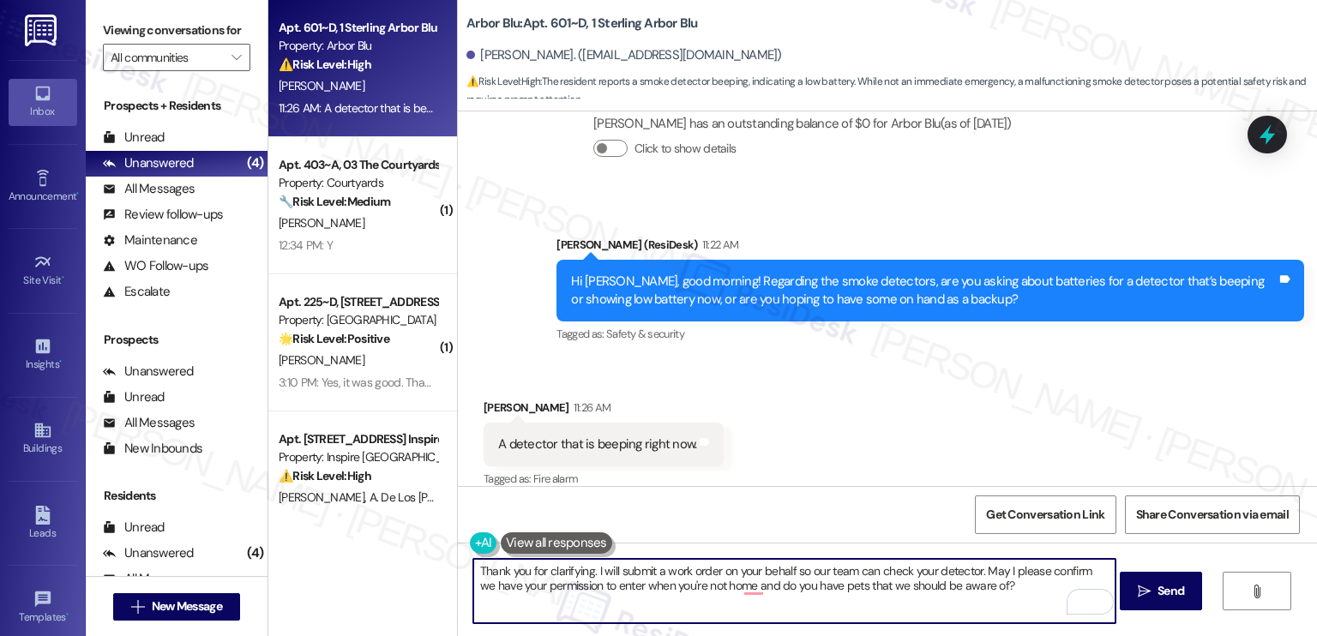
click at [975, 570] on textarea "Thank you for clarifying. I will submit a work order on your behalf so our team…" at bounding box center [794, 591] width 642 height 64
click at [568, 586] on textarea "Thank you for clarifying. I will submit a work order on your behalf so our team…" at bounding box center [794, 591] width 642 height 64
drag, startPoint x: 531, startPoint y: 586, endPoint x: 544, endPoint y: 583, distance: 13.1
click at [531, 586] on textarea "Thank you for clarifying. I will submit a work order on your behalf so our team…" at bounding box center [794, 591] width 642 height 64
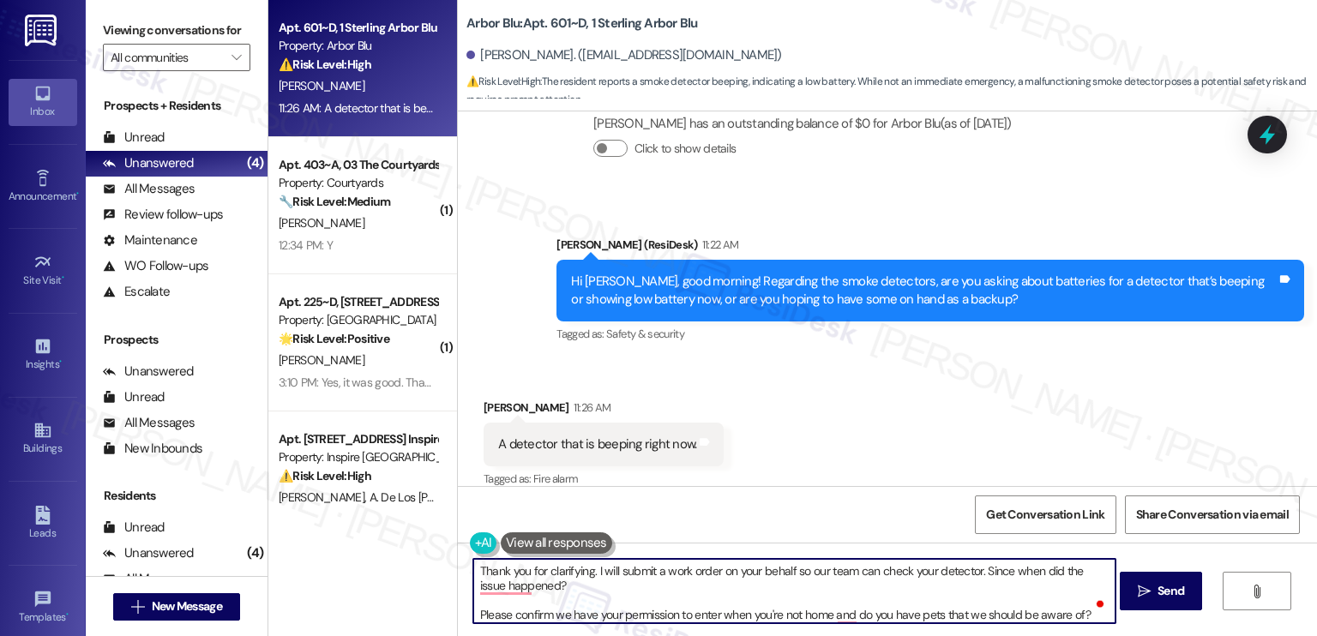
scroll to position [3, 0]
click at [1080, 612] on textarea "Thank you for clarifying. I will submit a work order on your behalf so our team…" at bounding box center [794, 591] width 642 height 64
click at [855, 608] on textarea "Thank you for clarifying. I will submit a work order on your behalf so our team…" at bounding box center [794, 591] width 642 height 64
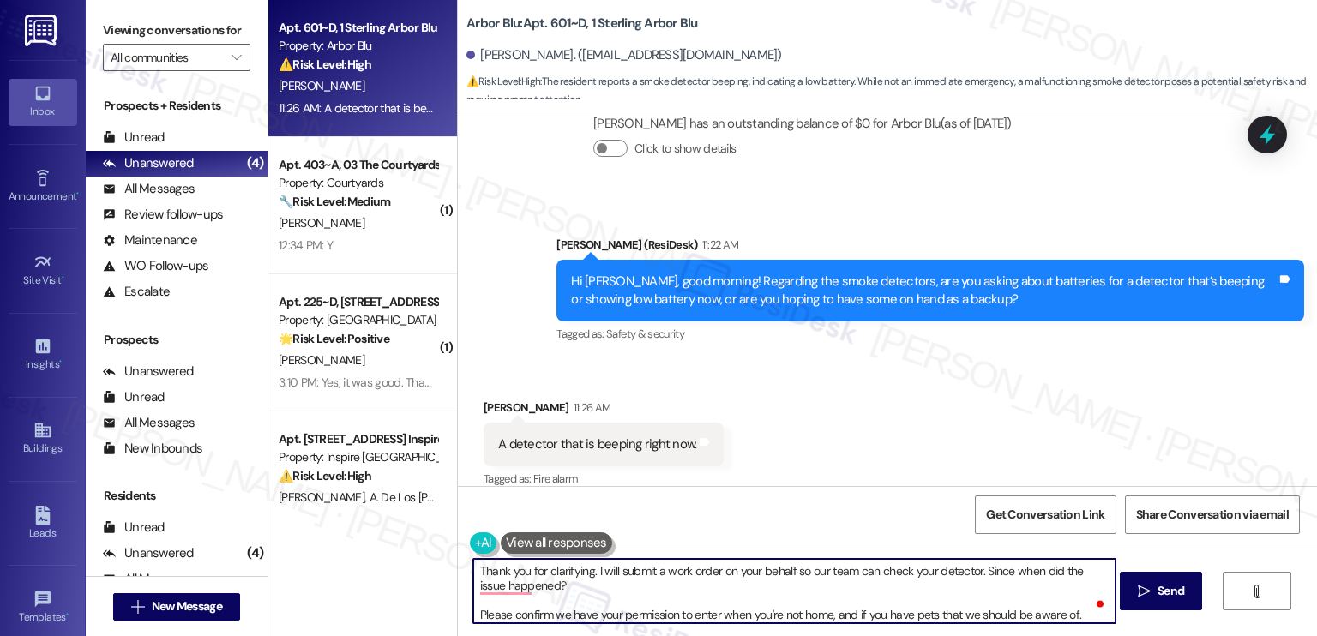
click at [638, 575] on textarea "Thank you for clarifying. I will submit a work order on your behalf so our team…" at bounding box center [794, 591] width 642 height 64
type textarea "Thank you for clarifying. I will submit a work order on your behalf so our team…"
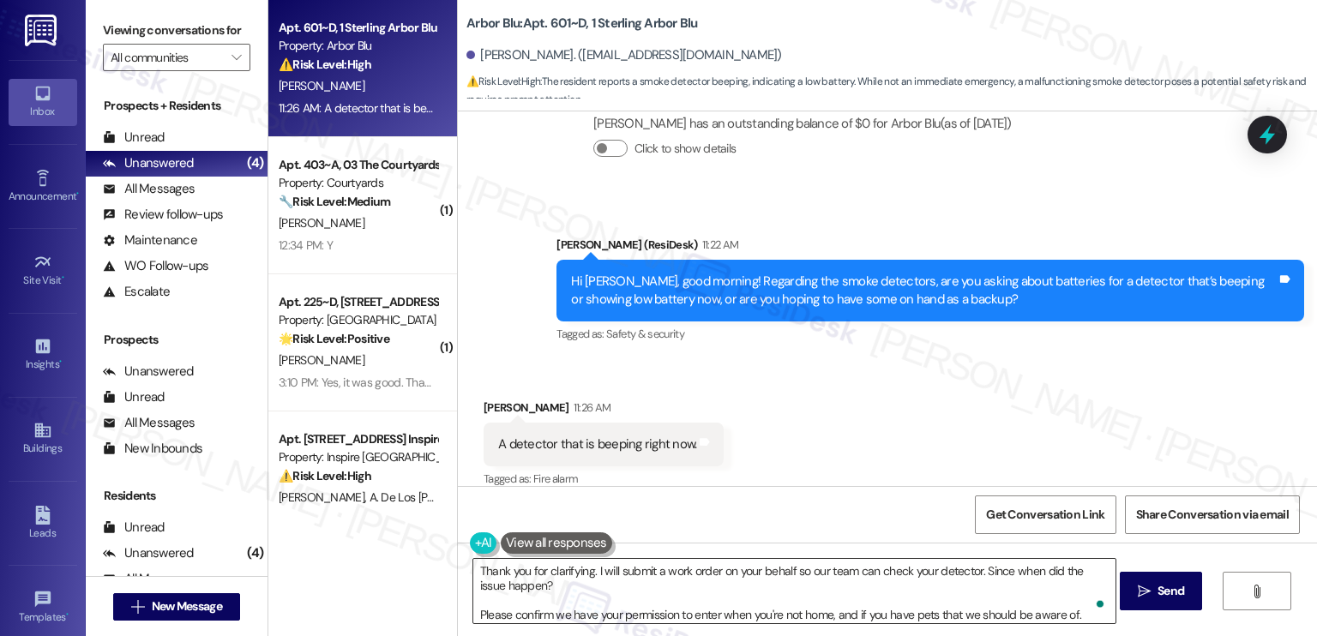
click at [671, 570] on textarea "Thank you for clarifying. I will submit a work order on your behalf so our team…" at bounding box center [794, 591] width 642 height 64
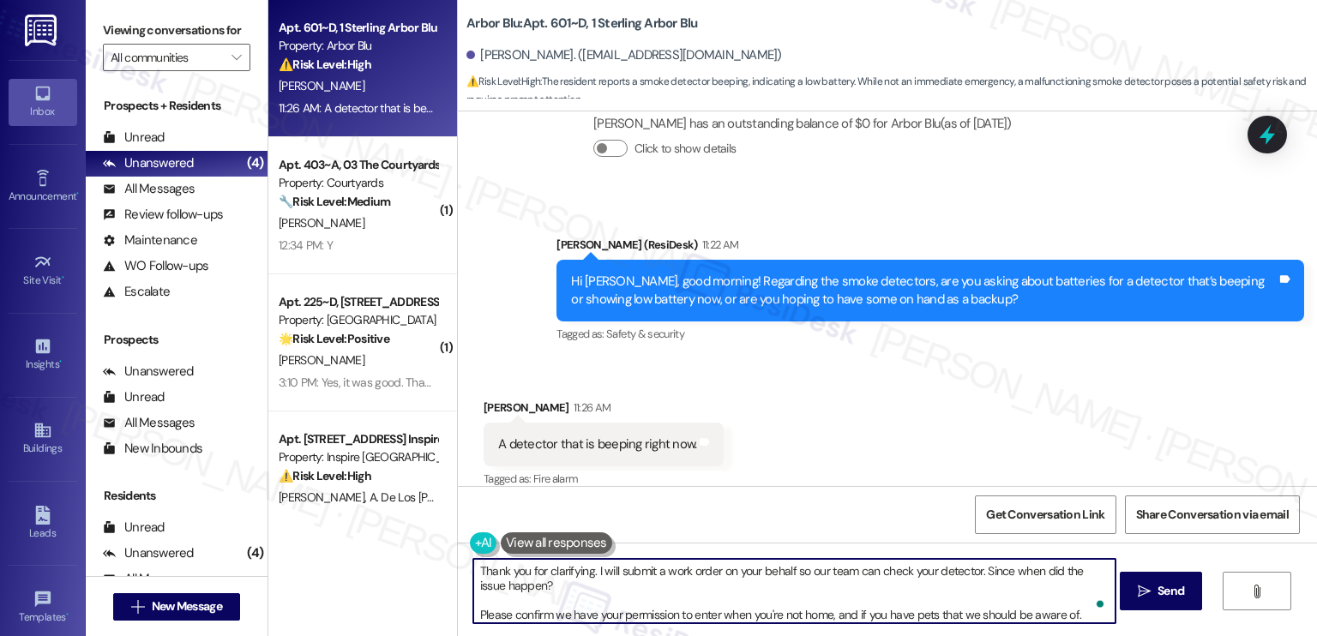
click at [653, 587] on textarea "Thank you for clarifying. I will submit a work order on your behalf so our team…" at bounding box center [794, 591] width 642 height 64
click at [573, 604] on textarea "Thank you for clarifying. I will submit a work order on your behalf so our team…" at bounding box center [794, 591] width 642 height 64
click at [578, 570] on textarea "Thank you for clarifying. I will submit a work order on your behalf so our team…" at bounding box center [794, 591] width 642 height 64
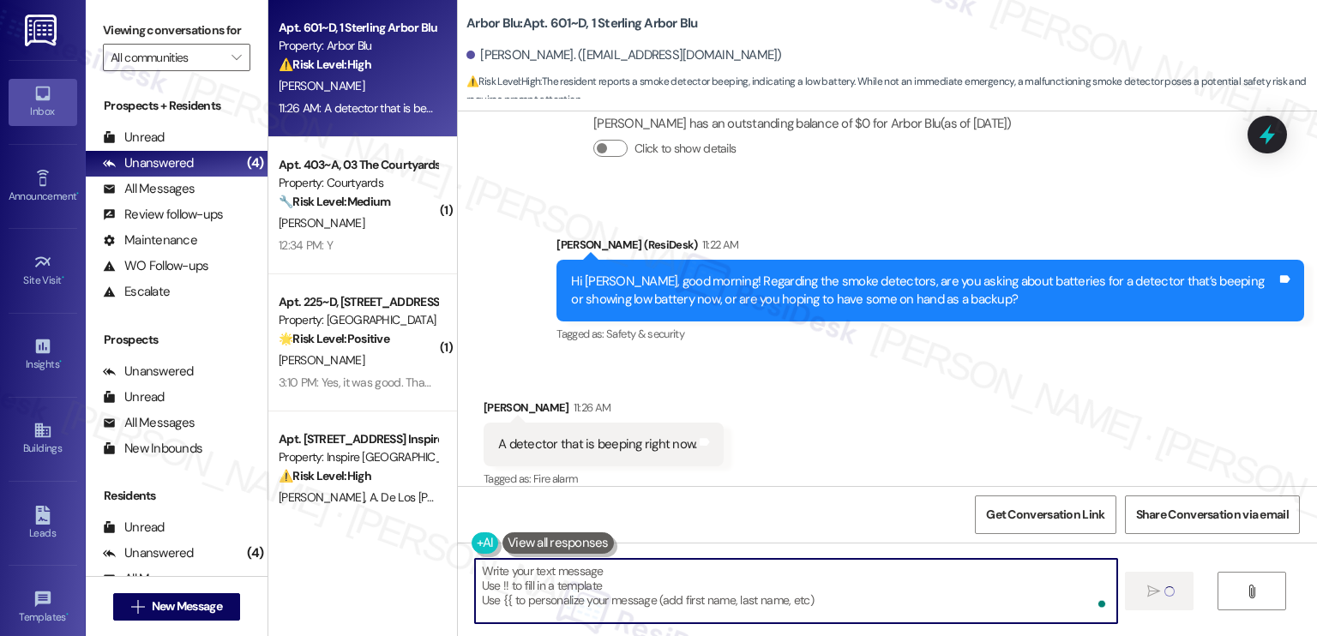
scroll to position [0, 0]
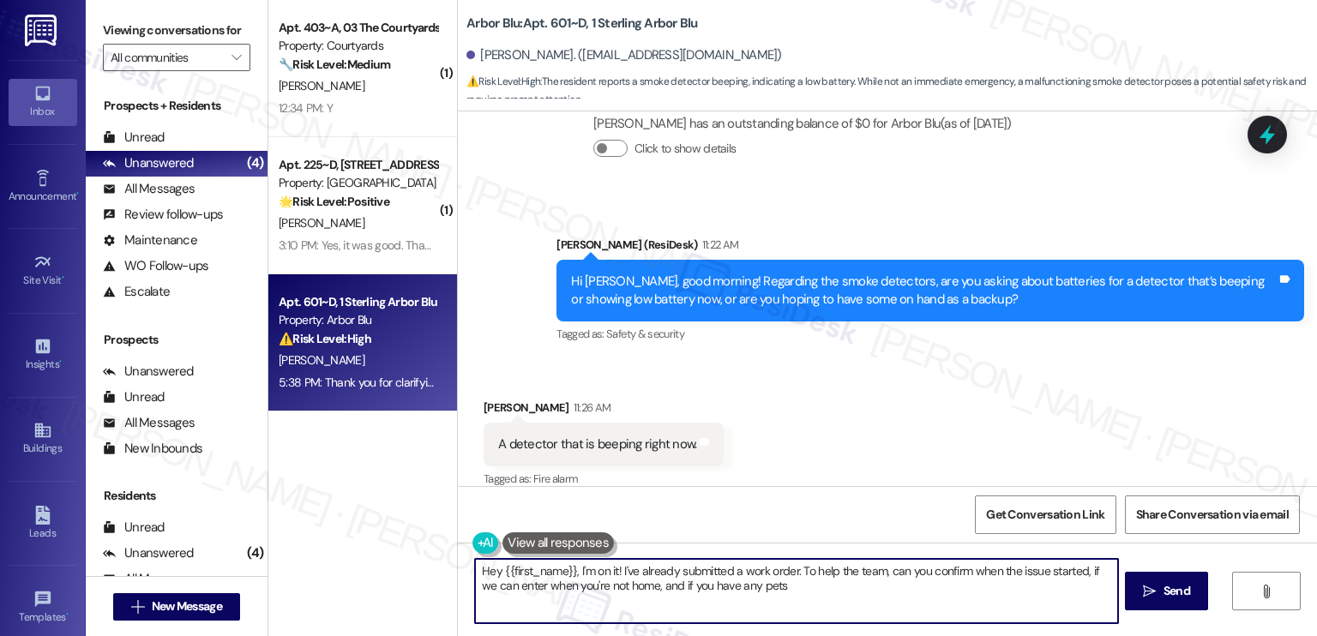
type textarea "Hey {{first_name}}, I'm on it! I've already submitted a work order. To help the…"
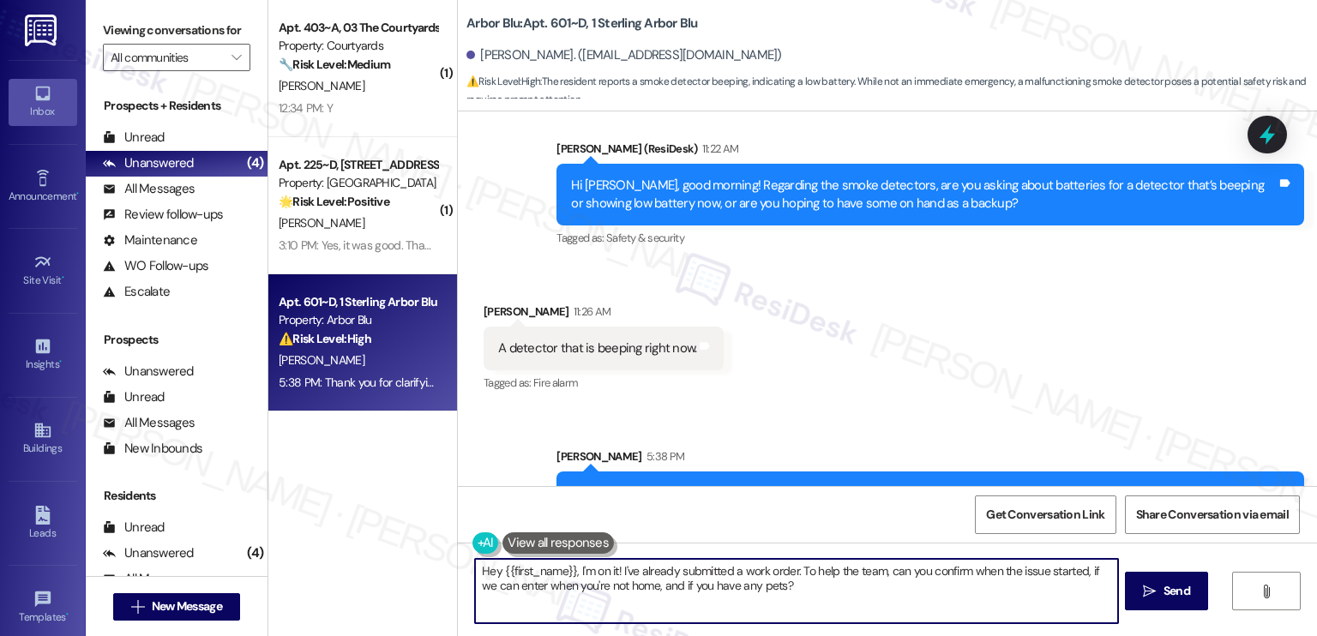
scroll to position [2040, 0]
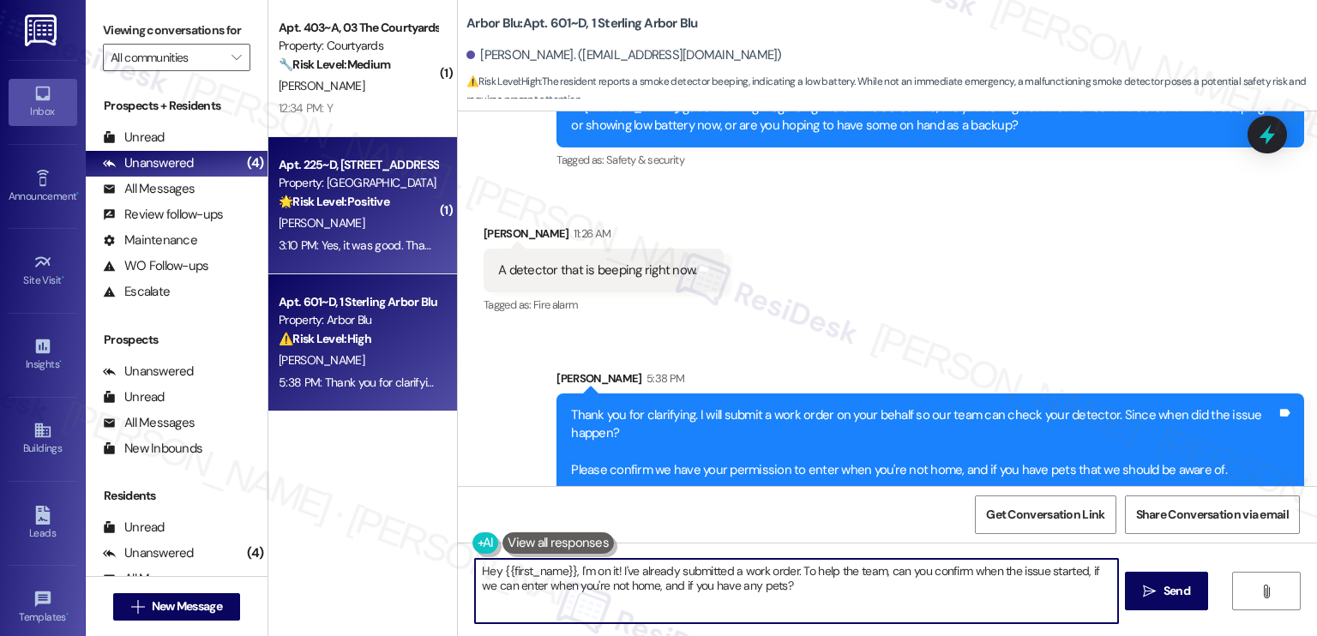
click at [322, 261] on div "Apt. 225~D, [STREET_ADDRESS] Property: [GEOGRAPHIC_DATA] 🌟 Risk Level: Positive…" at bounding box center [362, 205] width 189 height 137
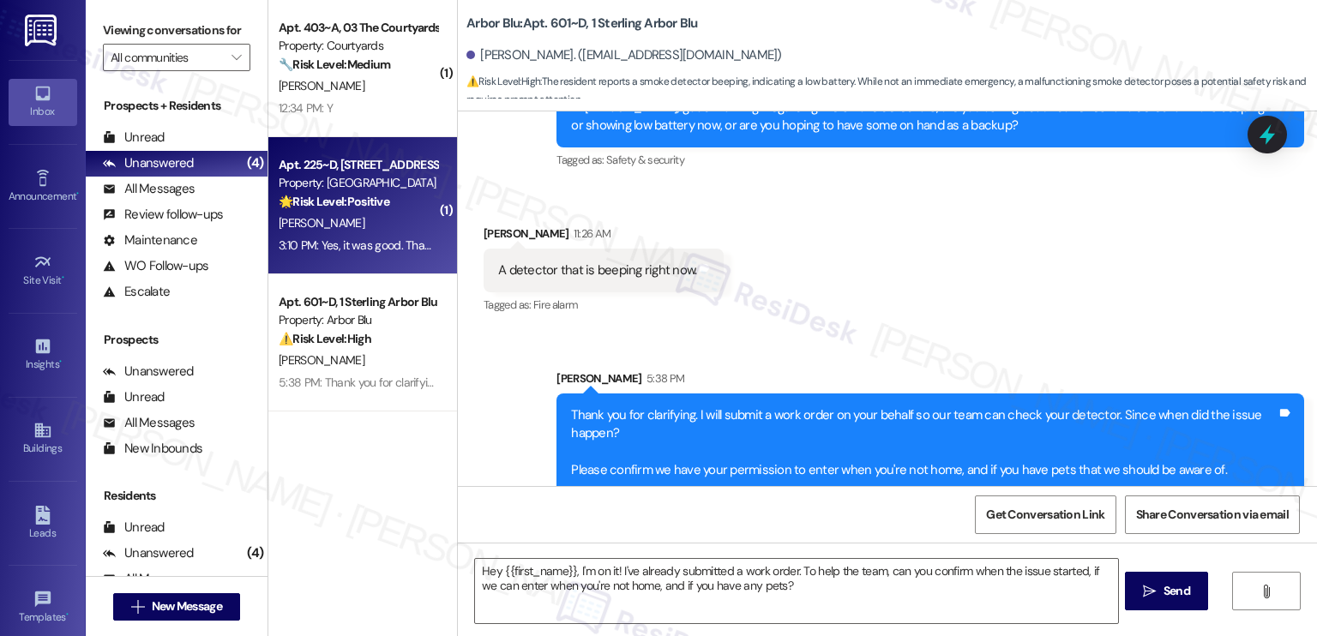
type textarea "Fetching suggested responses. Please feel free to read through the conversation…"
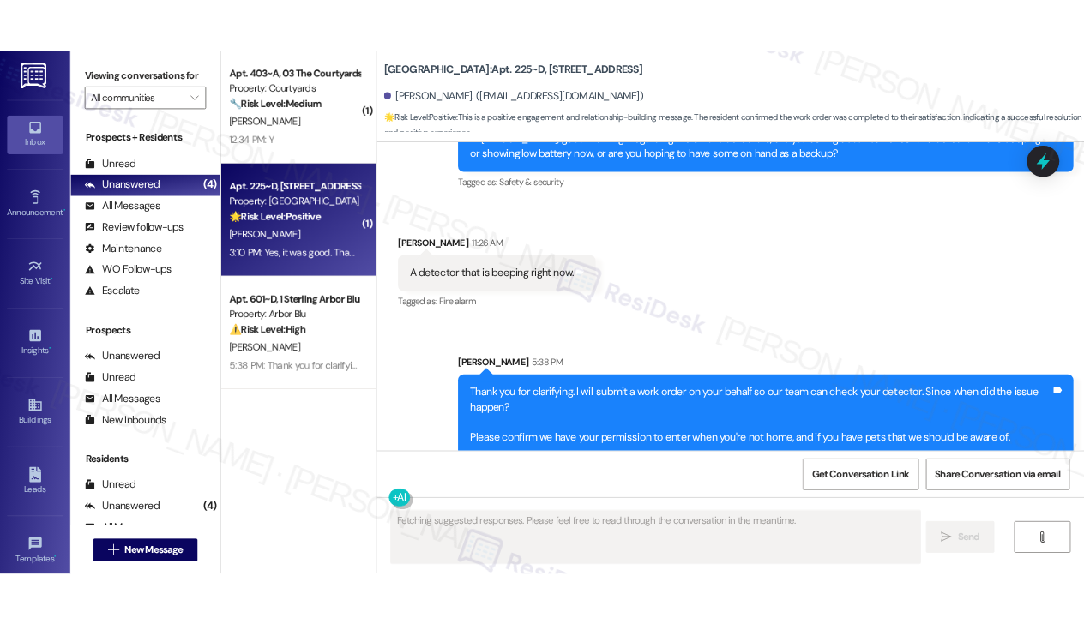
scroll to position [1097, 0]
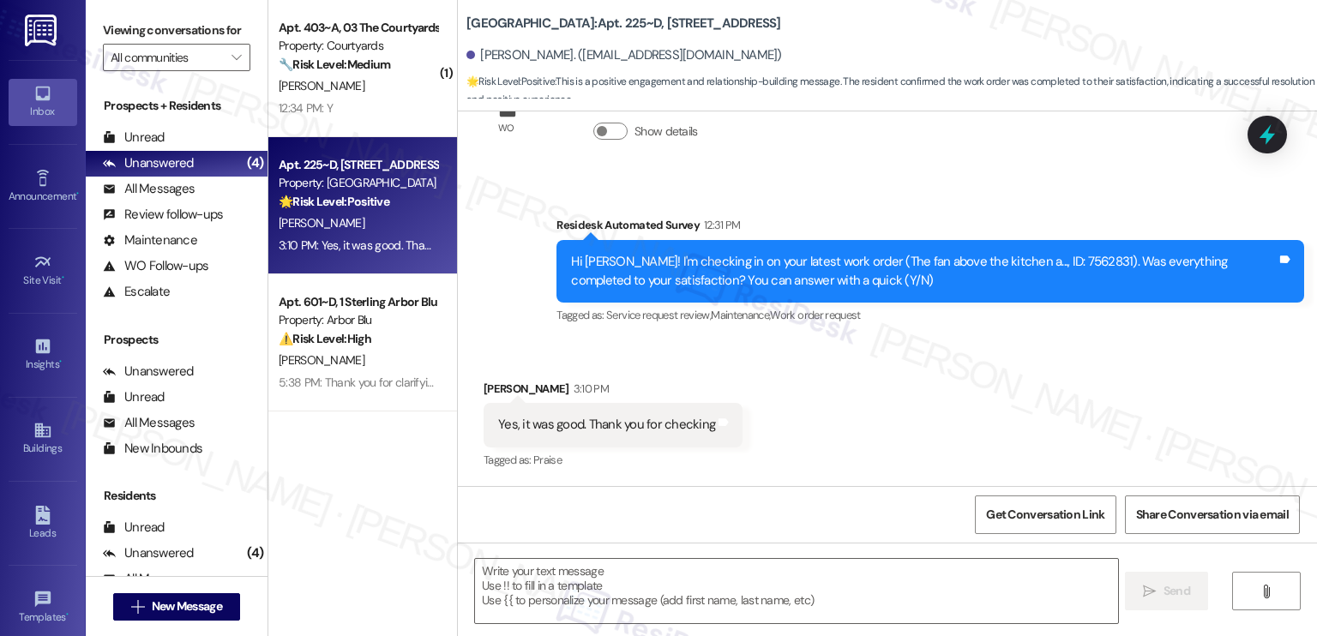
click at [752, 270] on div "Hi [PERSON_NAME]! I'm checking in on your latest work order (The fan above the …" at bounding box center [924, 271] width 706 height 37
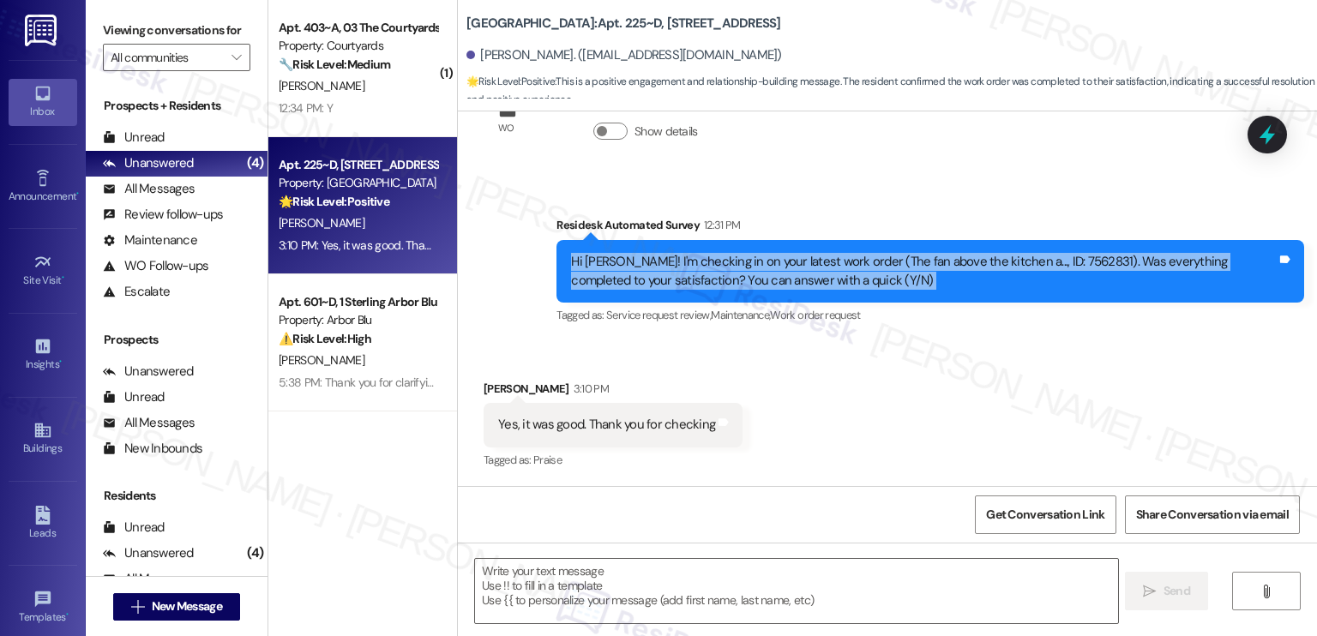
click at [752, 270] on div "Hi [PERSON_NAME]! I'm checking in on your latest work order (The fan above the …" at bounding box center [924, 271] width 706 height 37
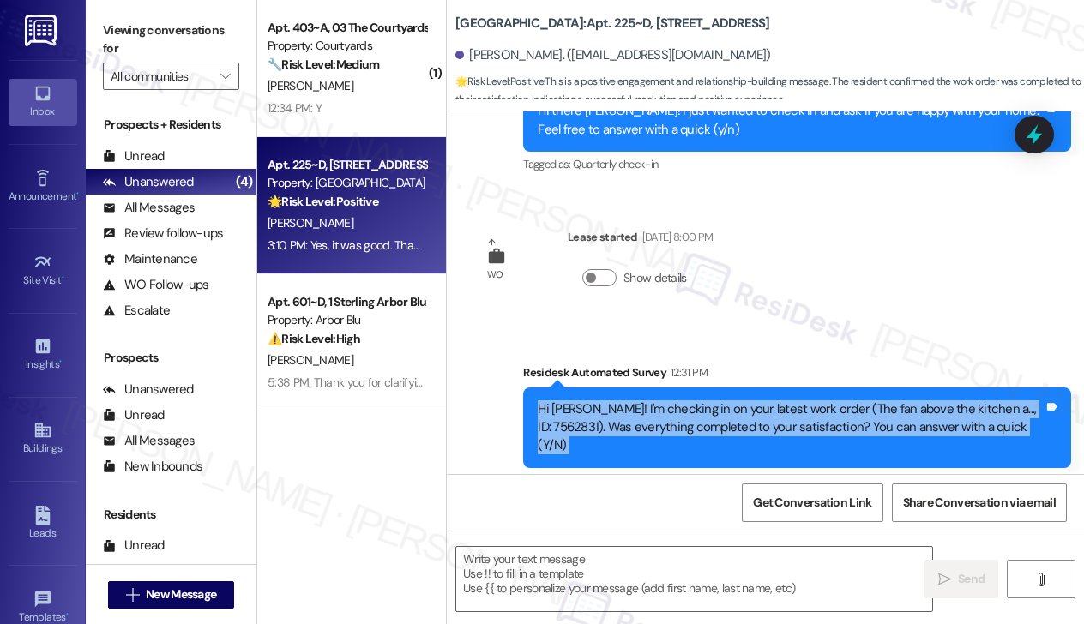
scroll to position [1207, 0]
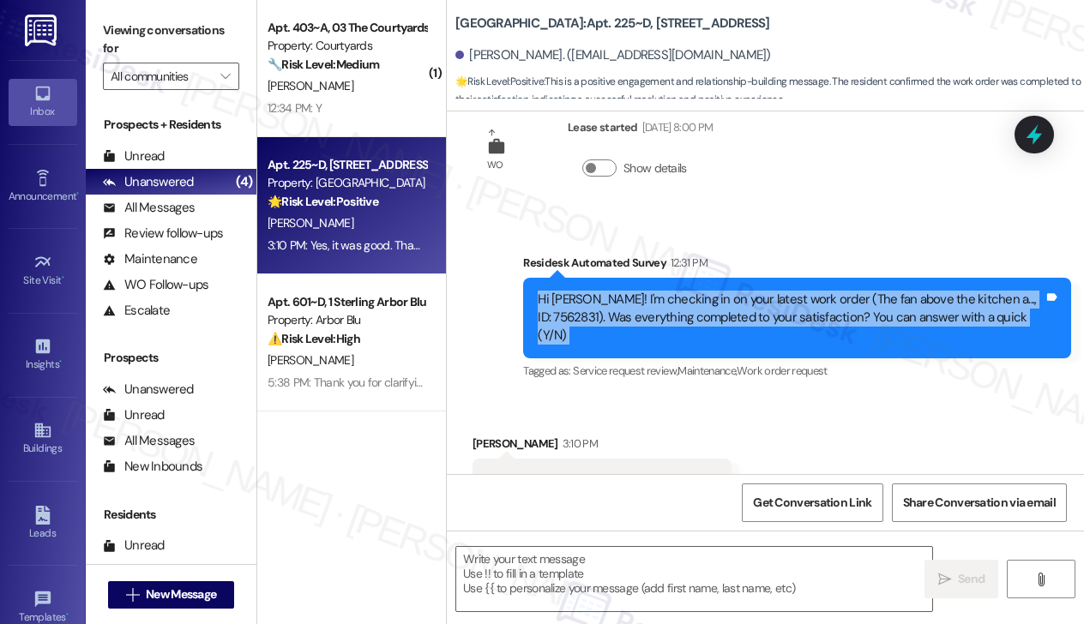
click at [154, 15] on div "Viewing conversations for All communities " at bounding box center [171, 53] width 171 height 107
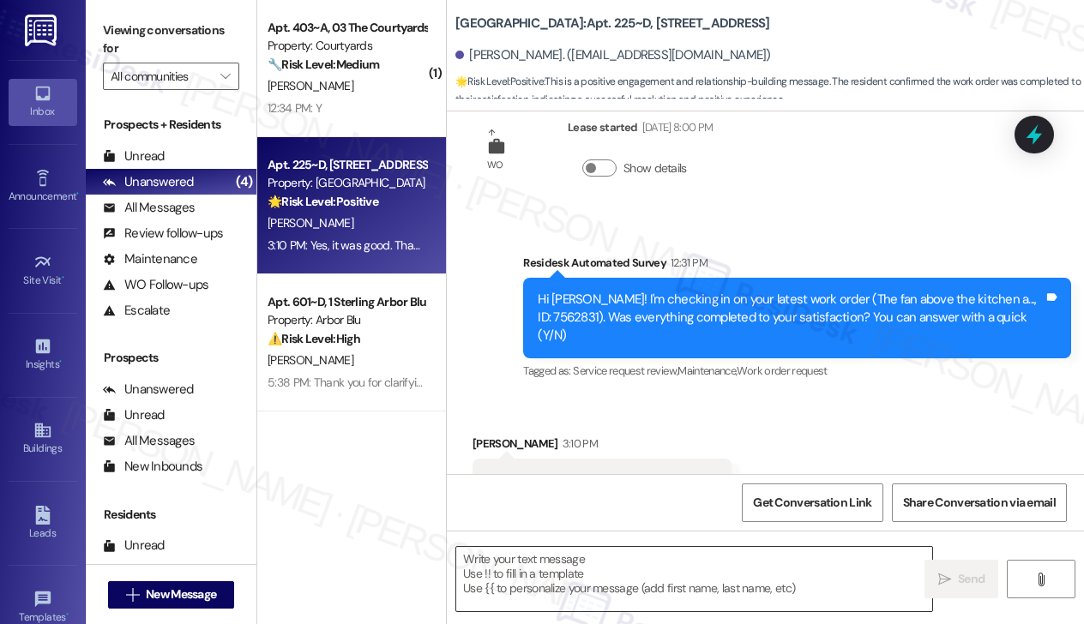
click at [562, 575] on textarea at bounding box center [694, 579] width 476 height 64
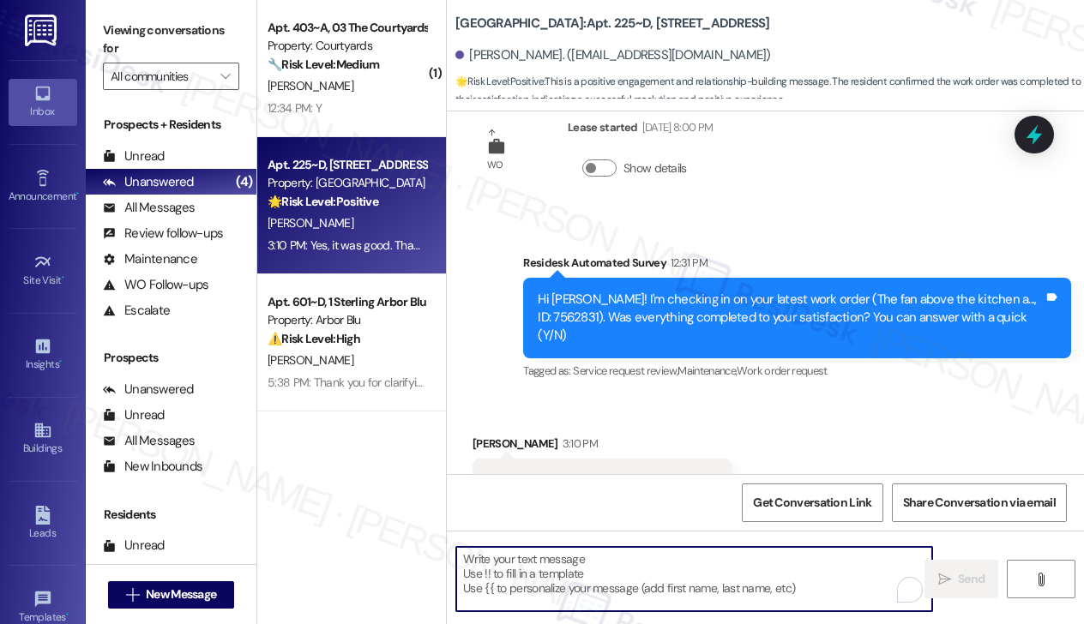
paste textarea "Hi {{first_name}}! I'm glad to hear that the latest work order was completed to…"
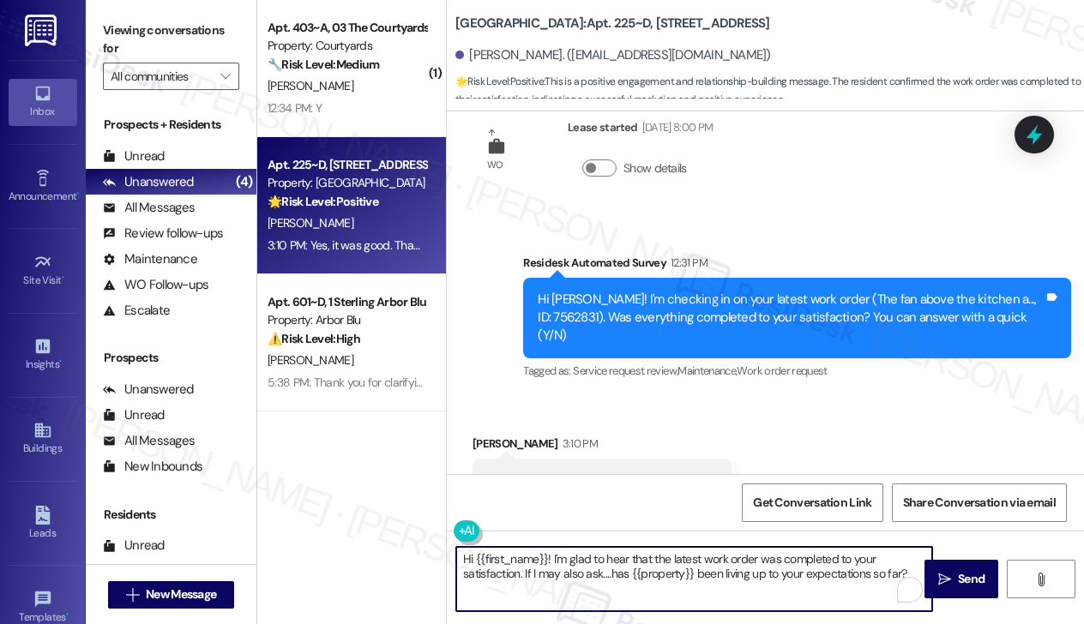
type textarea "Hi {{first_name}}! I'm glad to hear that the latest work order was completed to…"
click at [490, 435] on div "Zhuoer Zeng 3:10 PM" at bounding box center [601, 447] width 259 height 24
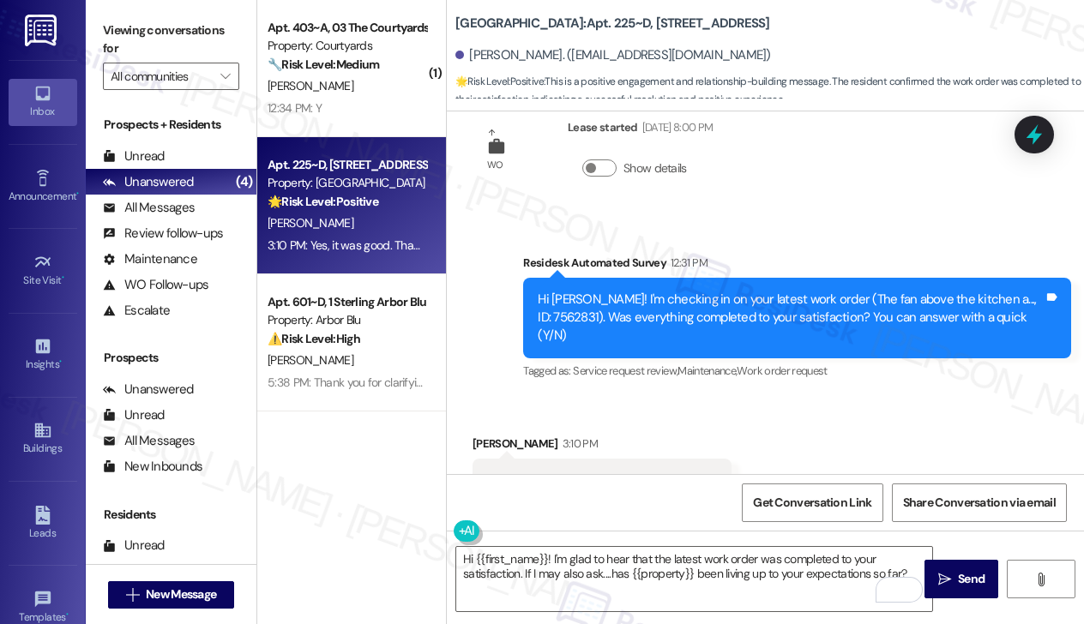
click at [490, 435] on div "Zhuoer Zeng 3:10 PM" at bounding box center [601, 447] width 259 height 24
click at [686, 559] on textarea "Hi {{first_name}}! I'm glad to hear that the latest work order was completed to…" at bounding box center [694, 579] width 476 height 64
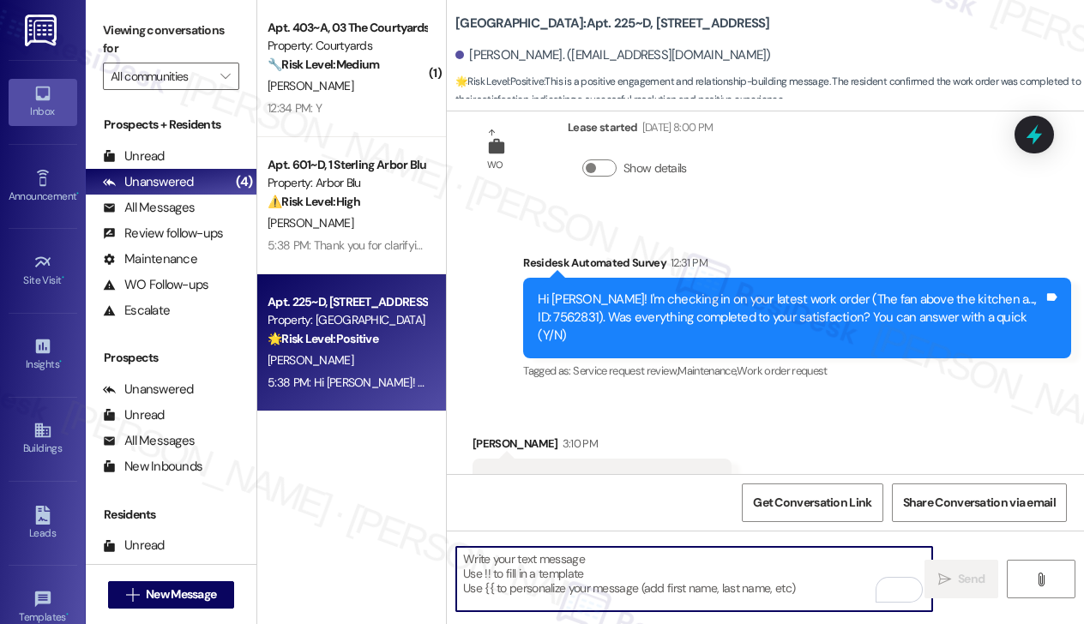
scroll to position [1357, 0]
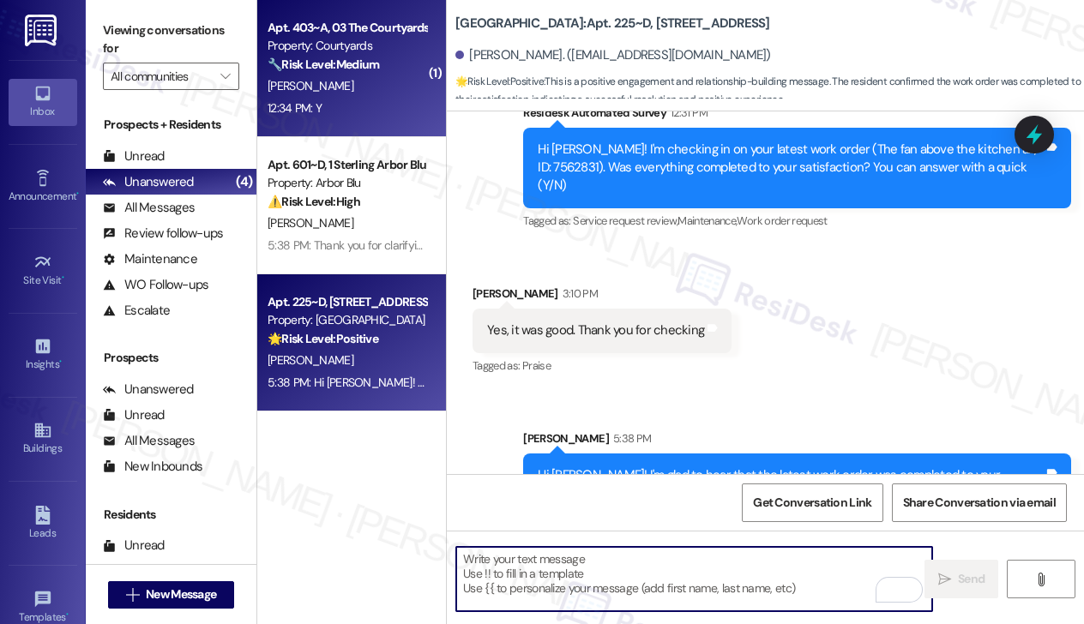
click at [319, 100] on div "12:34 PM: Y 12:34 PM: Y" at bounding box center [294, 107] width 54 height 15
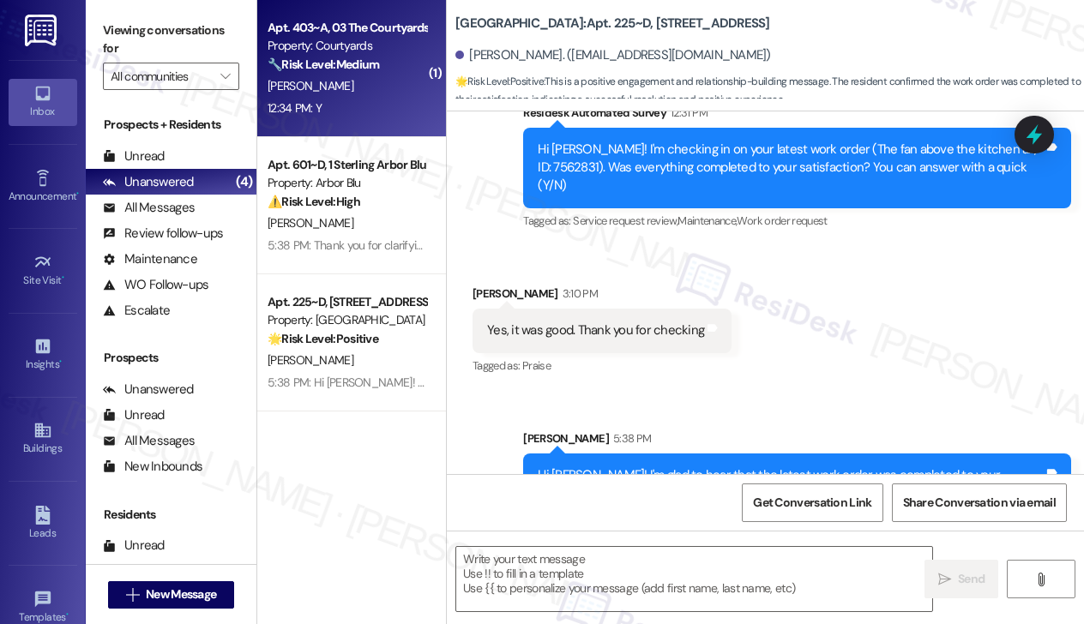
type textarea "Fetching suggested responses. Please feel free to read through the conversation…"
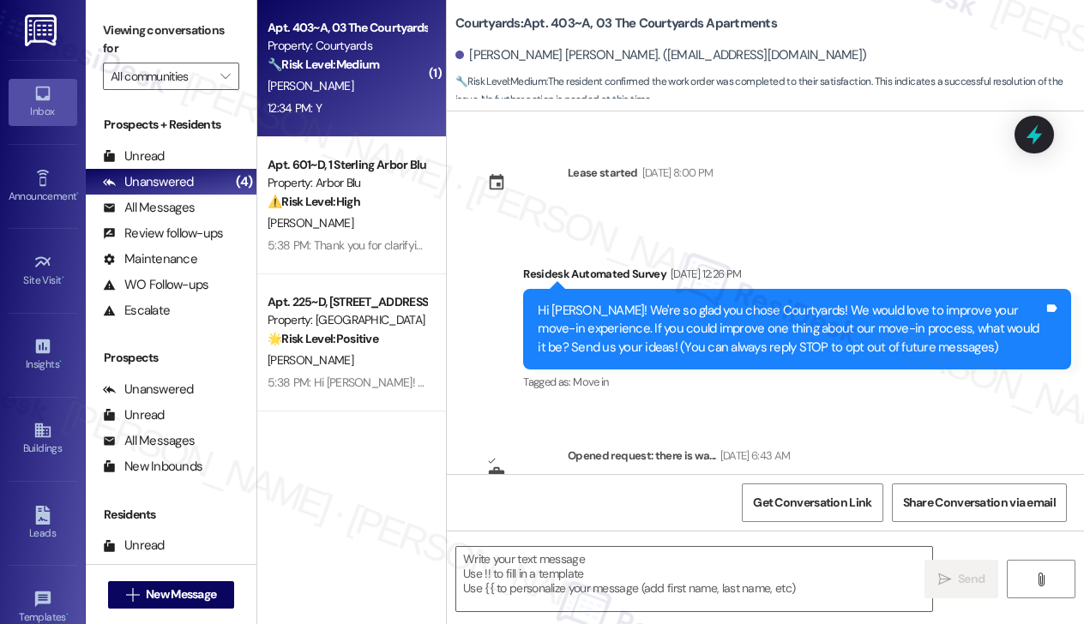
scroll to position [403, 0]
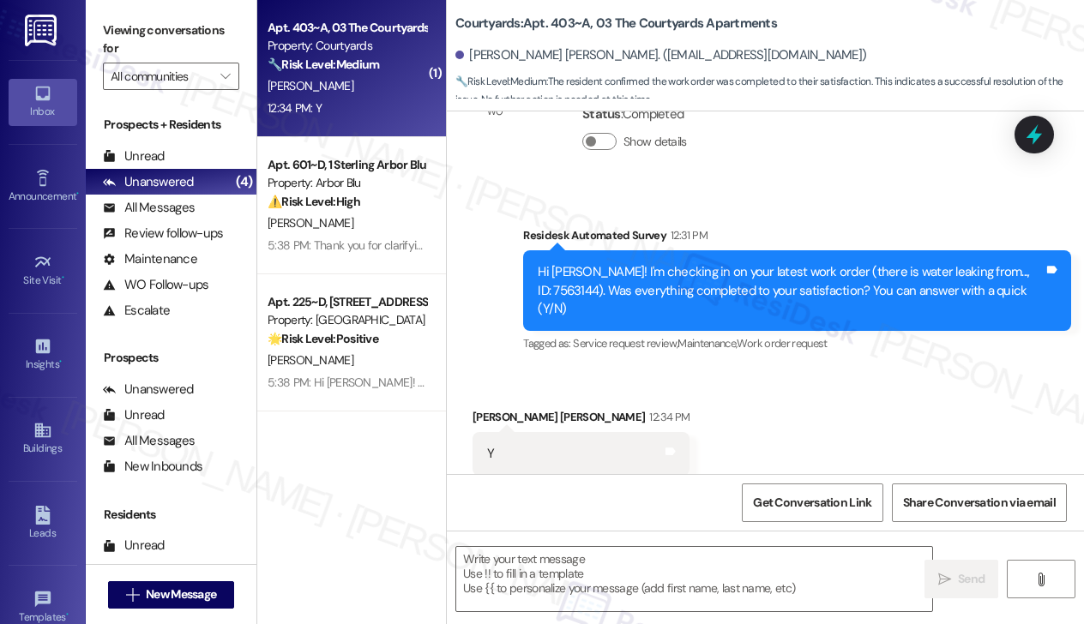
type textarea "Fetching suggested responses. Please feel free to read through the conversation…"
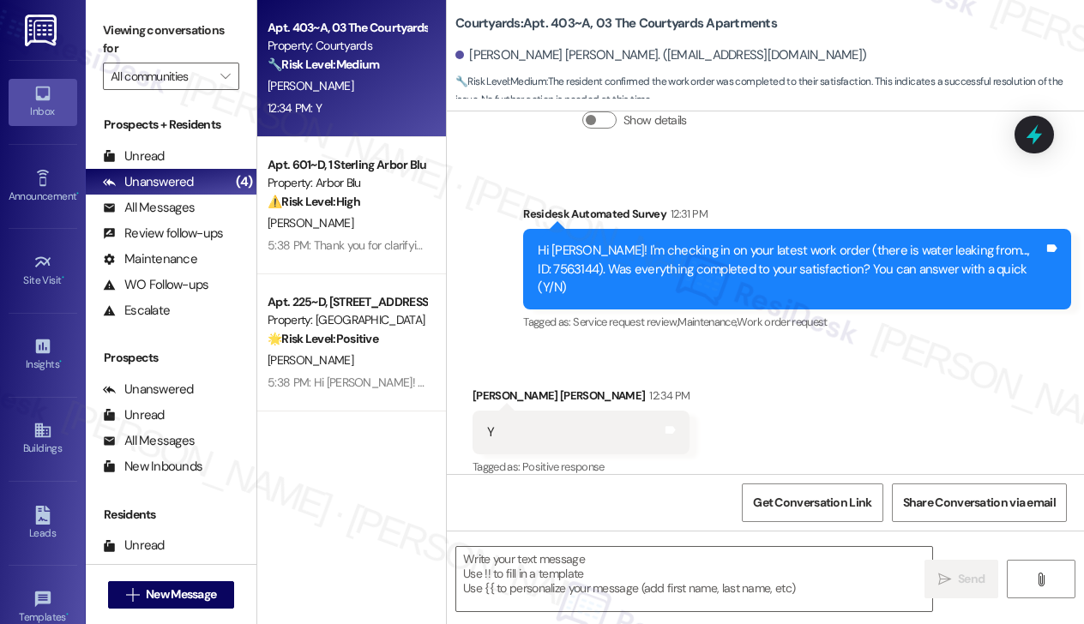
click at [670, 252] on div "Hi [PERSON_NAME]! I'm checking in on your latest work order (there is water lea…" at bounding box center [791, 269] width 506 height 55
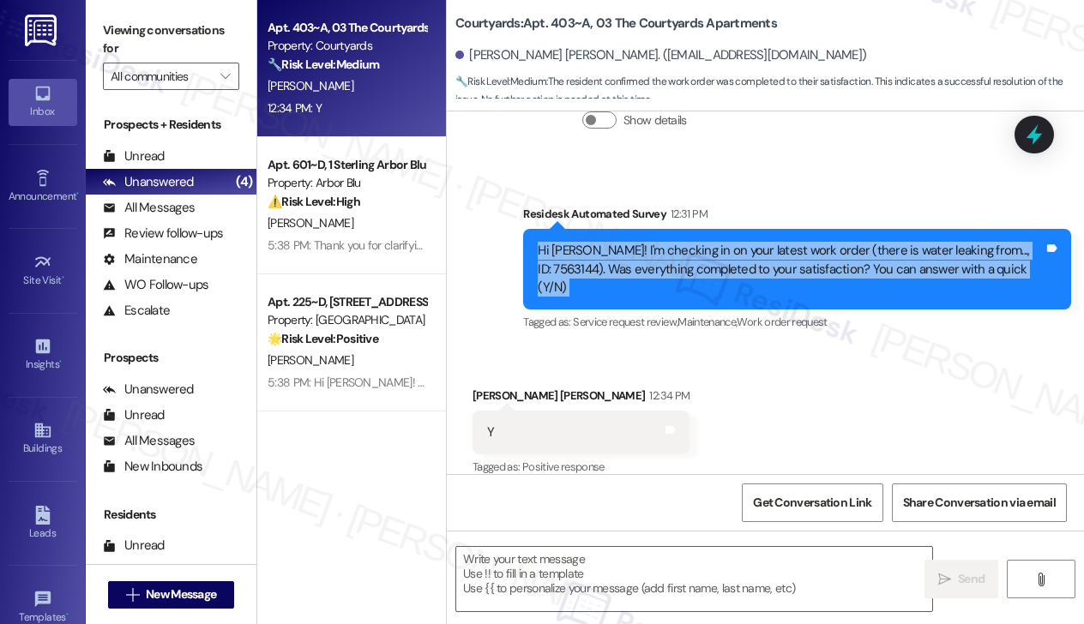
click at [670, 252] on div "Hi [PERSON_NAME]! I'm checking in on your latest work order (there is water lea…" at bounding box center [791, 269] width 506 height 55
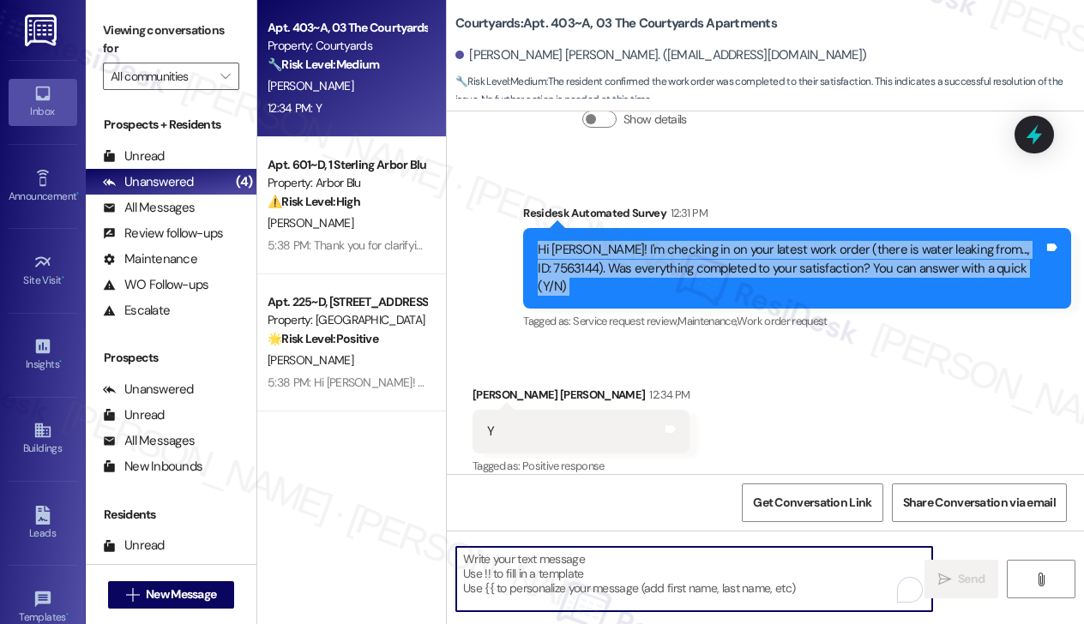
click at [602, 572] on textarea "To enrich screen reader interactions, please activate Accessibility in Grammarl…" at bounding box center [694, 579] width 476 height 64
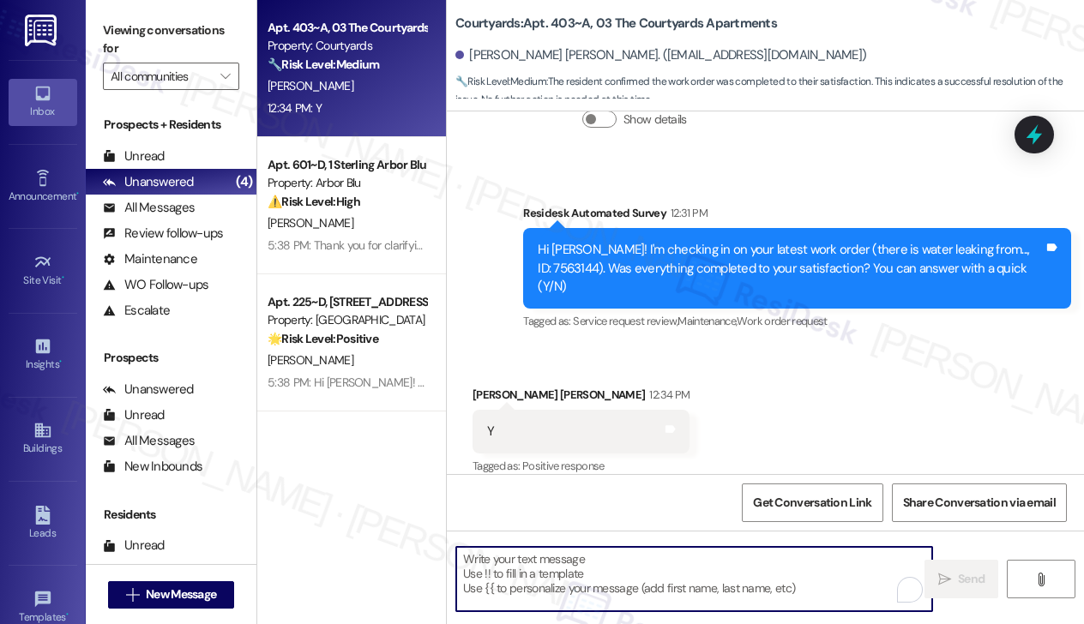
paste textarea "Hi {{first_name}}! I'm glad to hear that the latest work order was completed to…"
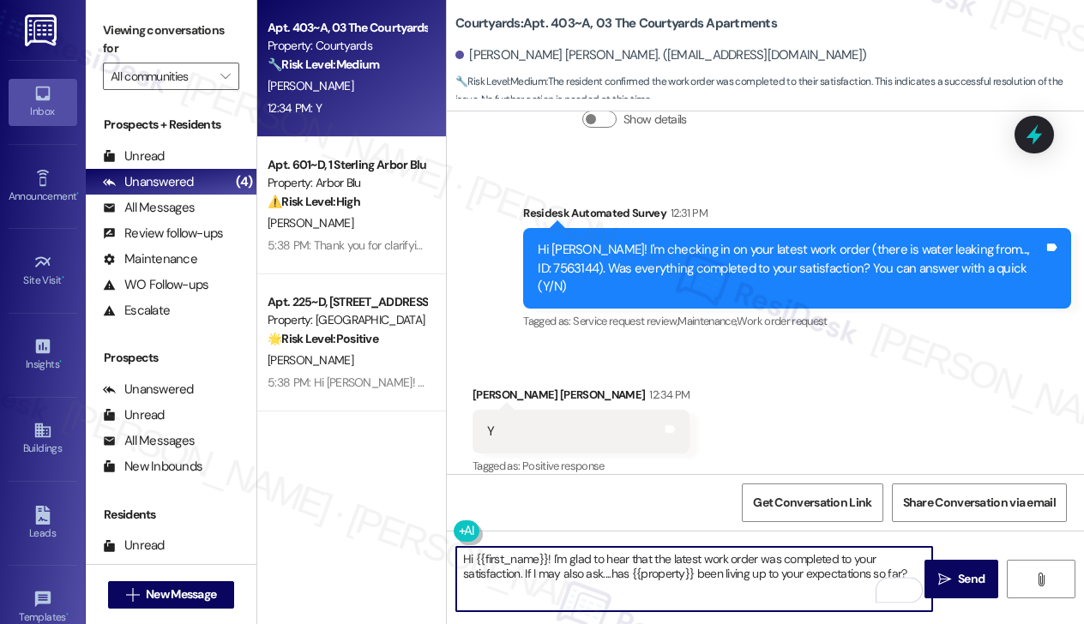
type textarea "Hi {{first_name}}! I'm glad to hear that the latest work order was completed to…"
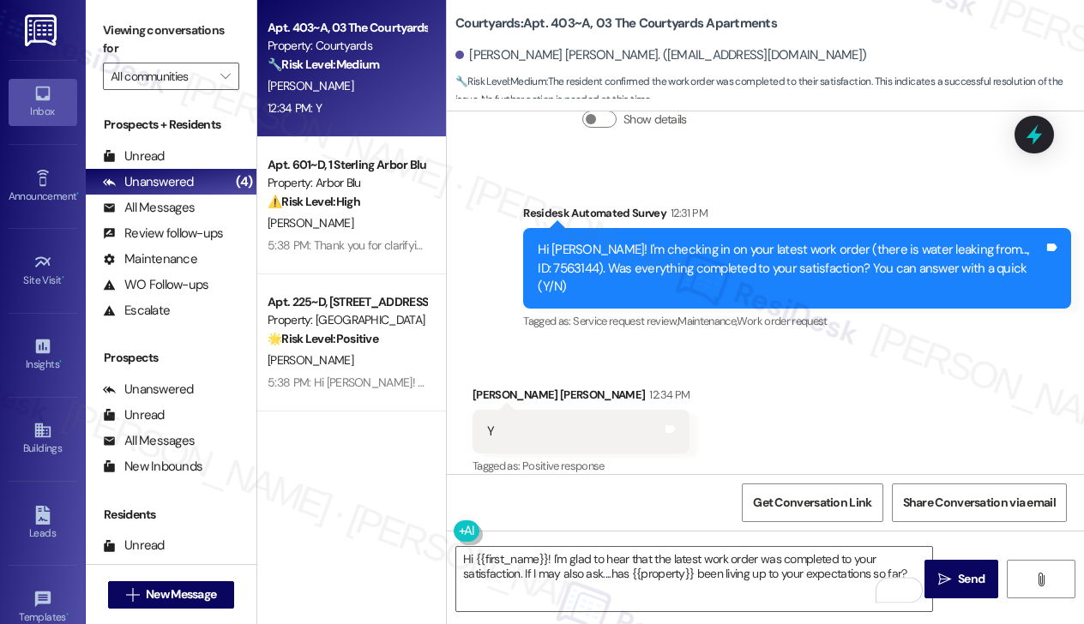
click at [490, 386] on div "[PERSON_NAME] [PERSON_NAME] 12:34 PM" at bounding box center [580, 398] width 217 height 24
click at [944, 563] on button " Send" at bounding box center [961, 579] width 74 height 39
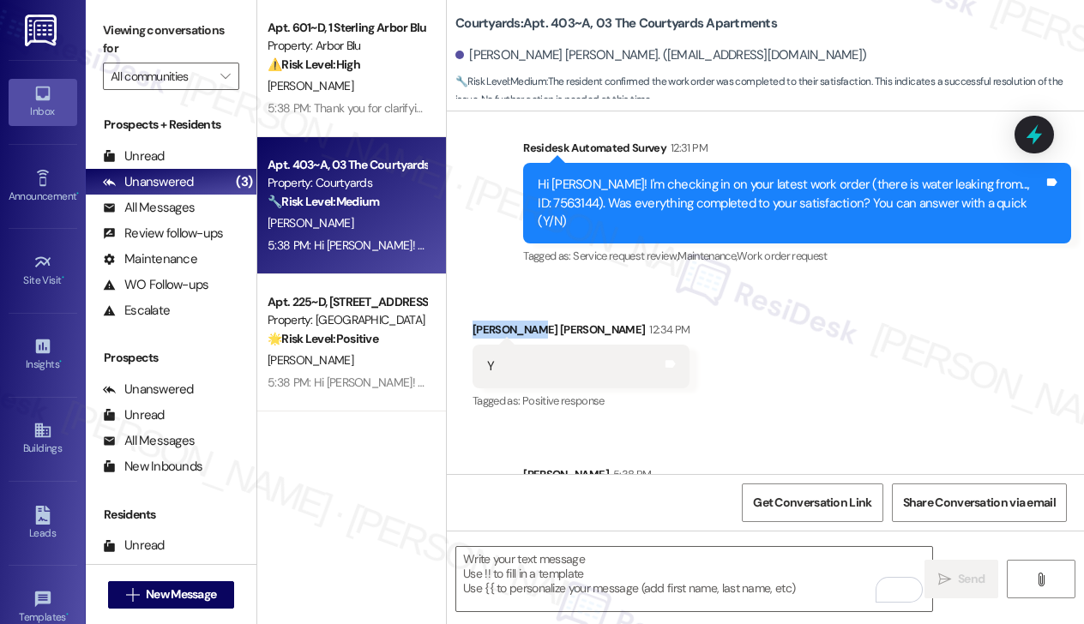
scroll to position [542, 0]
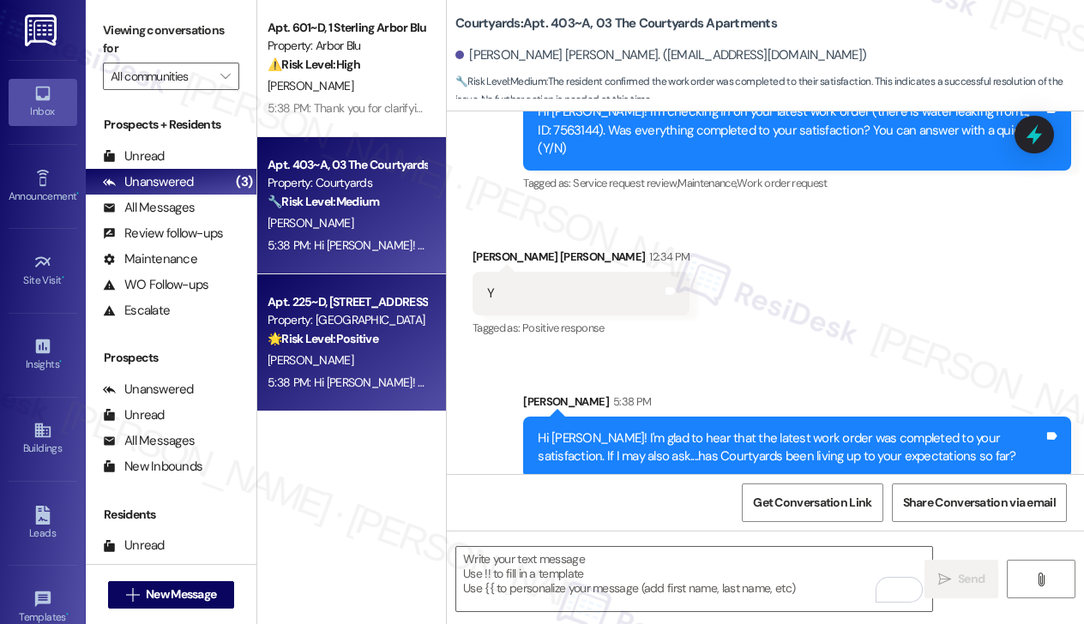
click at [343, 340] on strong "🌟 Risk Level: Positive" at bounding box center [322, 338] width 111 height 15
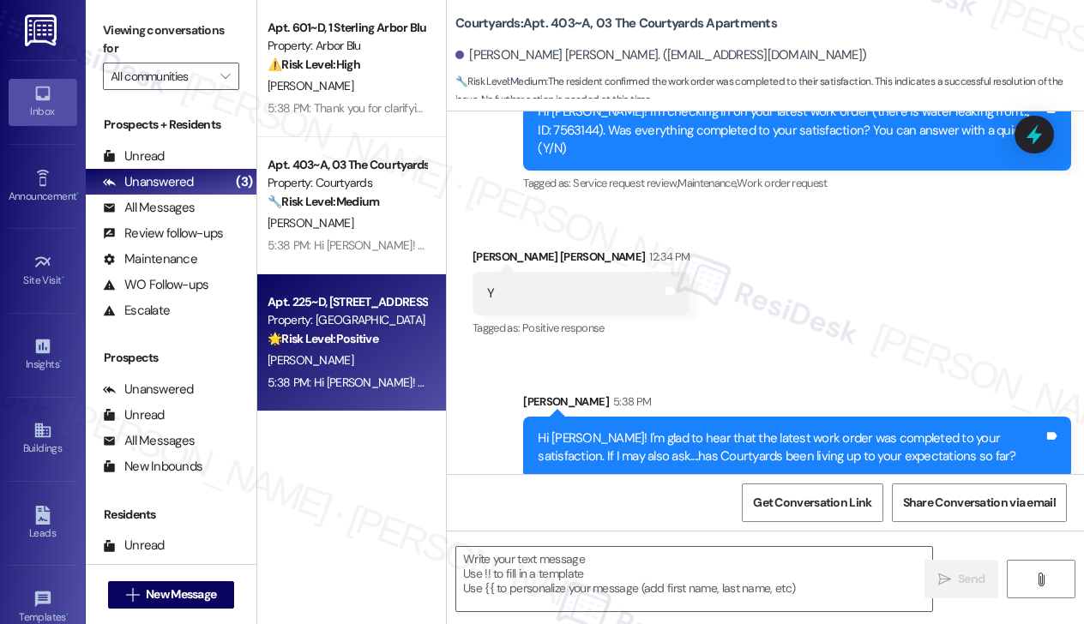
type textarea "Fetching suggested responses. Please feel free to read through the conversation…"
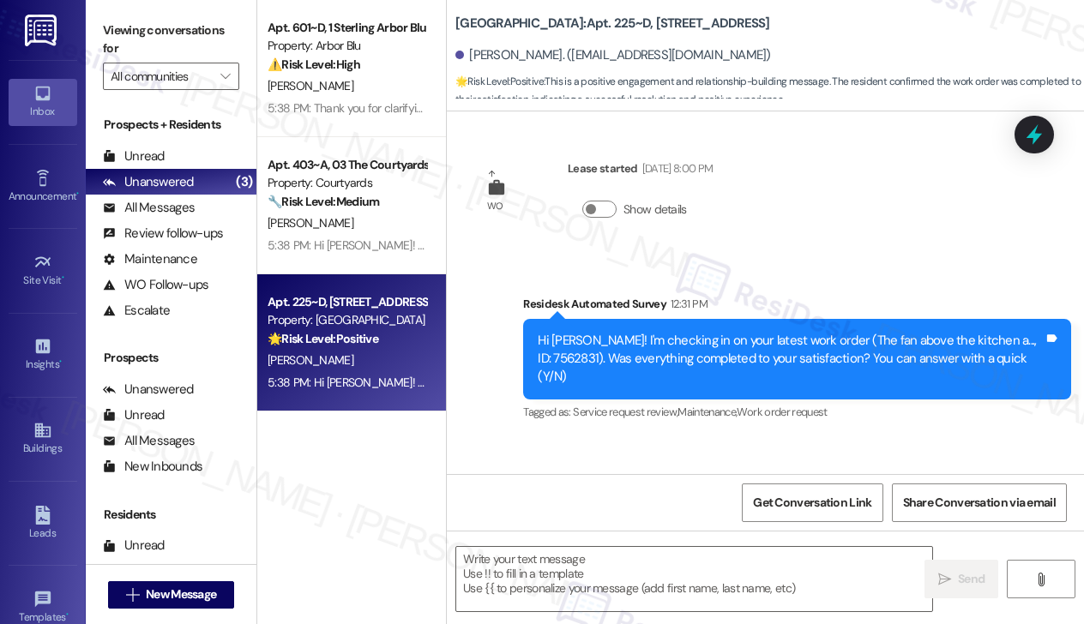
type textarea "Fetching suggested responses. Please feel free to read through the conversation…"
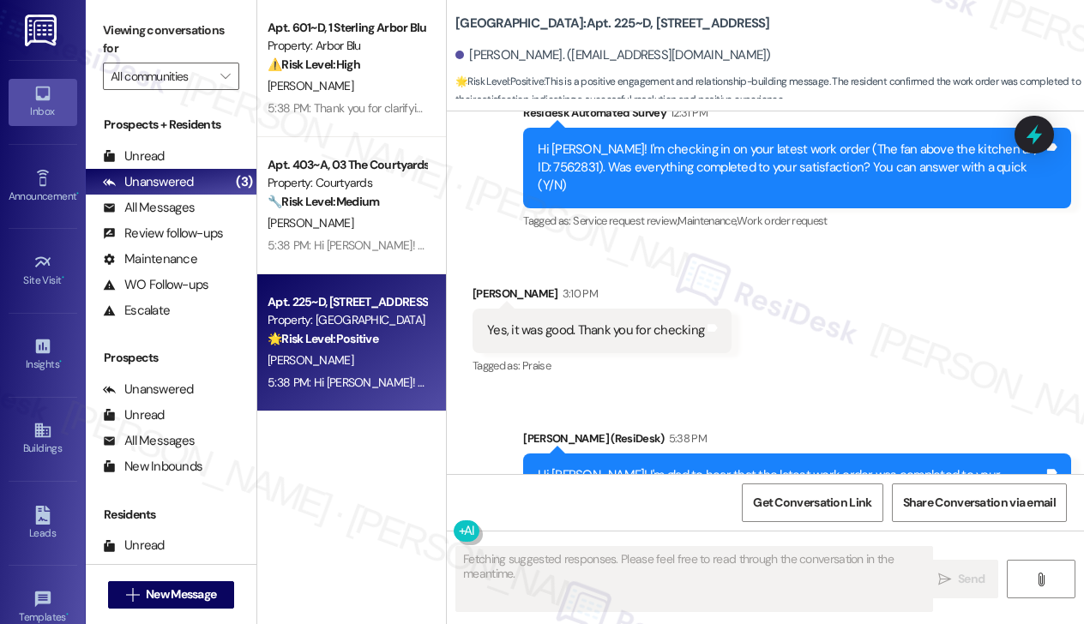
scroll to position [1382, 0]
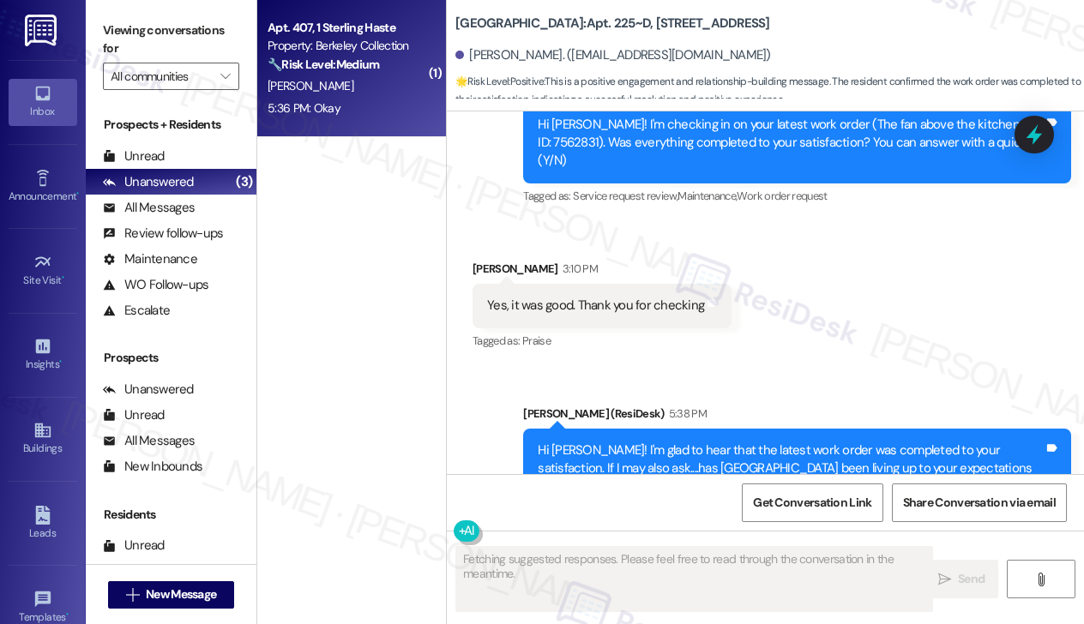
click at [394, 88] on div "[PERSON_NAME]" at bounding box center [347, 85] width 162 height 21
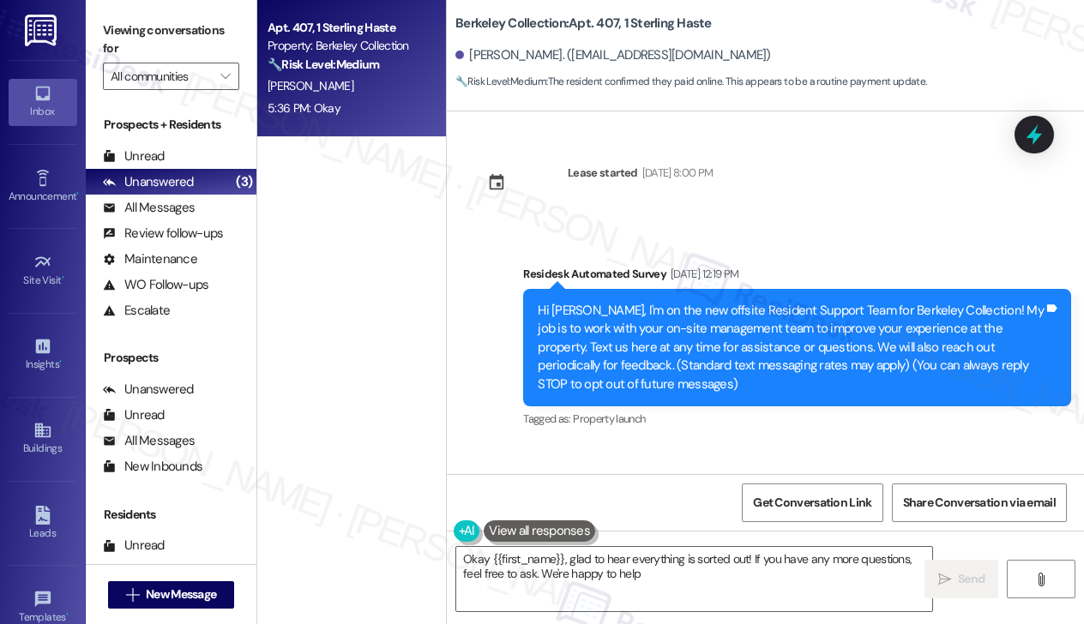
type textarea "Okay {{first_name}}, glad to hear everything is sorted out! If you have any mor…"
